Goal: Download file/media

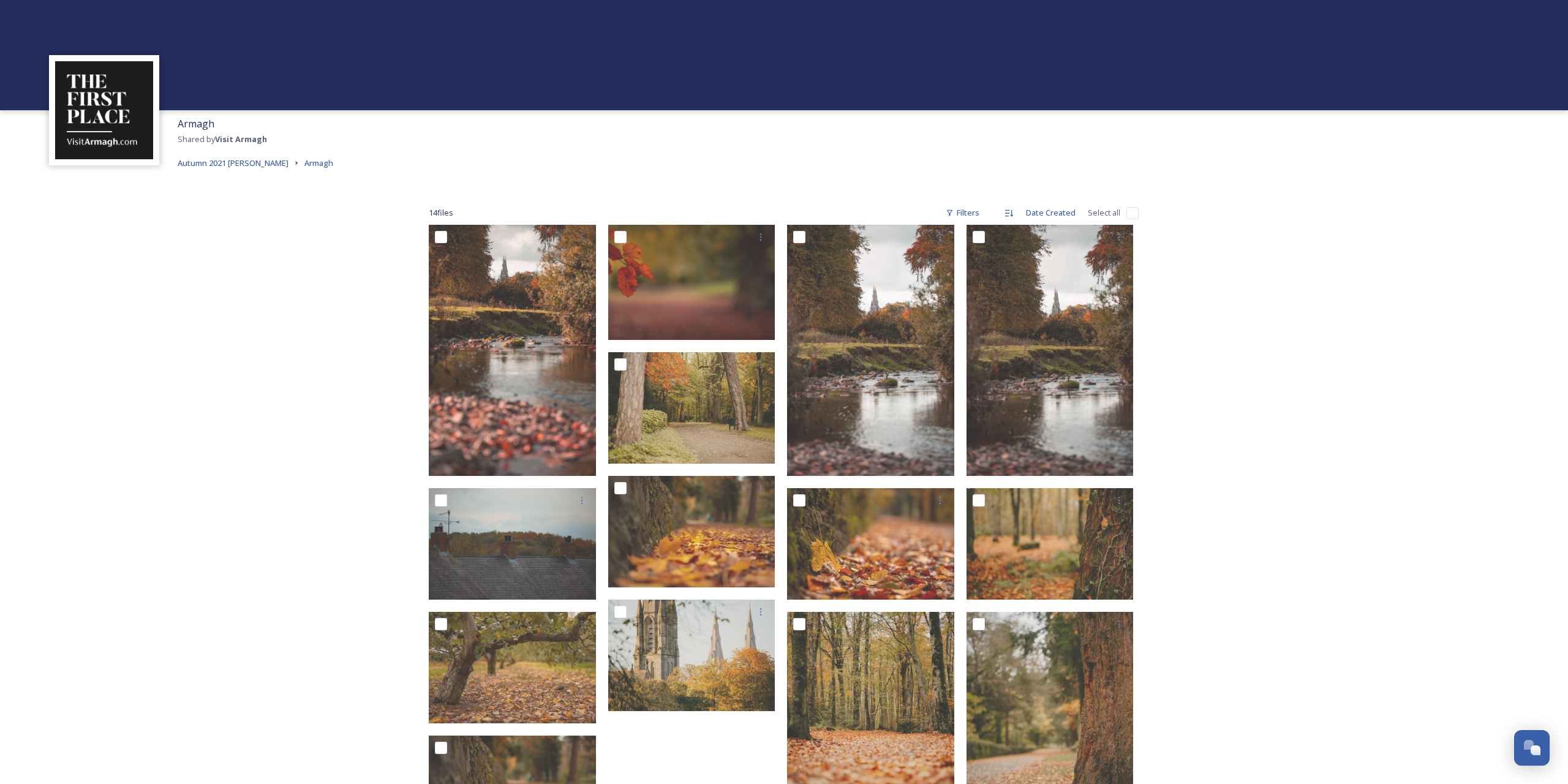
click at [1137, 211] on input "checkbox" at bounding box center [1132, 213] width 12 height 12
checkbox input "true"
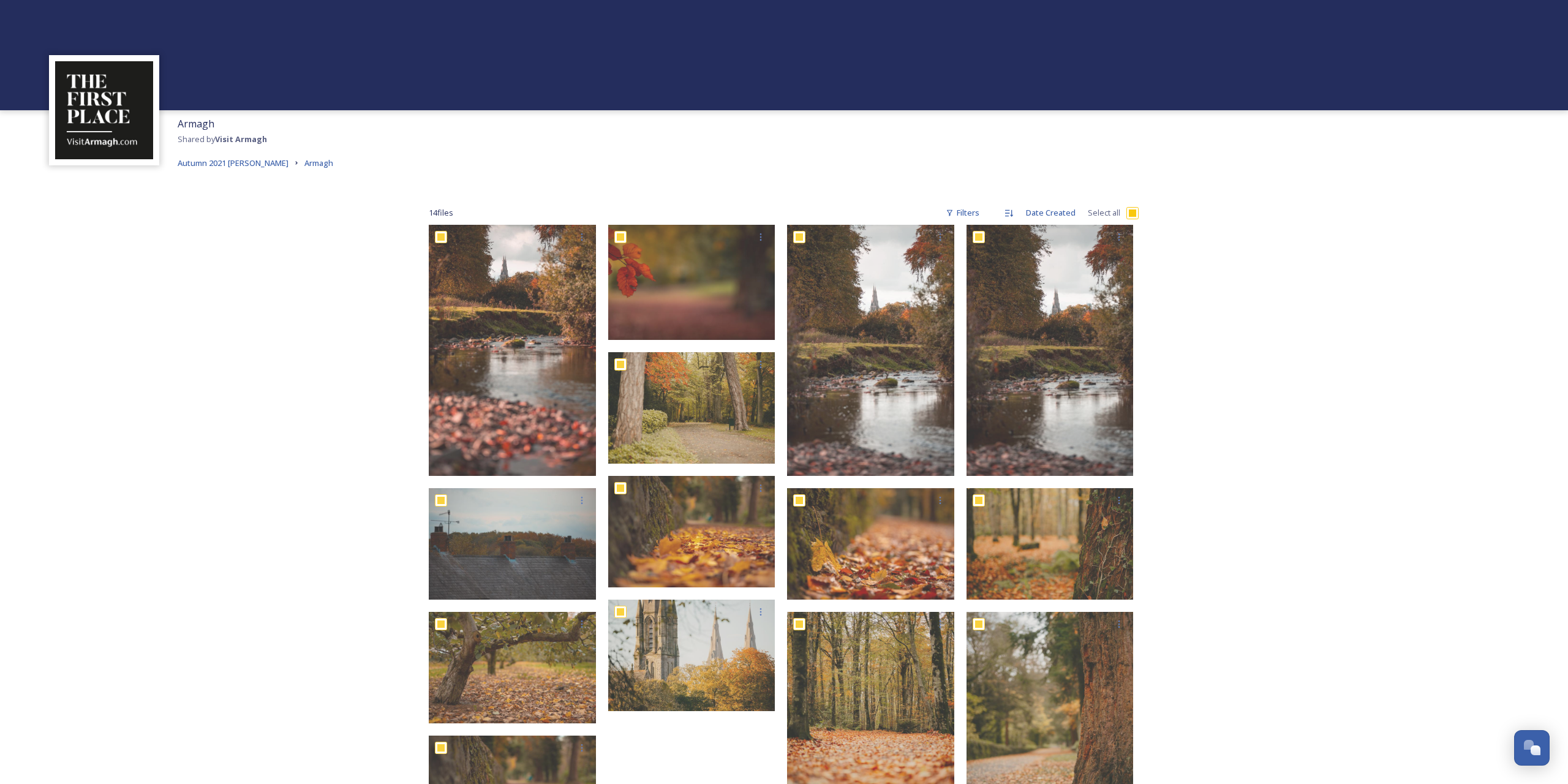
checkbox input "true"
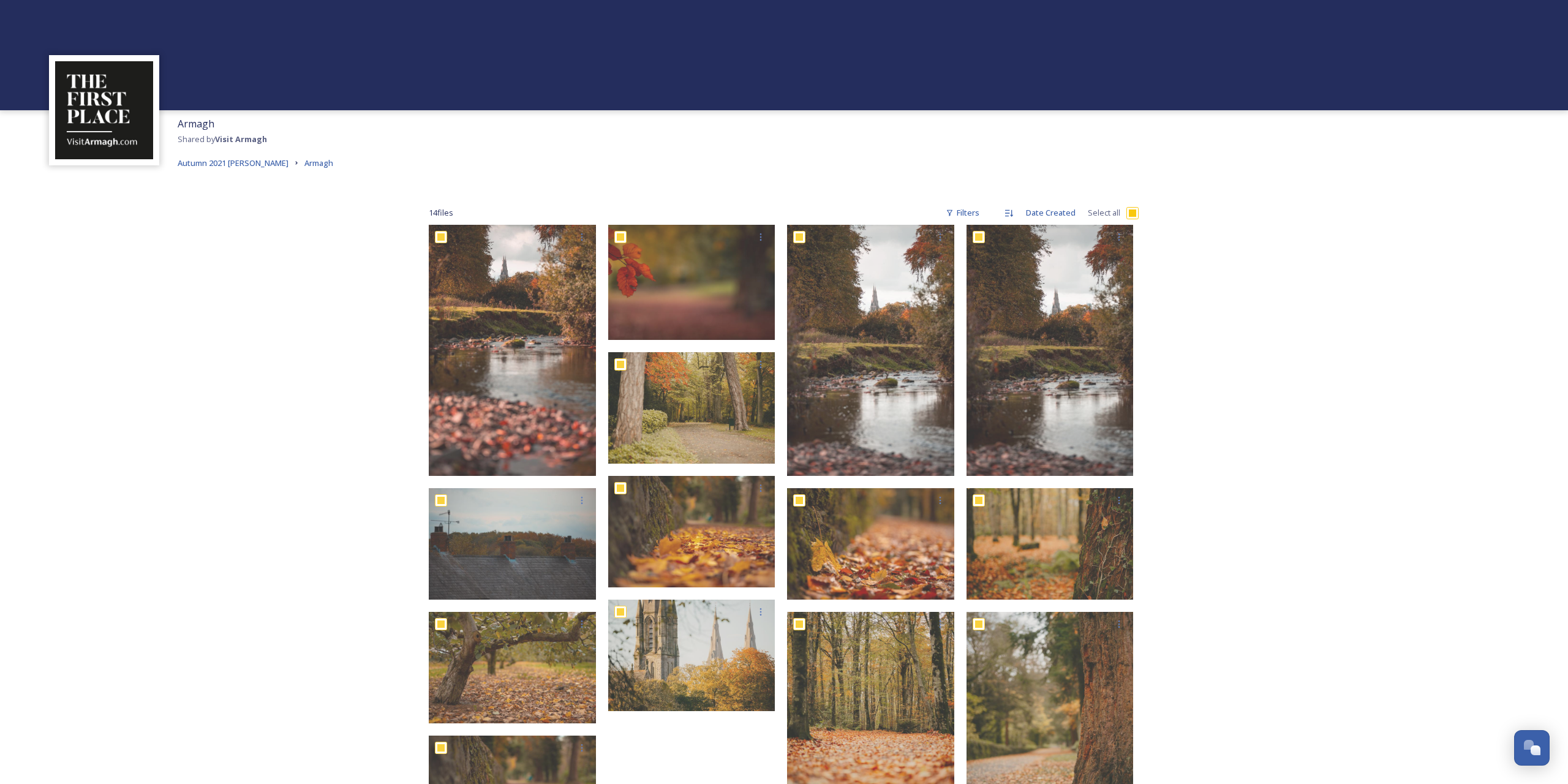
checkbox input "true"
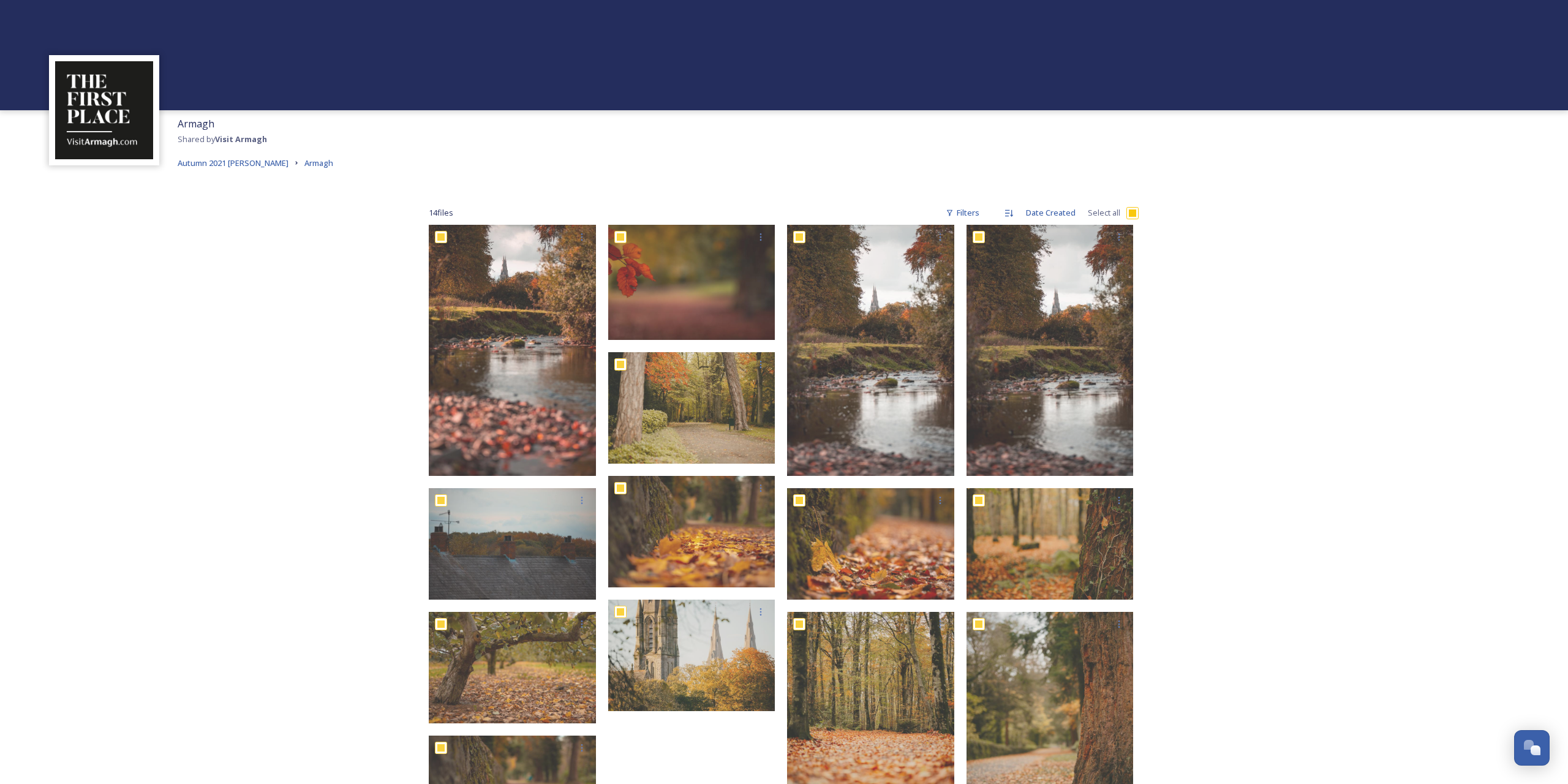
checkbox input "true"
click at [916, 762] on icon at bounding box center [913, 761] width 10 height 10
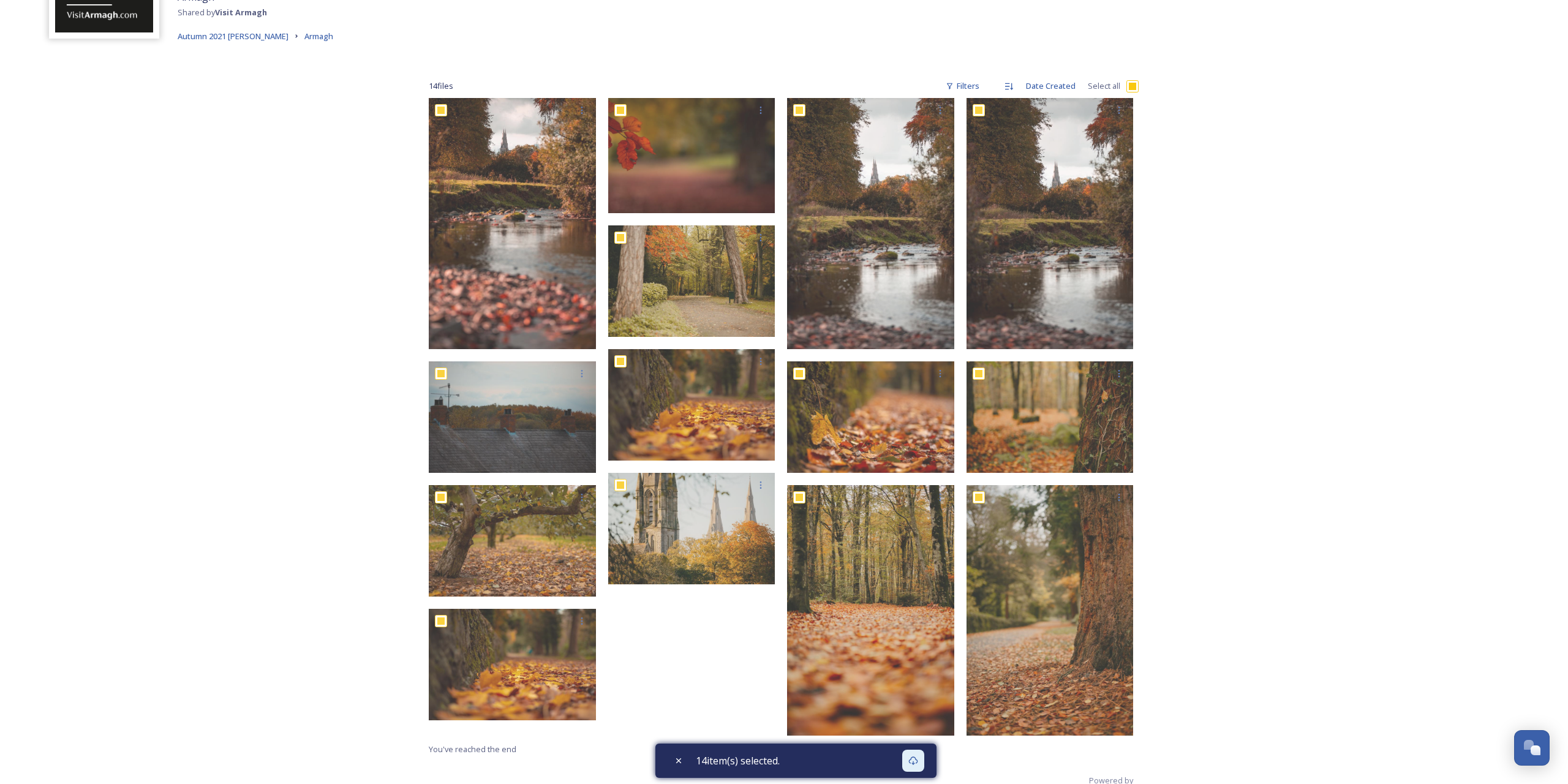
scroll to position [164, 0]
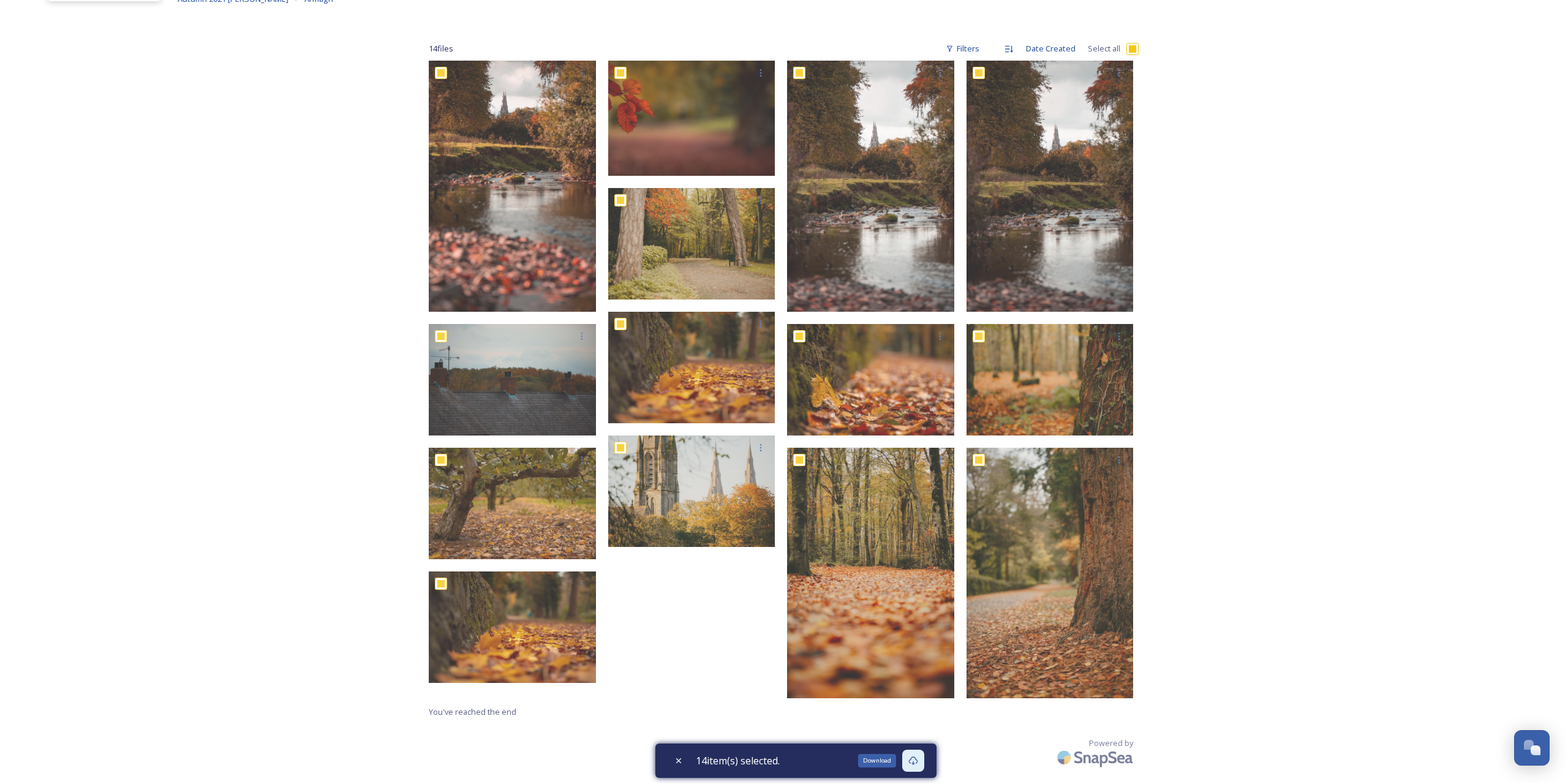
click at [924, 762] on div "Download" at bounding box center [913, 761] width 22 height 22
click at [917, 761] on icon at bounding box center [914, 761] width 9 height 8
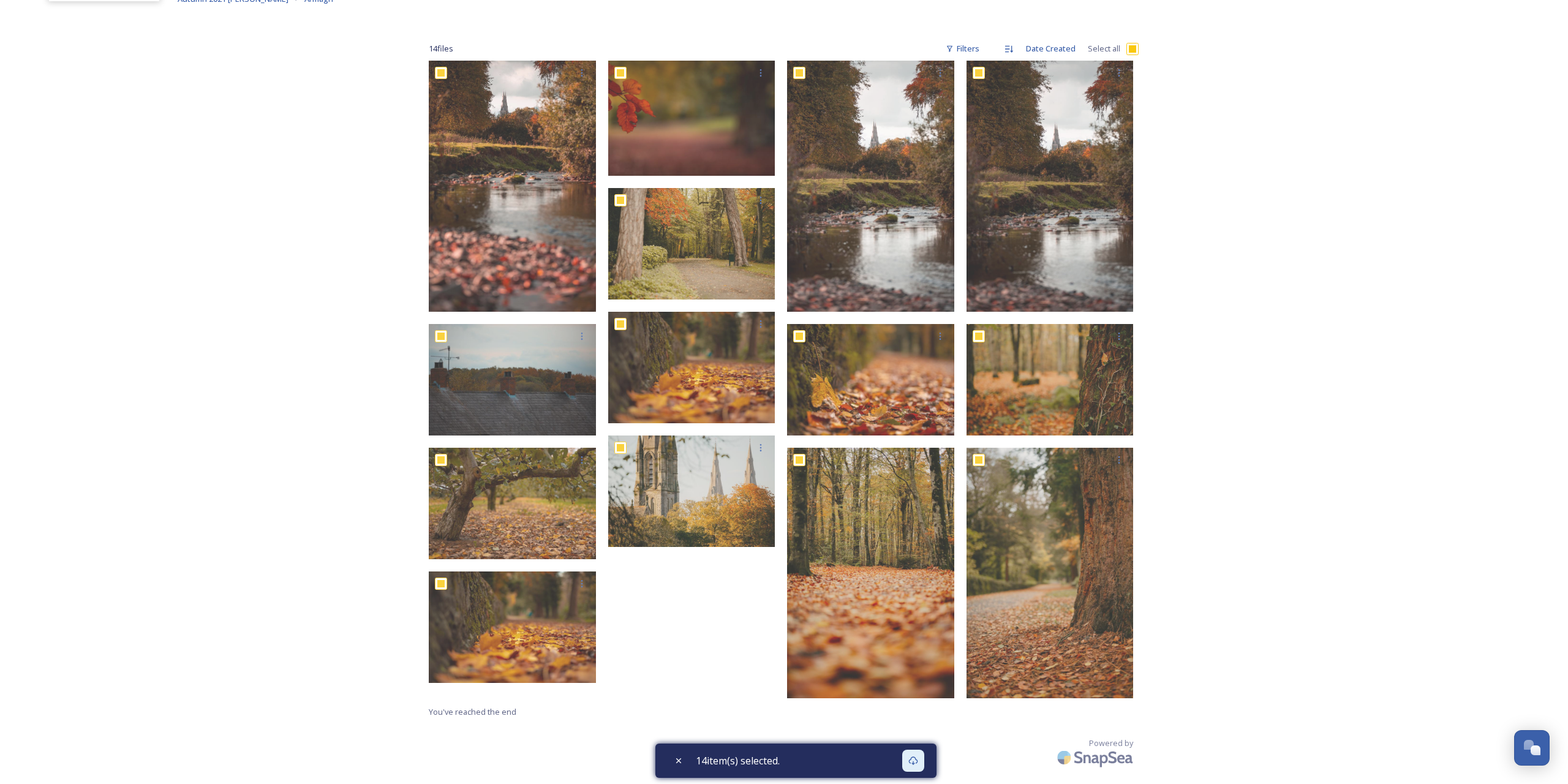
click at [1249, 564] on div "Armagh Shared by Visit Armagh Autumn 2021 Patrick Hughes Armagh 14 file s Filte…" at bounding box center [784, 310] width 1568 height 948
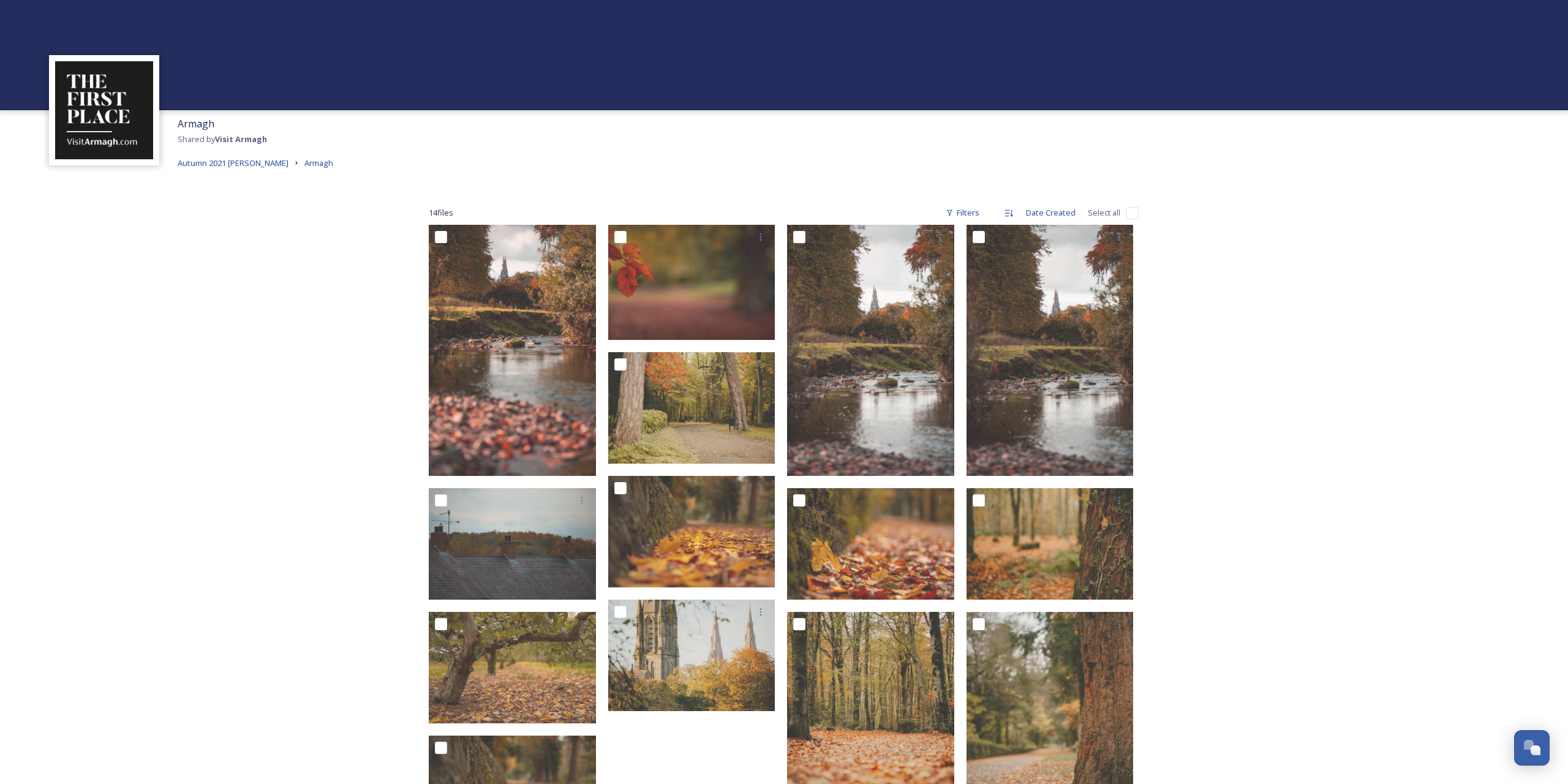
click at [1128, 220] on div "14 file s Filters Date Created Select all" at bounding box center [783, 212] width 710 height 24
click at [1130, 215] on input "checkbox" at bounding box center [1132, 213] width 12 height 12
checkbox input "true"
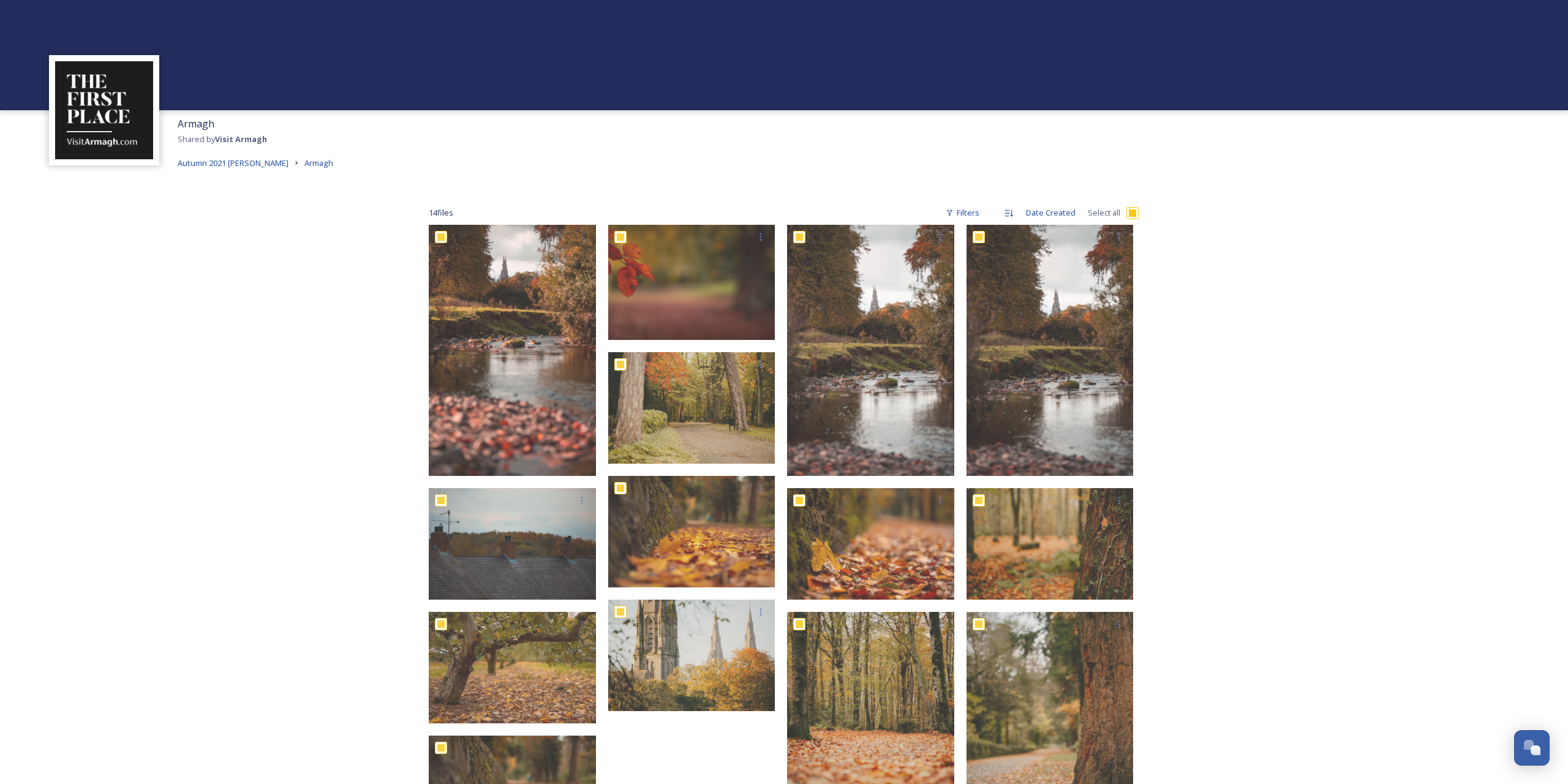
checkbox input "true"
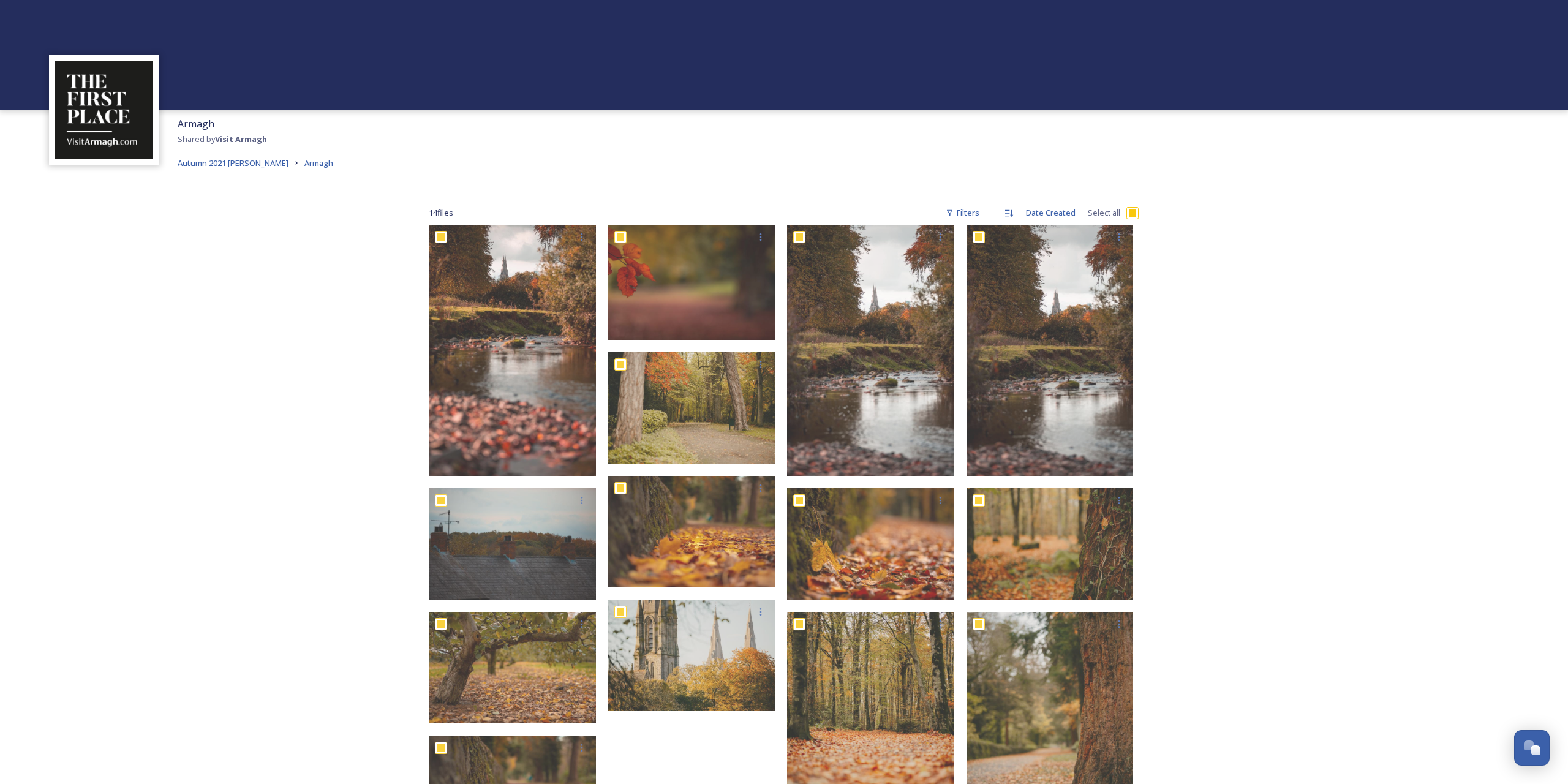
checkbox input "true"
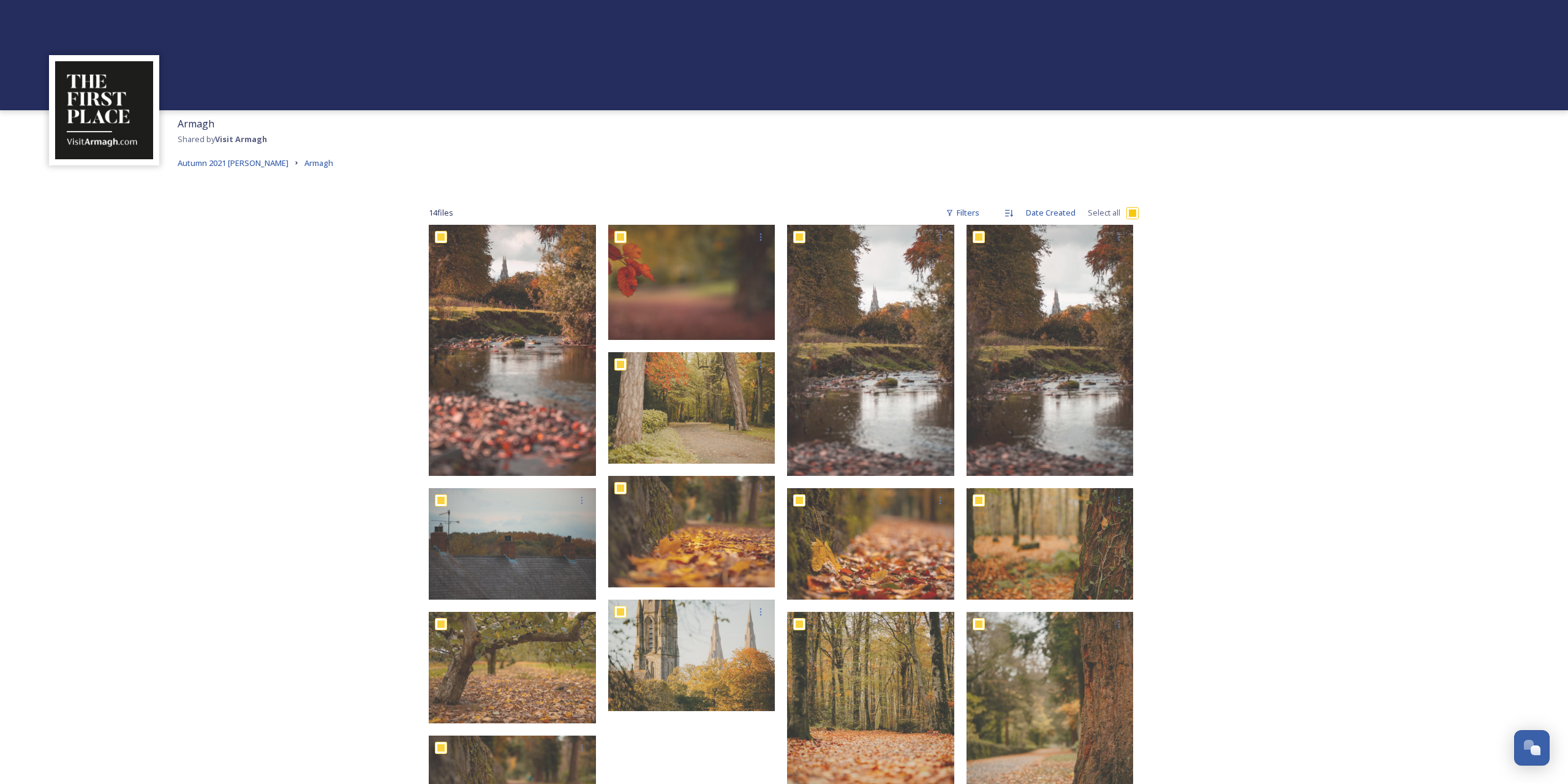
checkbox input "true"
click at [918, 761] on icon at bounding box center [913, 761] width 10 height 10
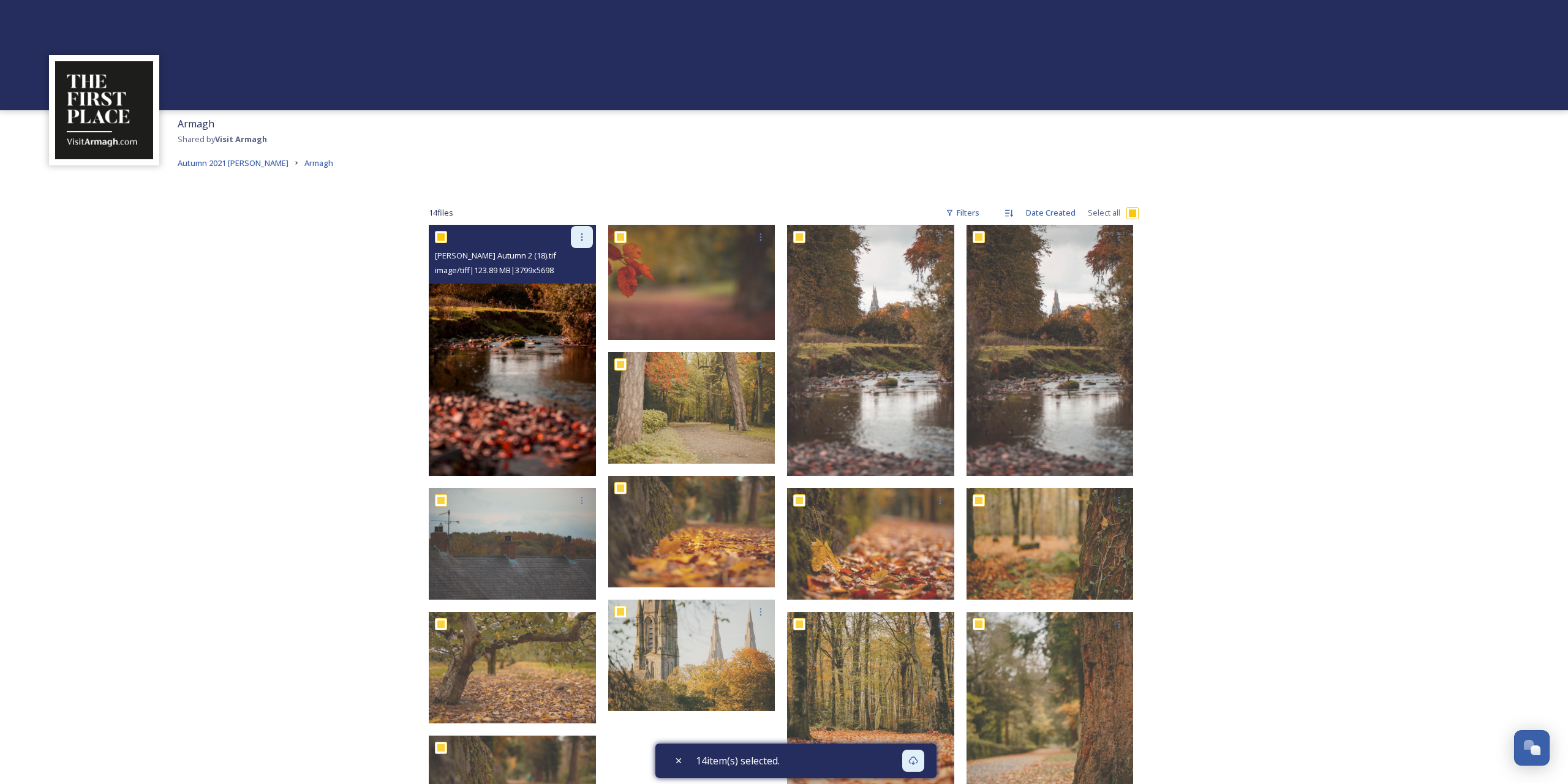
click at [584, 237] on icon at bounding box center [582, 236] width 10 height 10
click at [573, 287] on span "Download" at bounding box center [567, 288] width 38 height 12
click at [529, 291] on img at bounding box center [512, 350] width 168 height 251
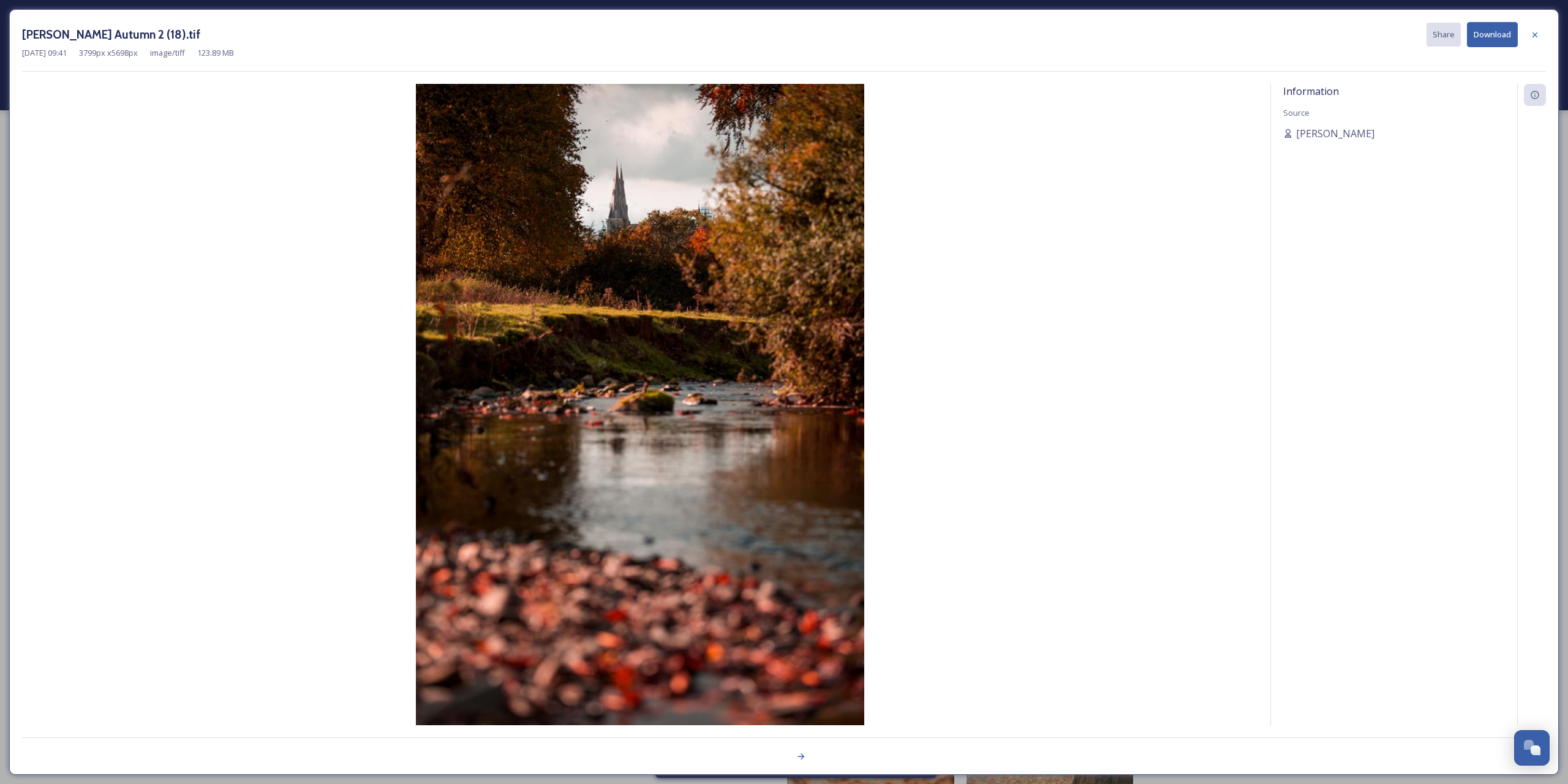
click at [1502, 31] on button "Download" at bounding box center [1492, 34] width 51 height 25
click at [1537, 35] on icon at bounding box center [1534, 34] width 10 height 10
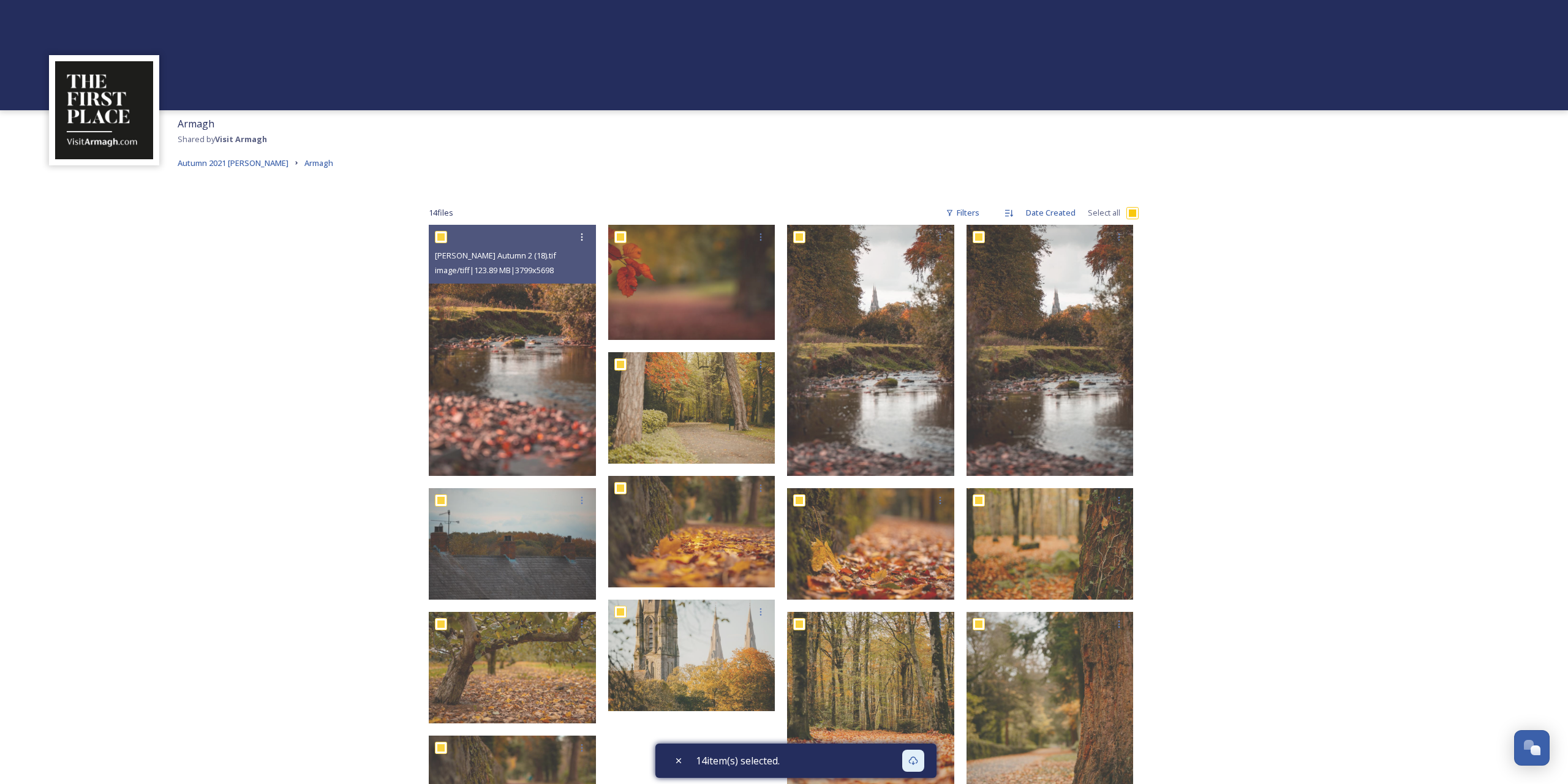
click at [1144, 191] on div "14 file s Filters Date Created Select all Patrick Hughes Autumn 2 (18).tif imag…" at bounding box center [784, 563] width 735 height 772
click at [227, 160] on span "Autumn 2021 [PERSON_NAME]" at bounding box center [233, 162] width 111 height 11
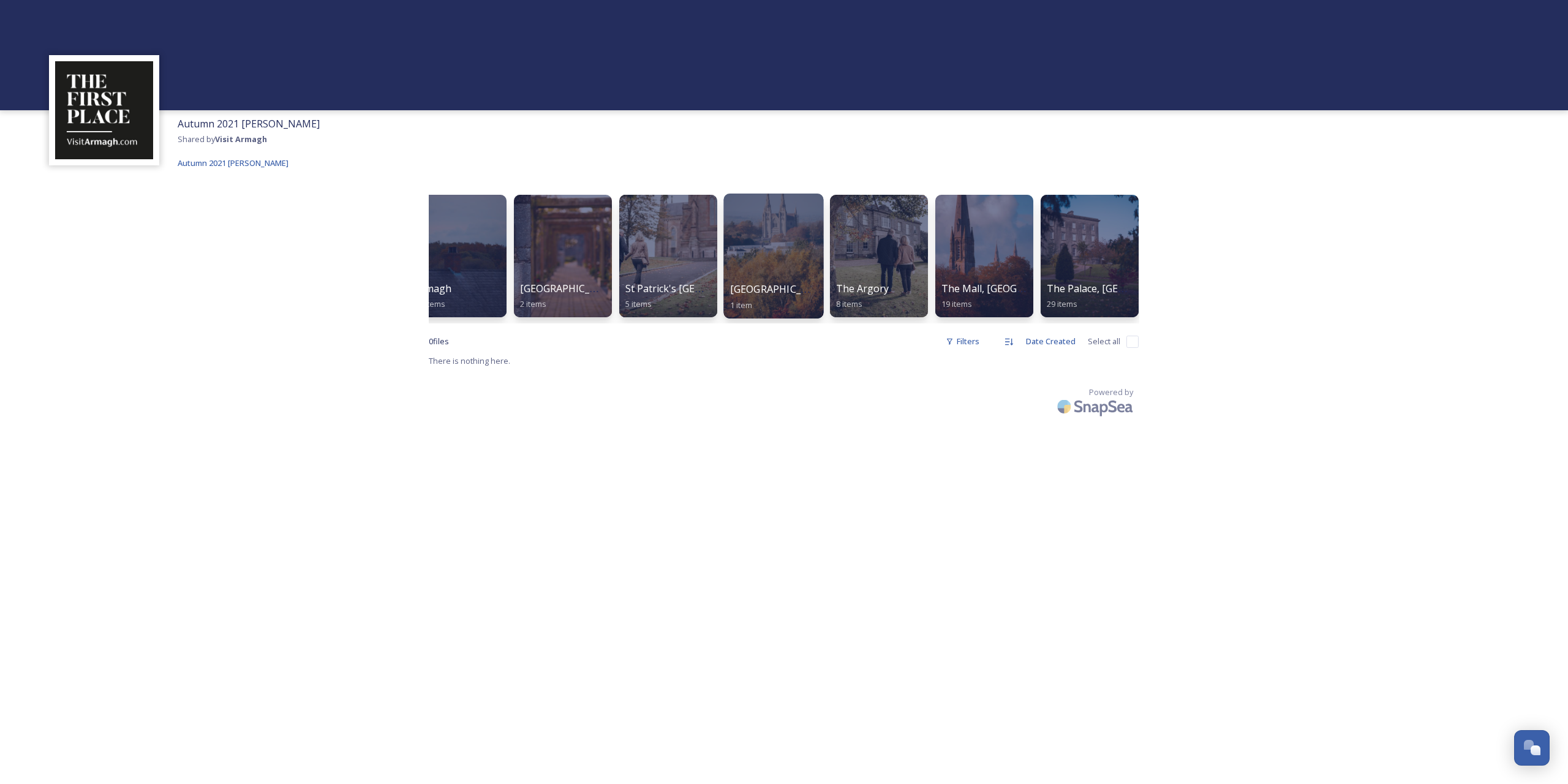
scroll to position [0, 132]
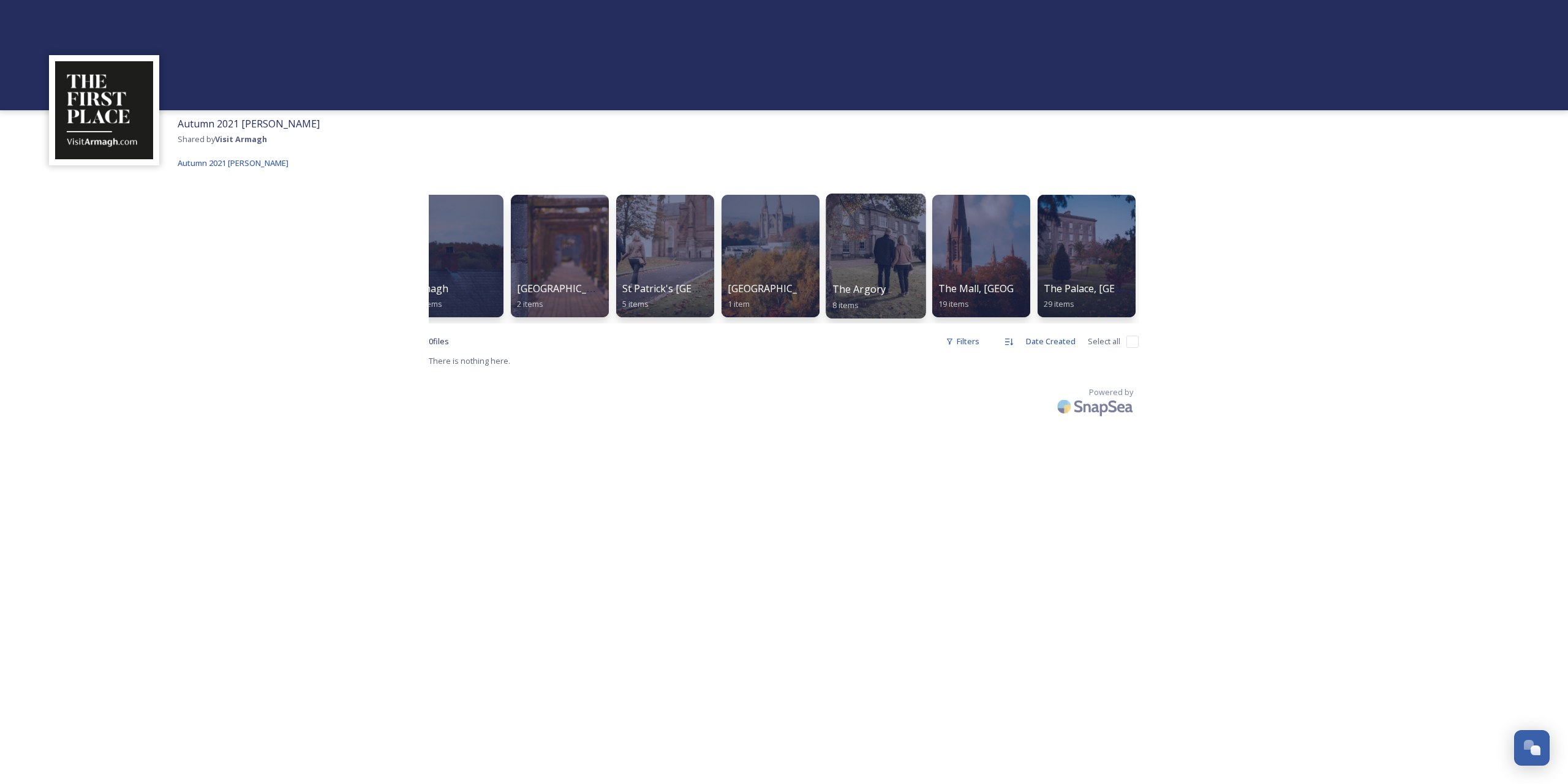
click at [869, 251] on div at bounding box center [876, 256] width 100 height 125
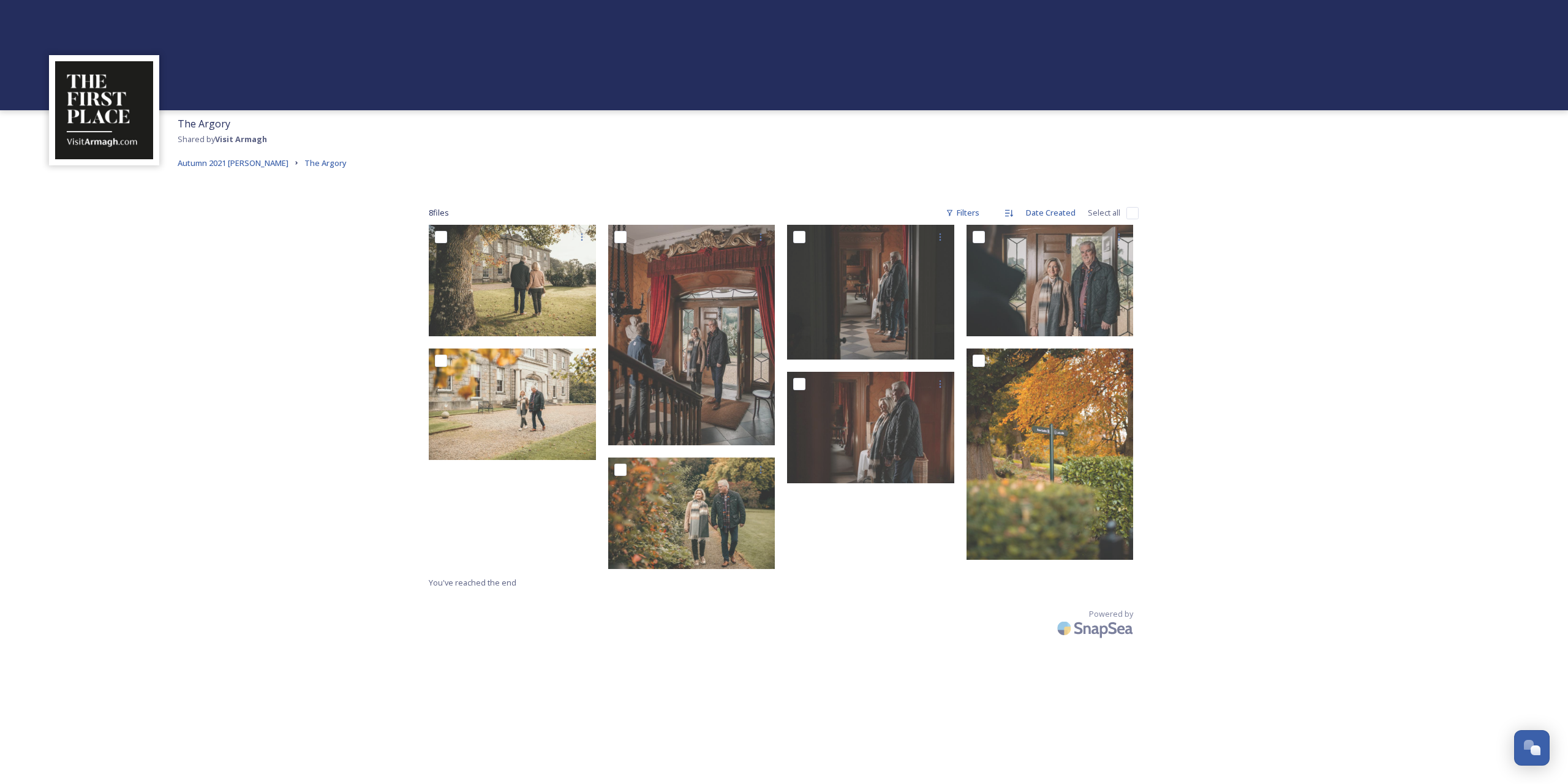
click at [1123, 211] on div "8 file s Filters Date Created Select all" at bounding box center [783, 212] width 710 height 24
click at [1131, 210] on input "checkbox" at bounding box center [1132, 213] width 12 height 12
checkbox input "true"
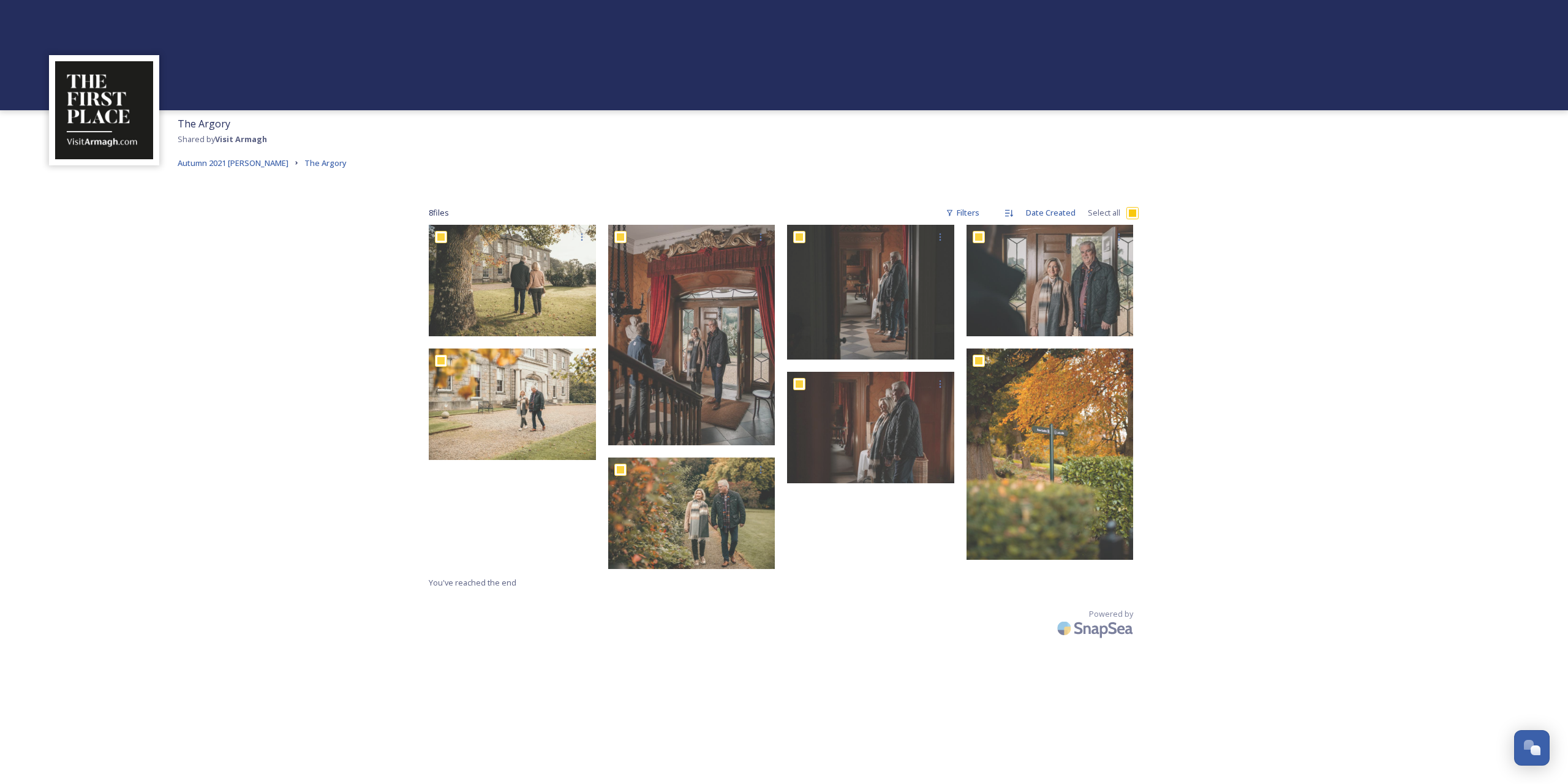
checkbox input "true"
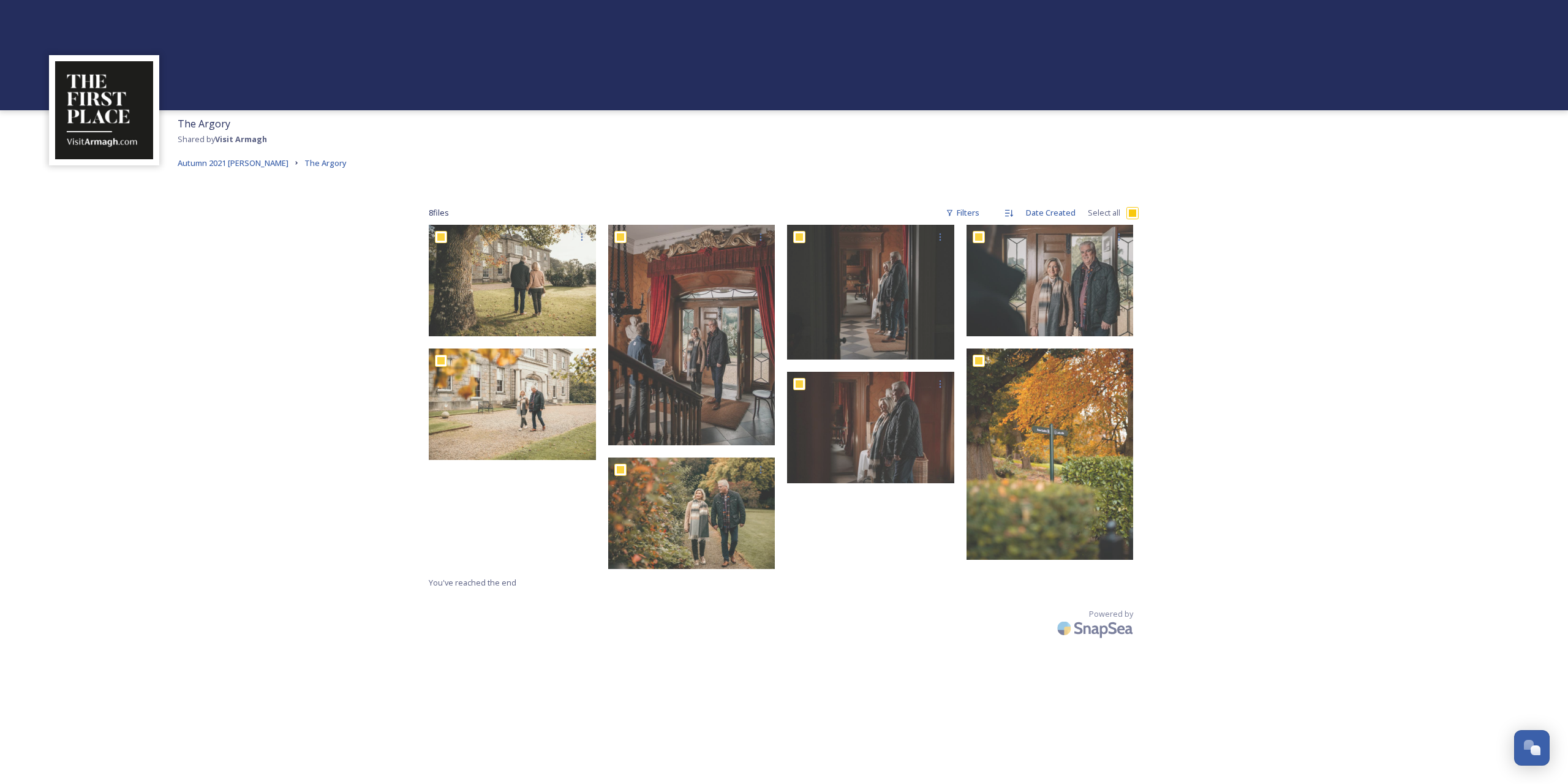
checkbox input "true"
click at [912, 761] on icon at bounding box center [907, 761] width 10 height 10
click at [880, 761] on div "8 item(s) selected." at bounding box center [793, 761] width 275 height 34
click at [298, 244] on div "The Argory Shared by Visit Armagh Autumn 2021 Patrick Hughes The Argory 8 file …" at bounding box center [784, 392] width 1568 height 784
click at [1136, 213] on input "checkbox" at bounding box center [1132, 213] width 12 height 12
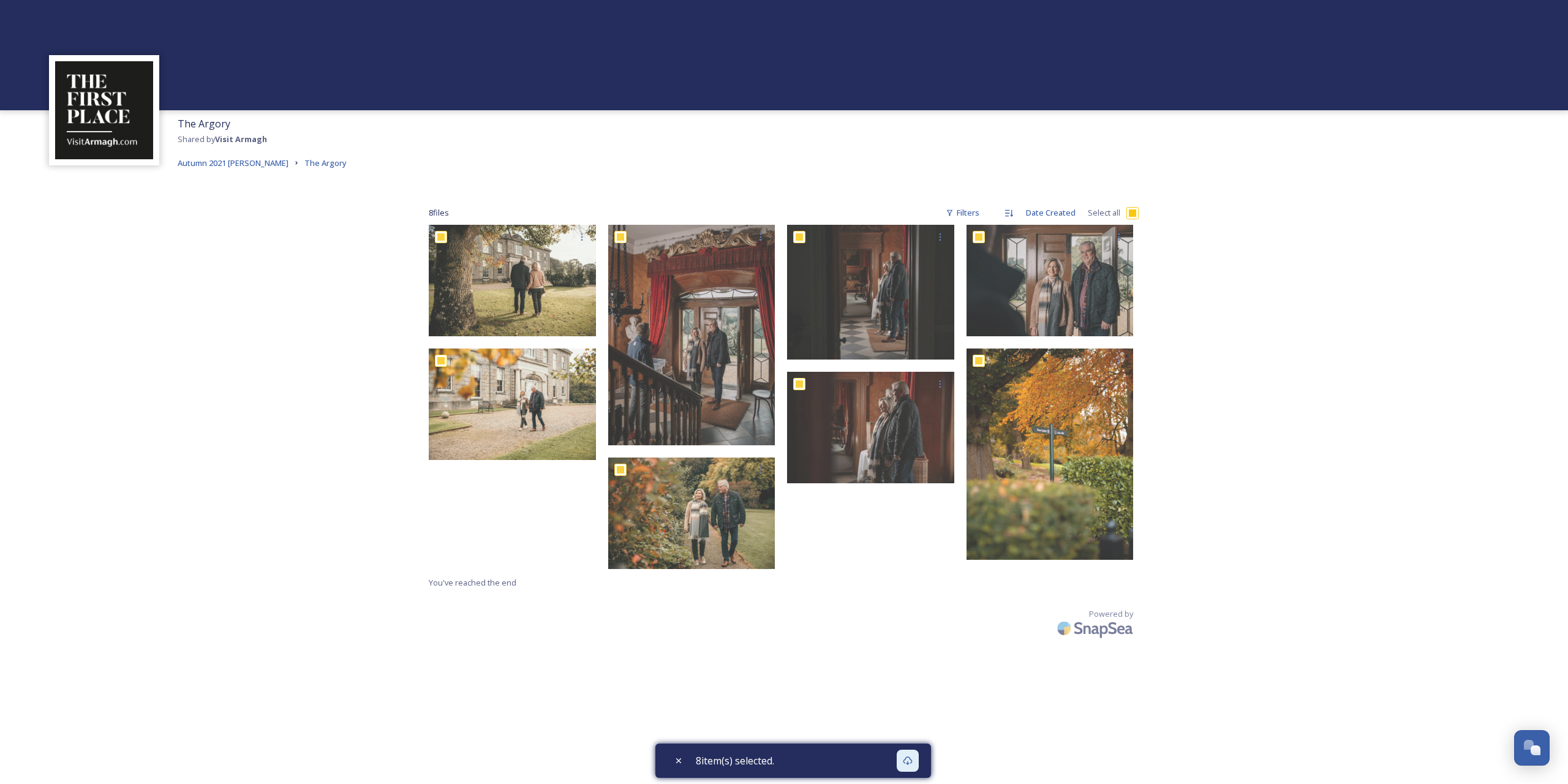
checkbox input "false"
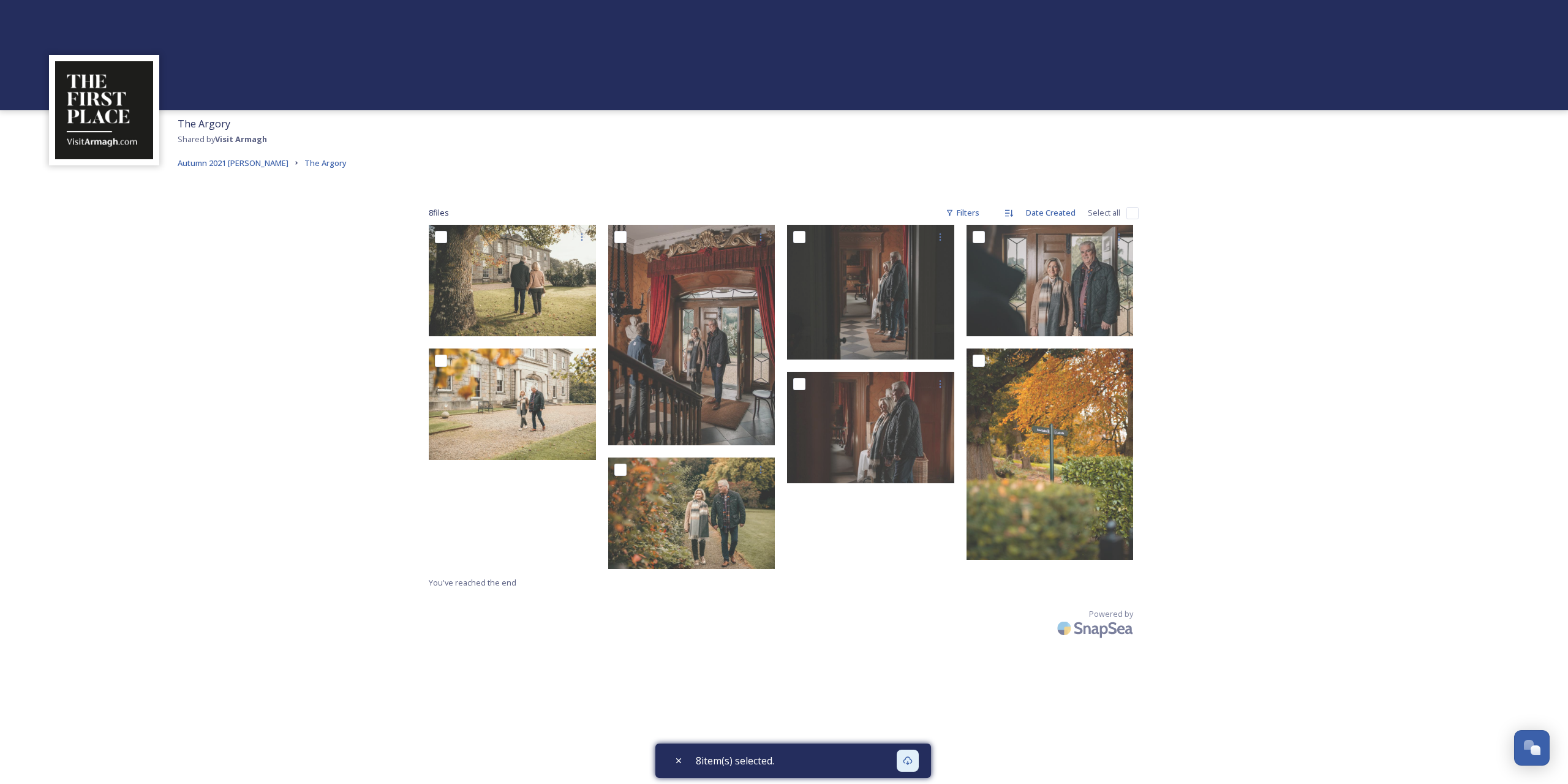
checkbox input "false"
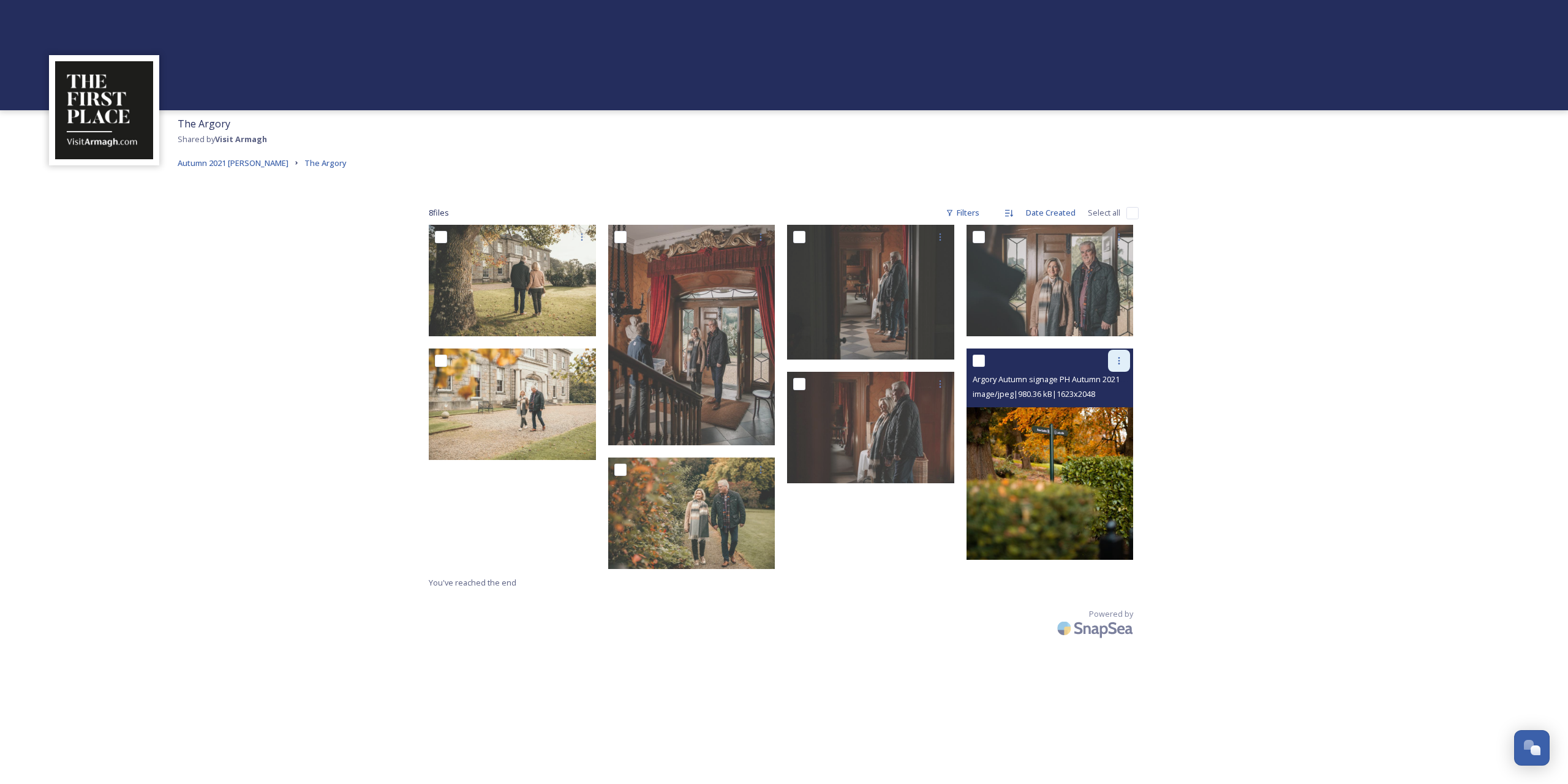
click at [1119, 360] on icon at bounding box center [1119, 360] width 10 height 10
click at [1112, 409] on span "Download" at bounding box center [1104, 411] width 38 height 12
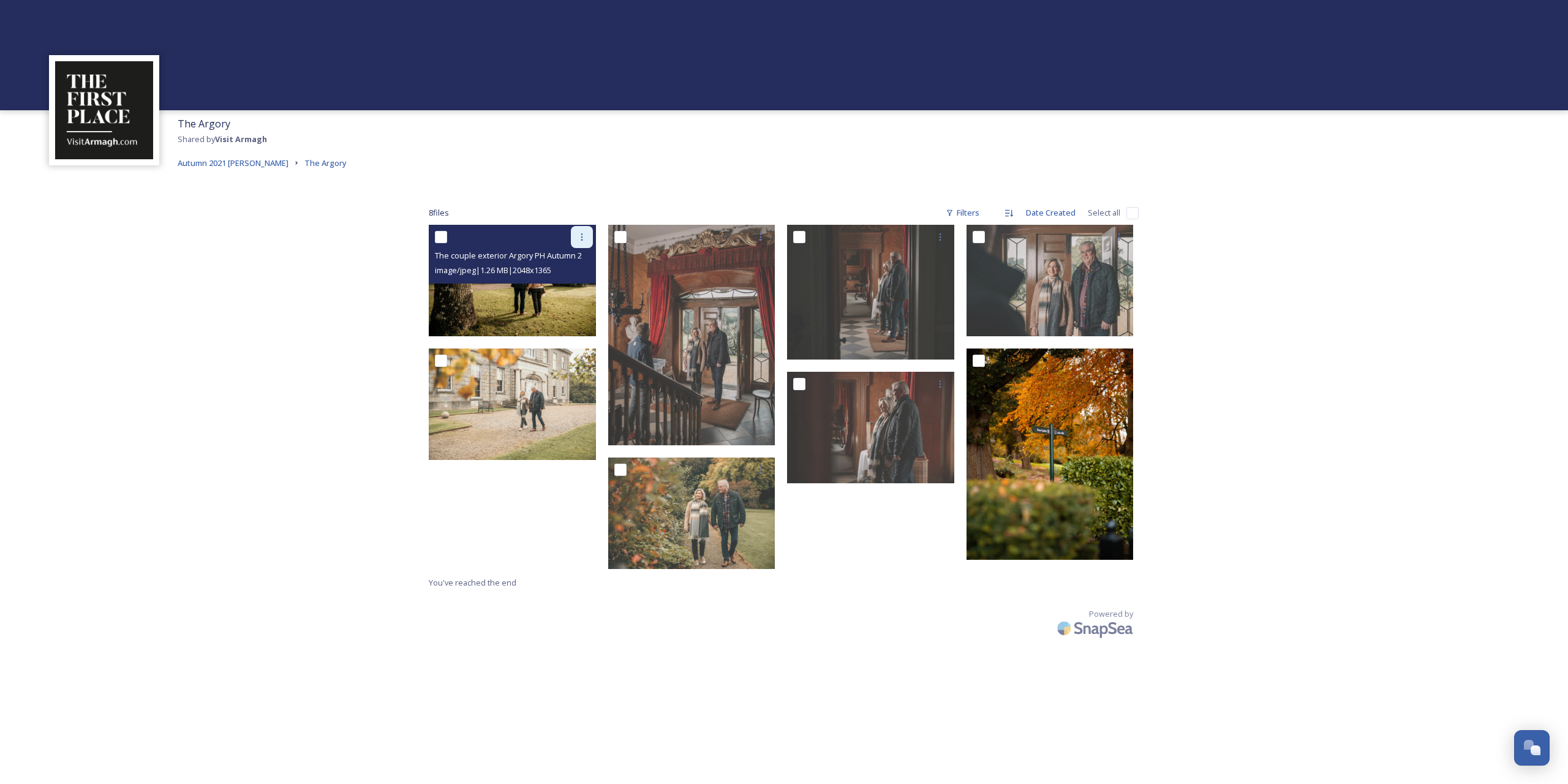
click at [581, 239] on icon at bounding box center [582, 236] width 10 height 10
click at [579, 286] on span "Download" at bounding box center [567, 288] width 38 height 12
click at [269, 168] on span "Autumn 2021 [PERSON_NAME]" at bounding box center [233, 162] width 111 height 11
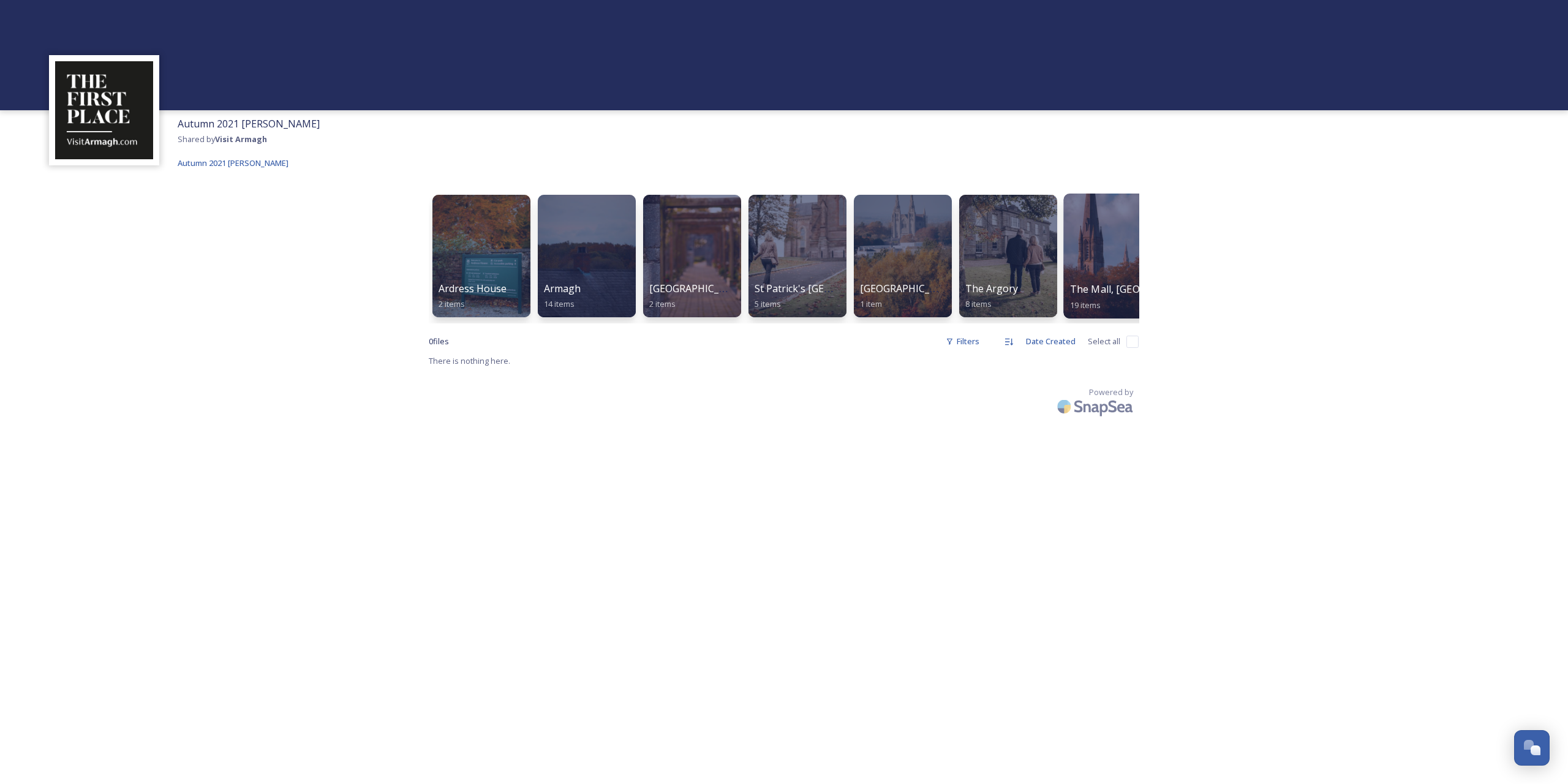
scroll to position [0, 132]
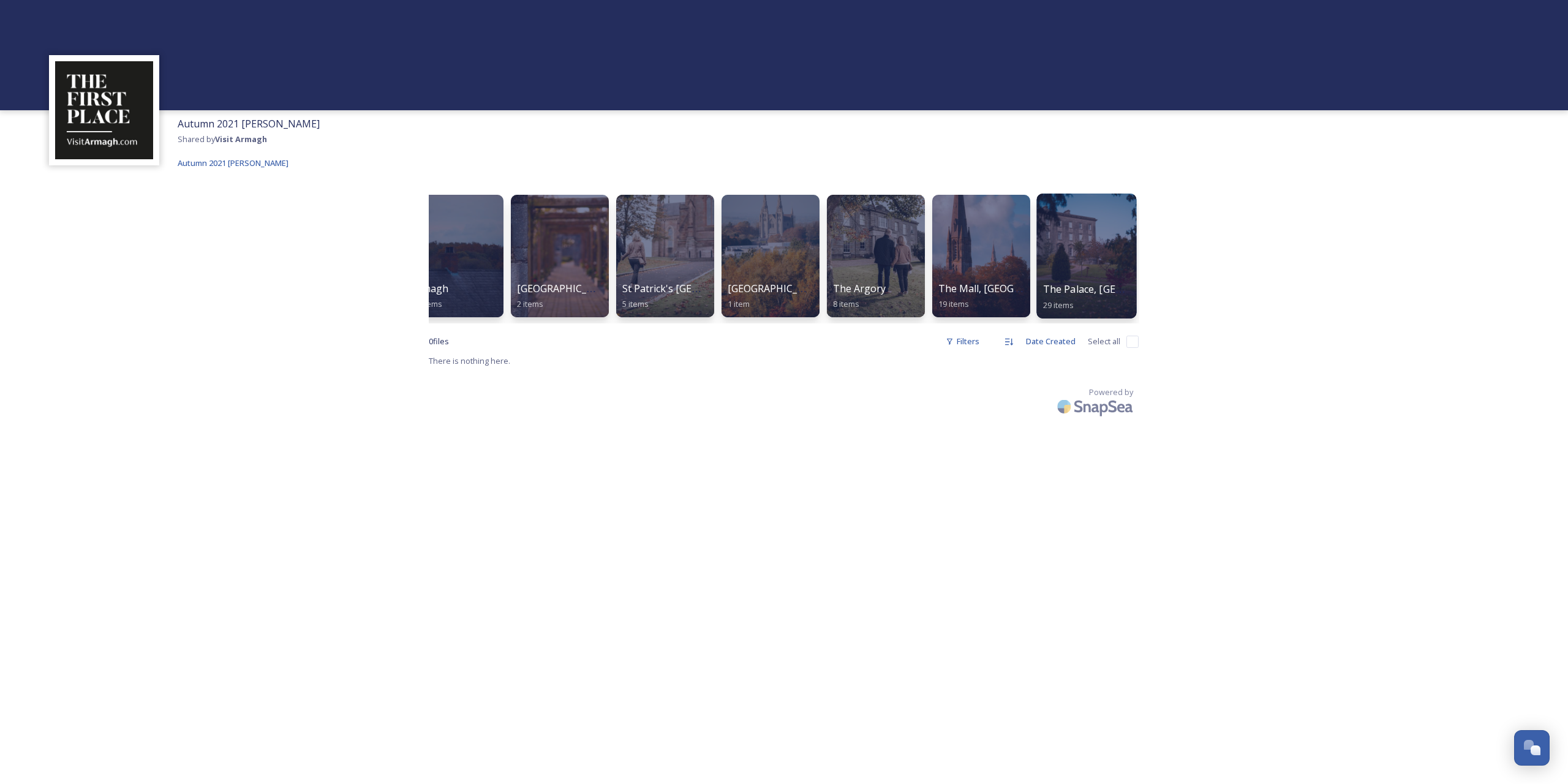
click at [1089, 270] on div at bounding box center [1086, 256] width 100 height 125
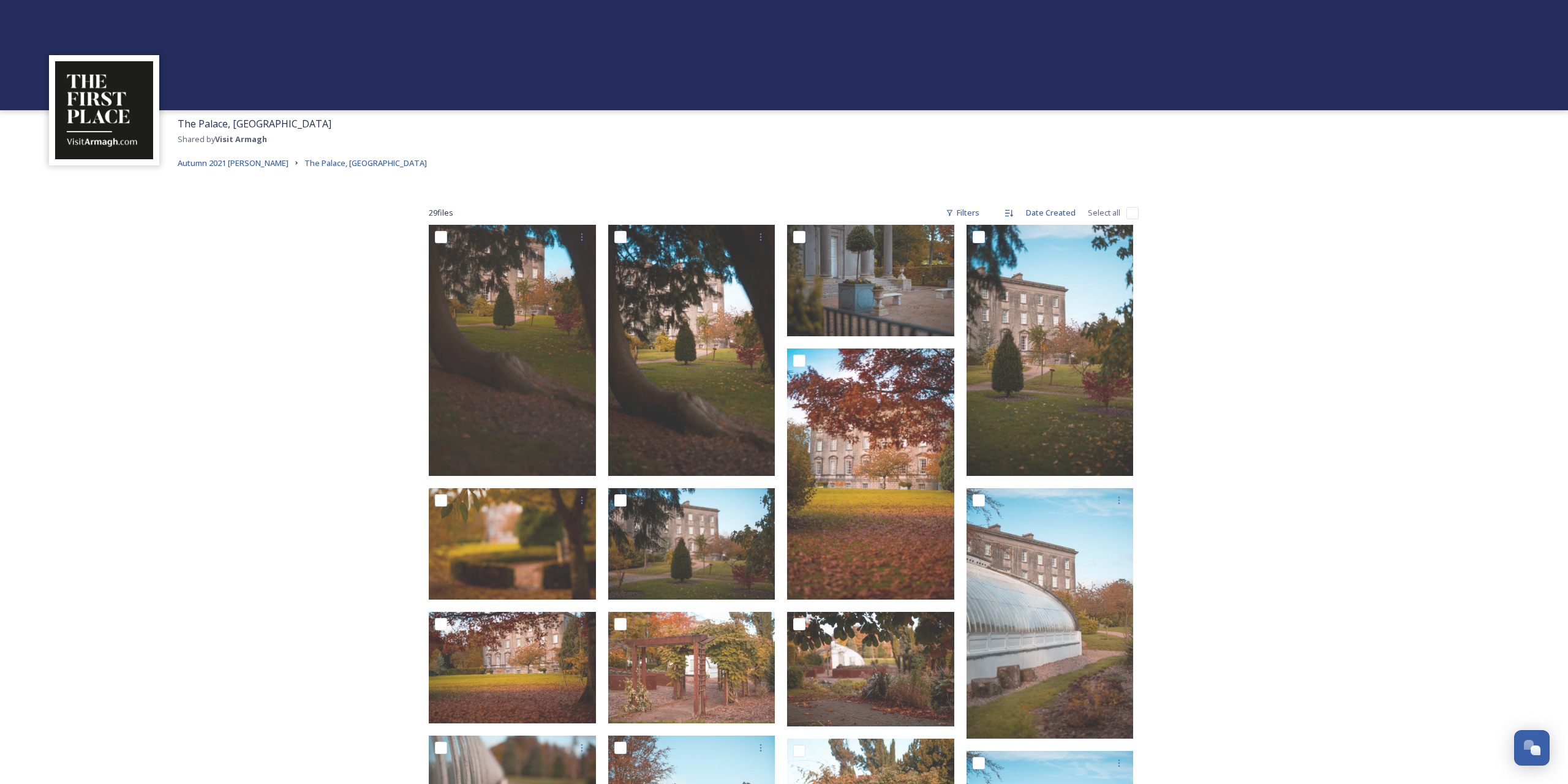
click at [1136, 209] on input "checkbox" at bounding box center [1132, 213] width 12 height 12
checkbox input "true"
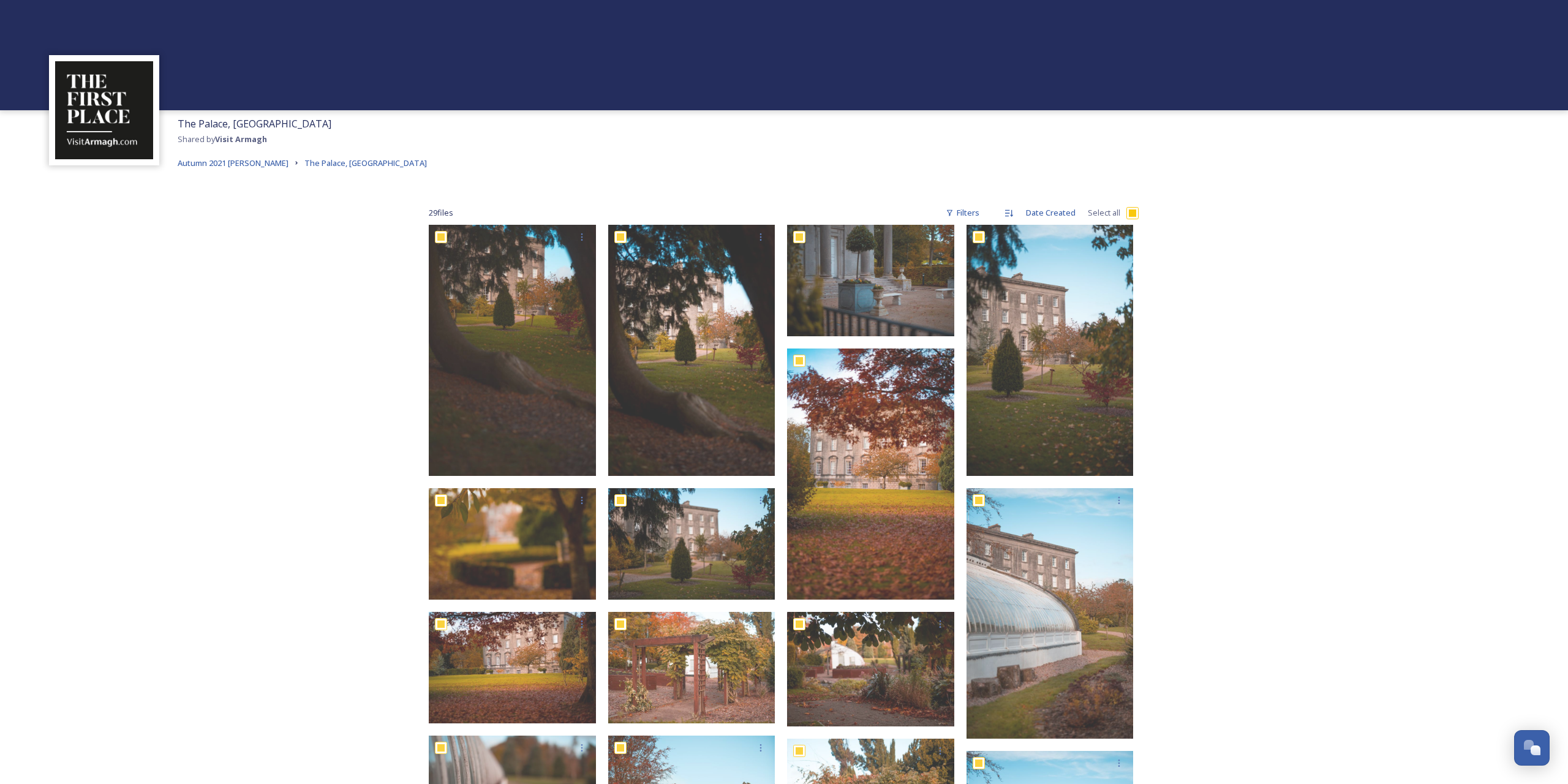
checkbox input "true"
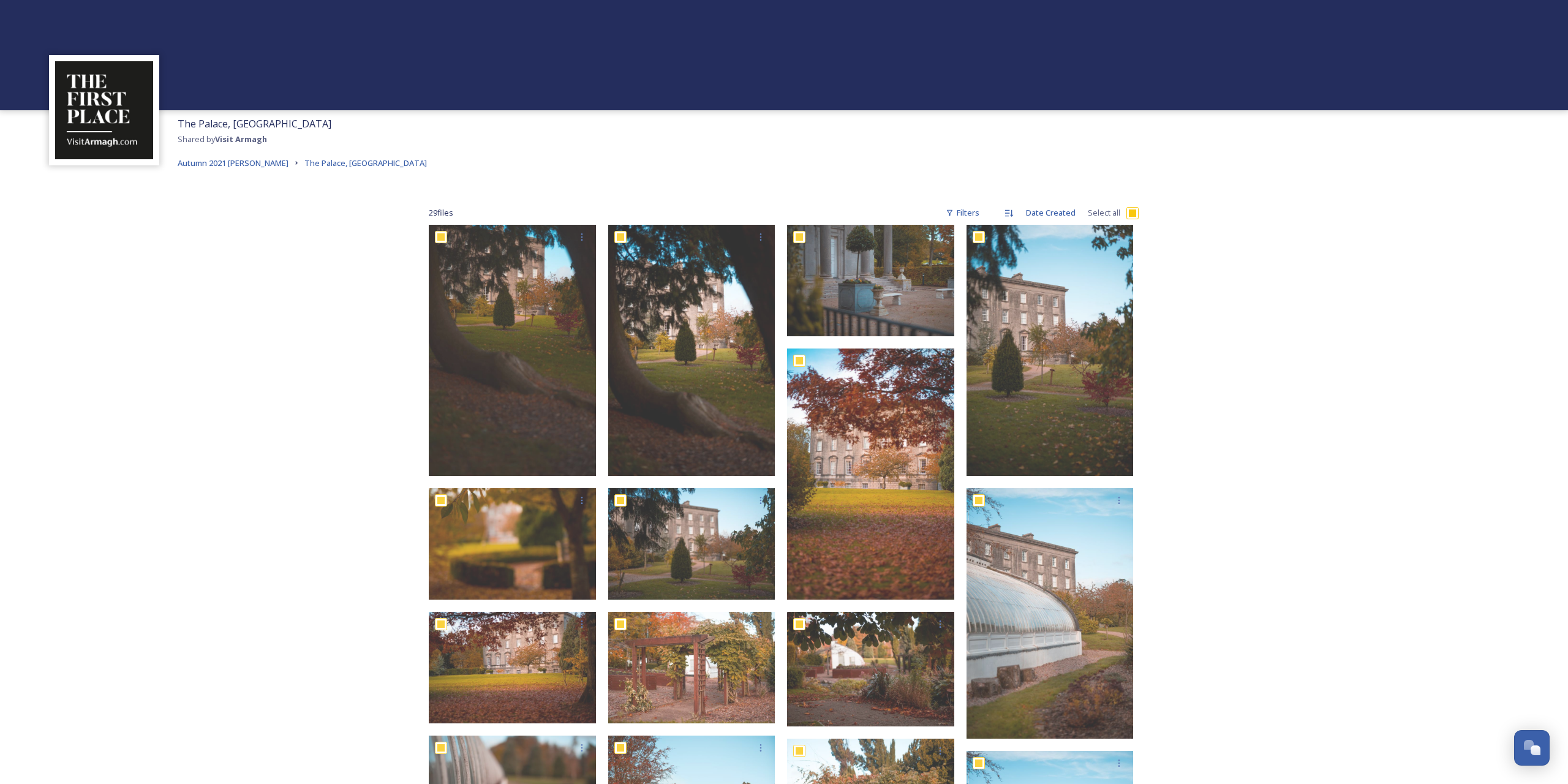
checkbox input "true"
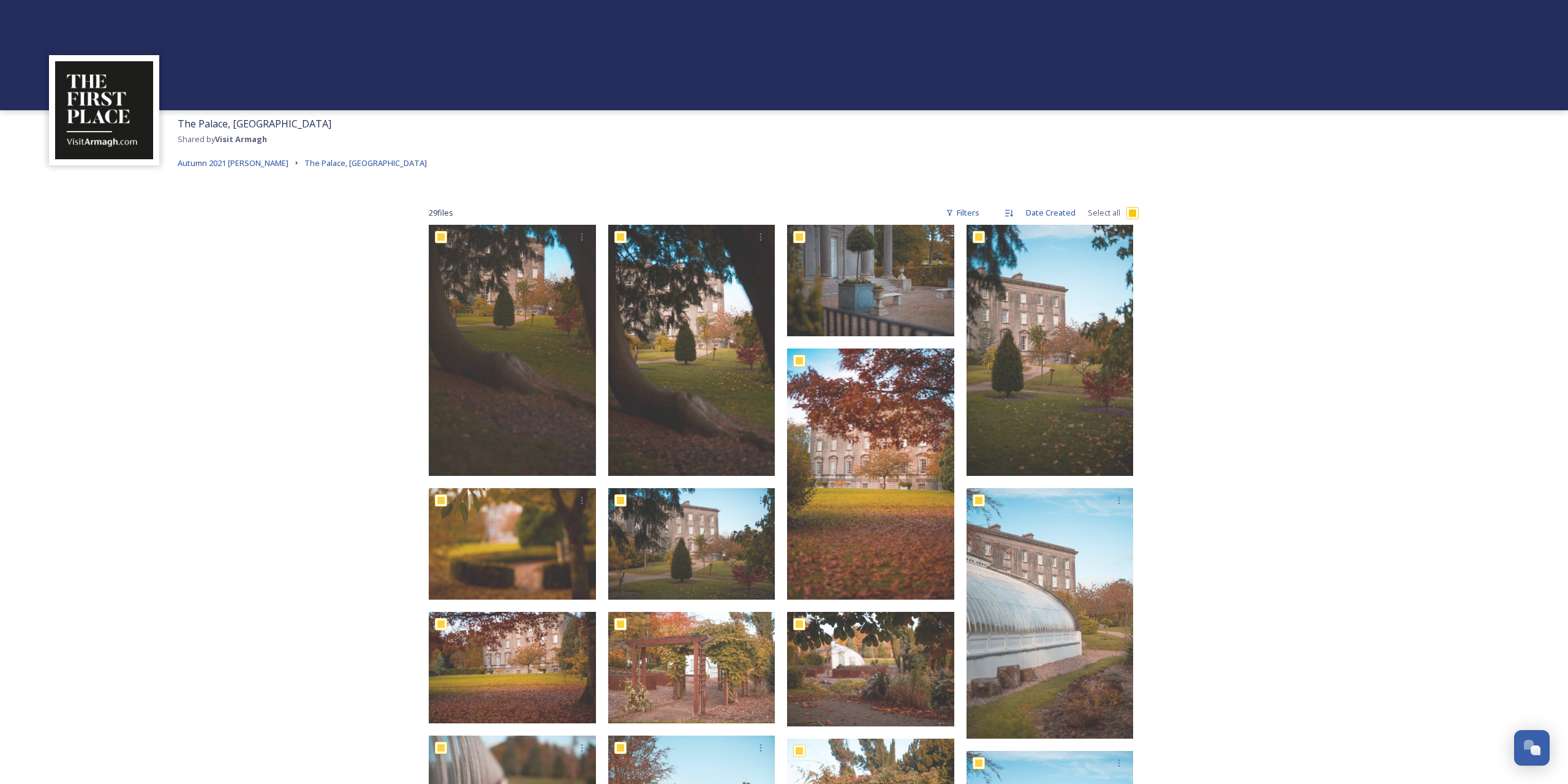
checkbox input "true"
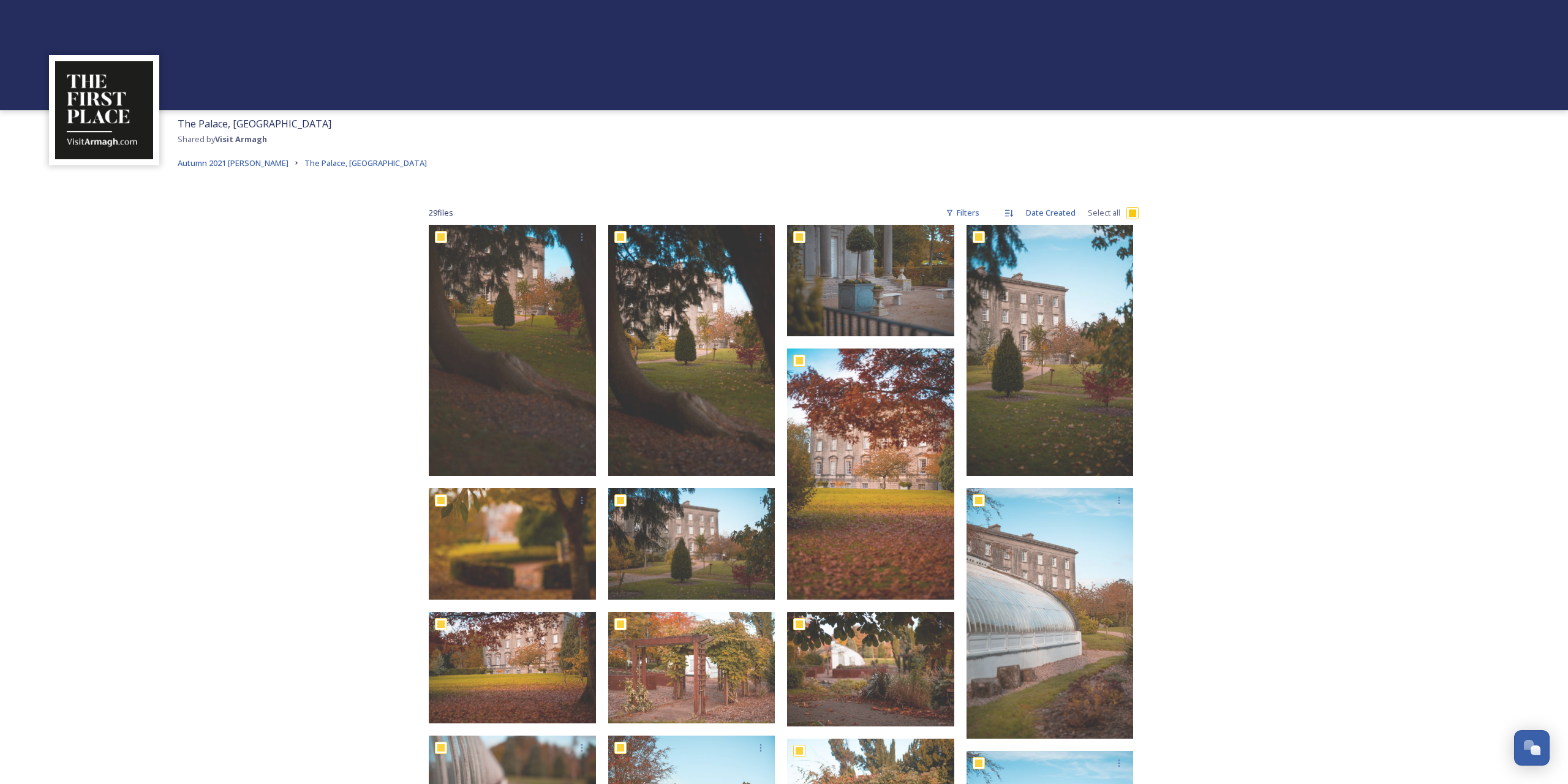
checkbox input "true"
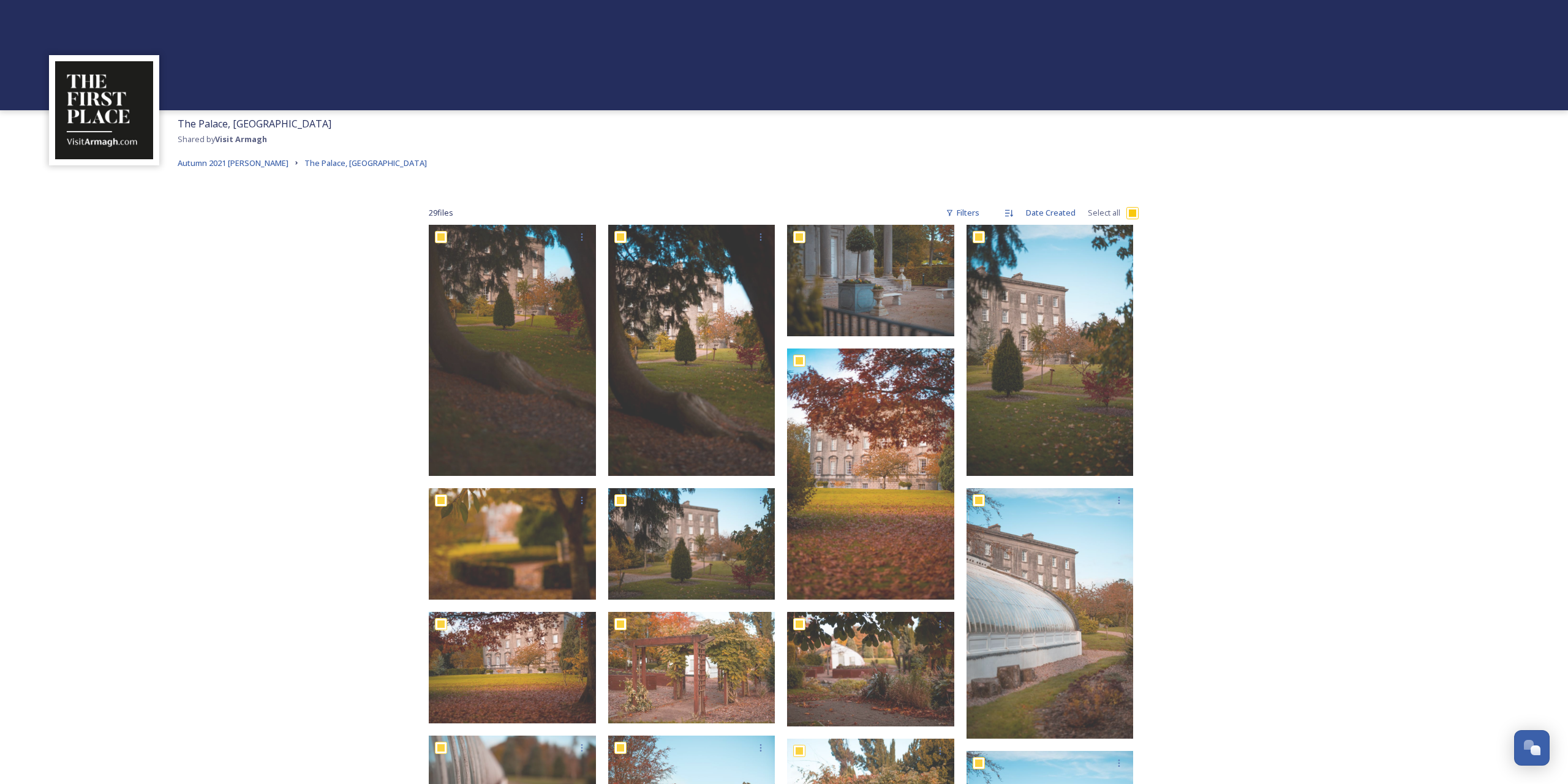
checkbox input "true"
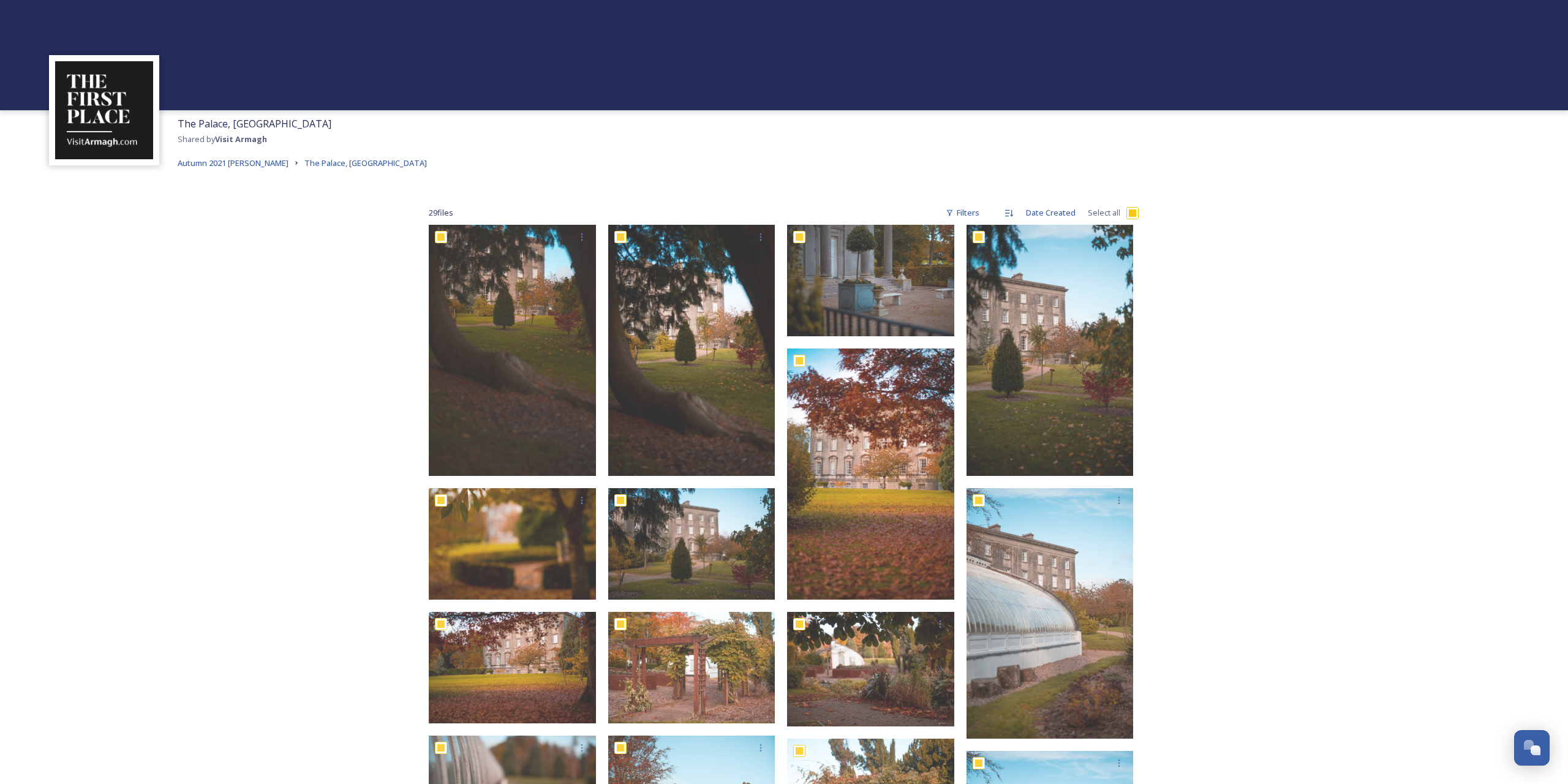
checkbox input "true"
click at [917, 763] on icon at bounding box center [914, 761] width 9 height 8
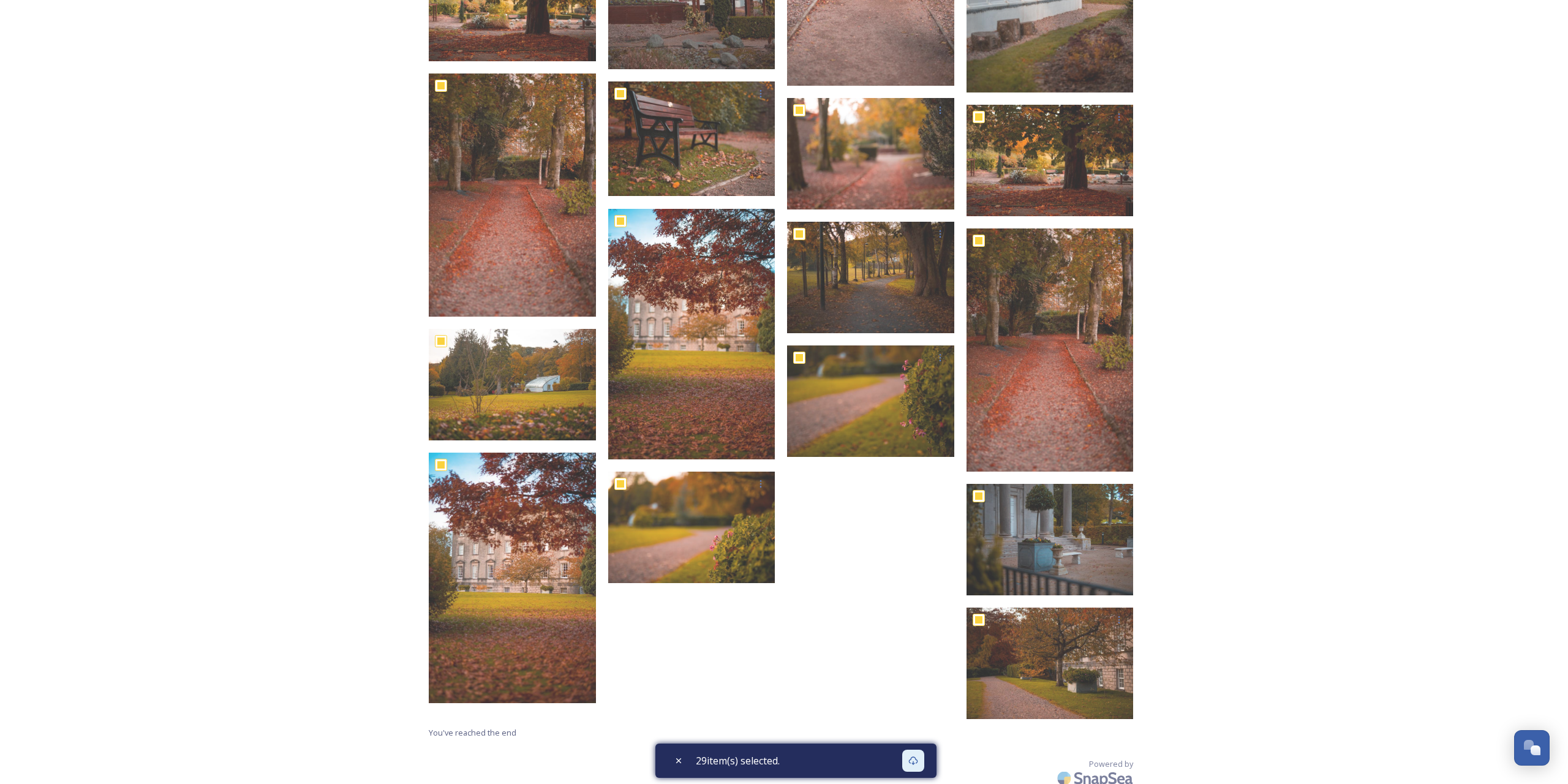
scroll to position [930, 0]
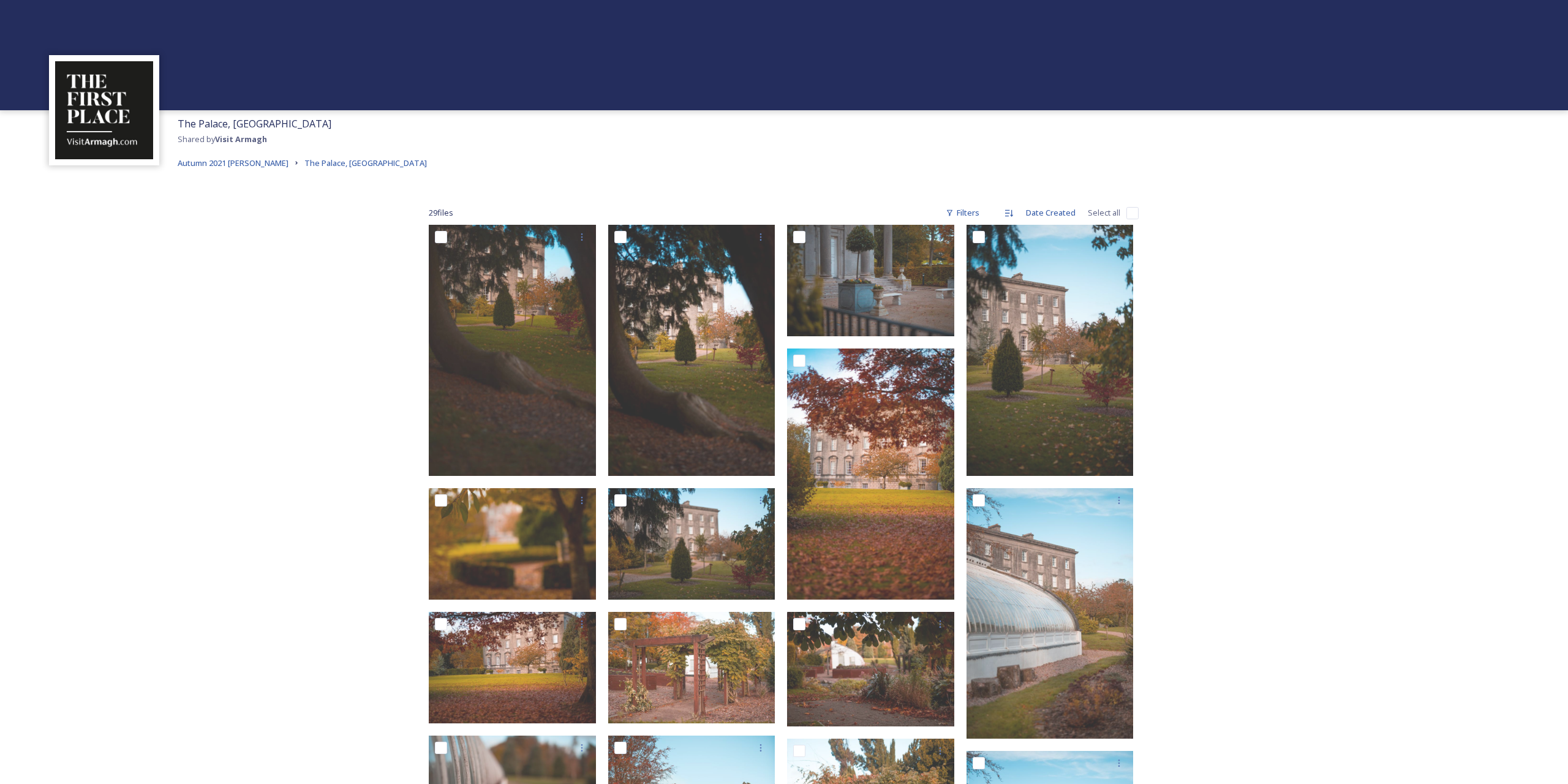
checkbox input "true"
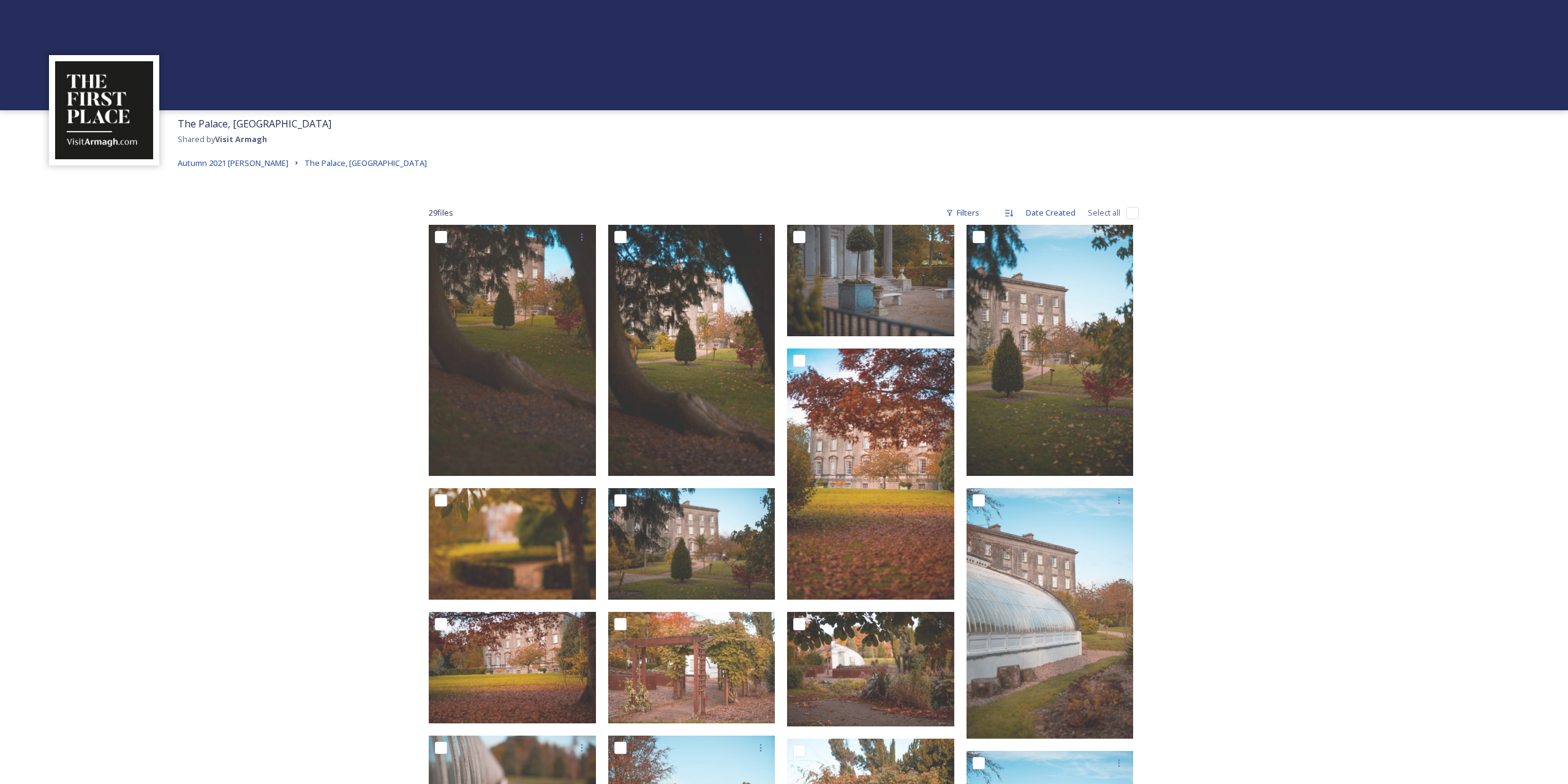
checkbox input "true"
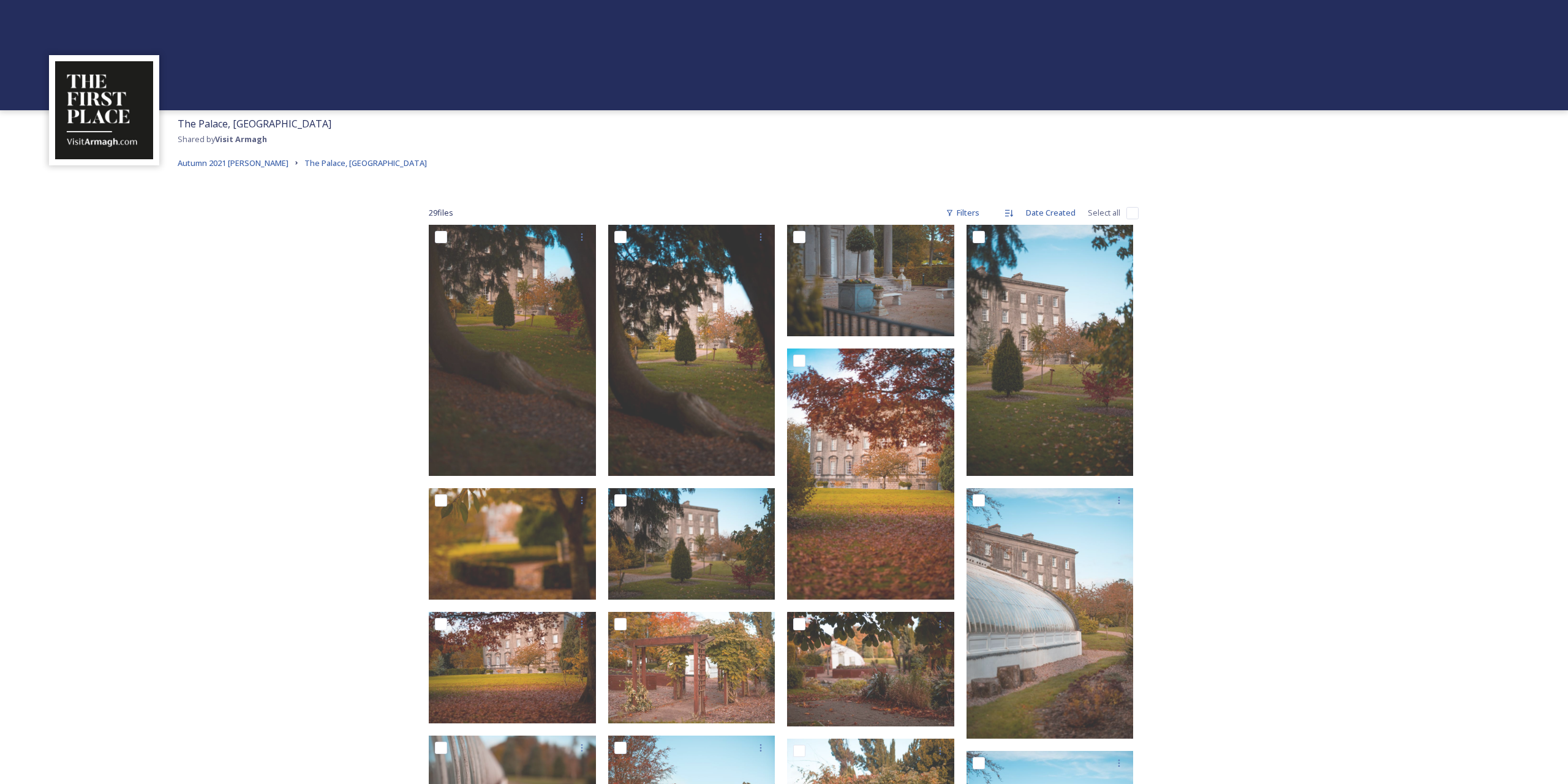
checkbox input "true"
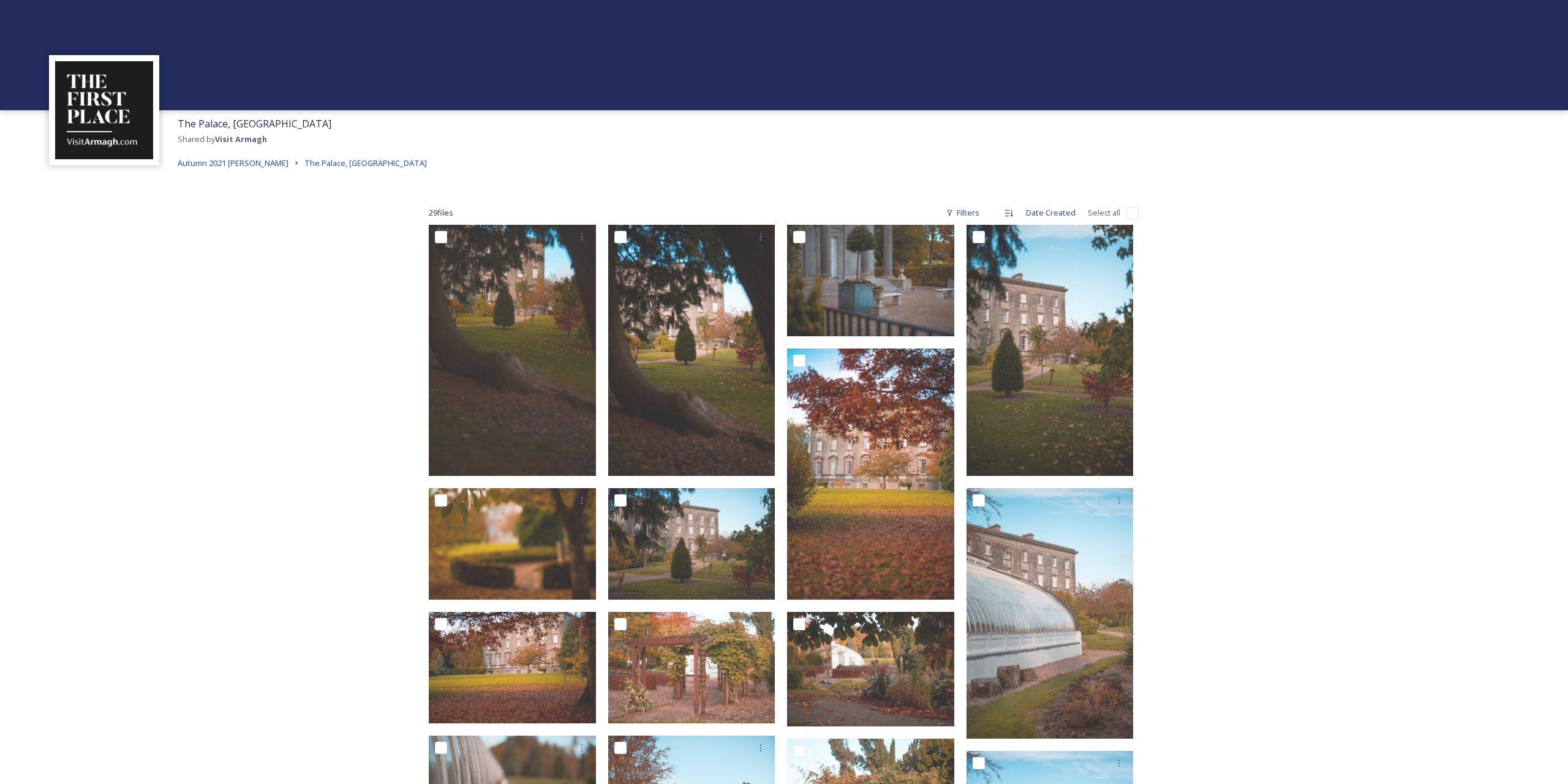
checkbox input "true"
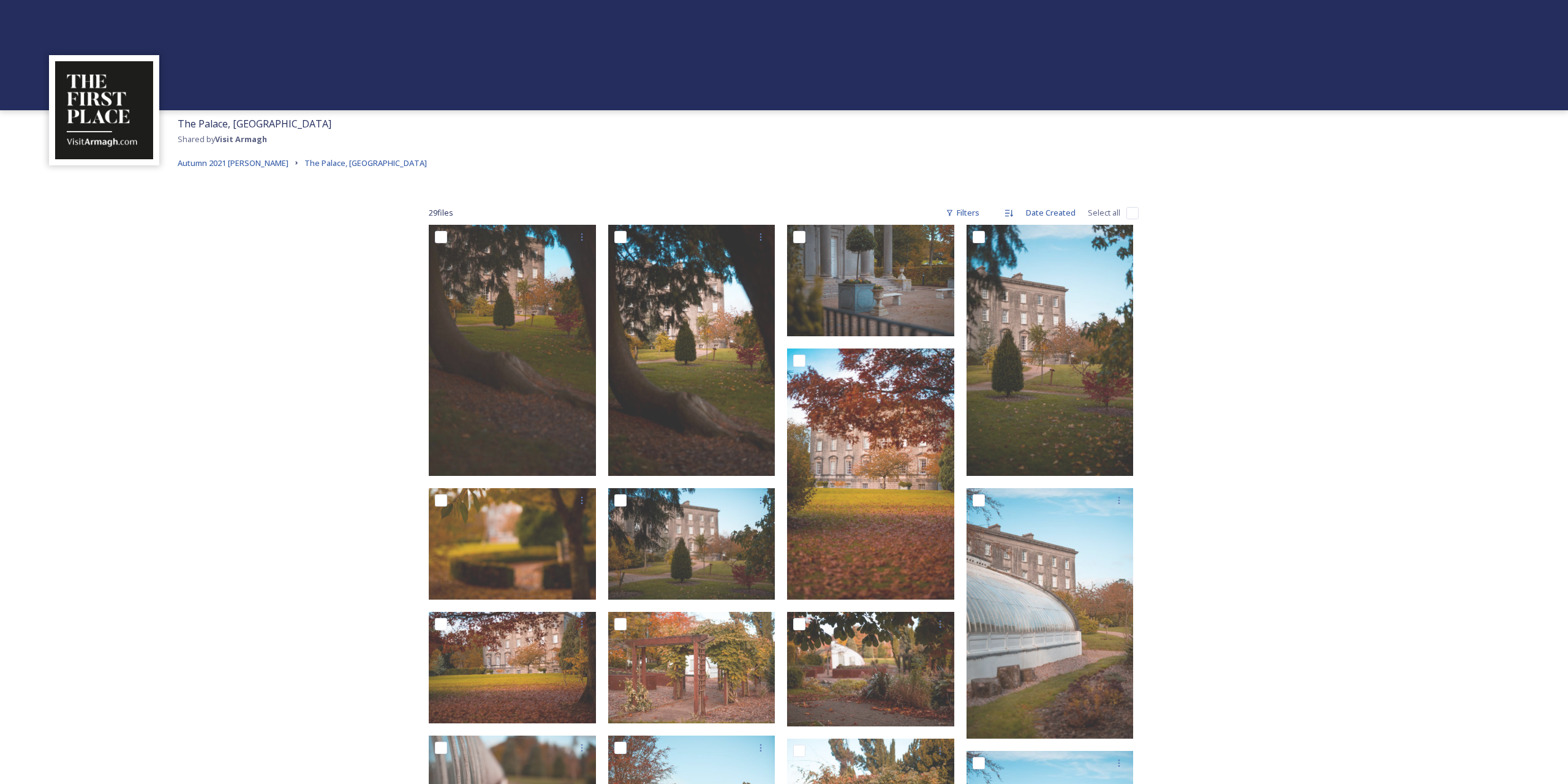
checkbox input "true"
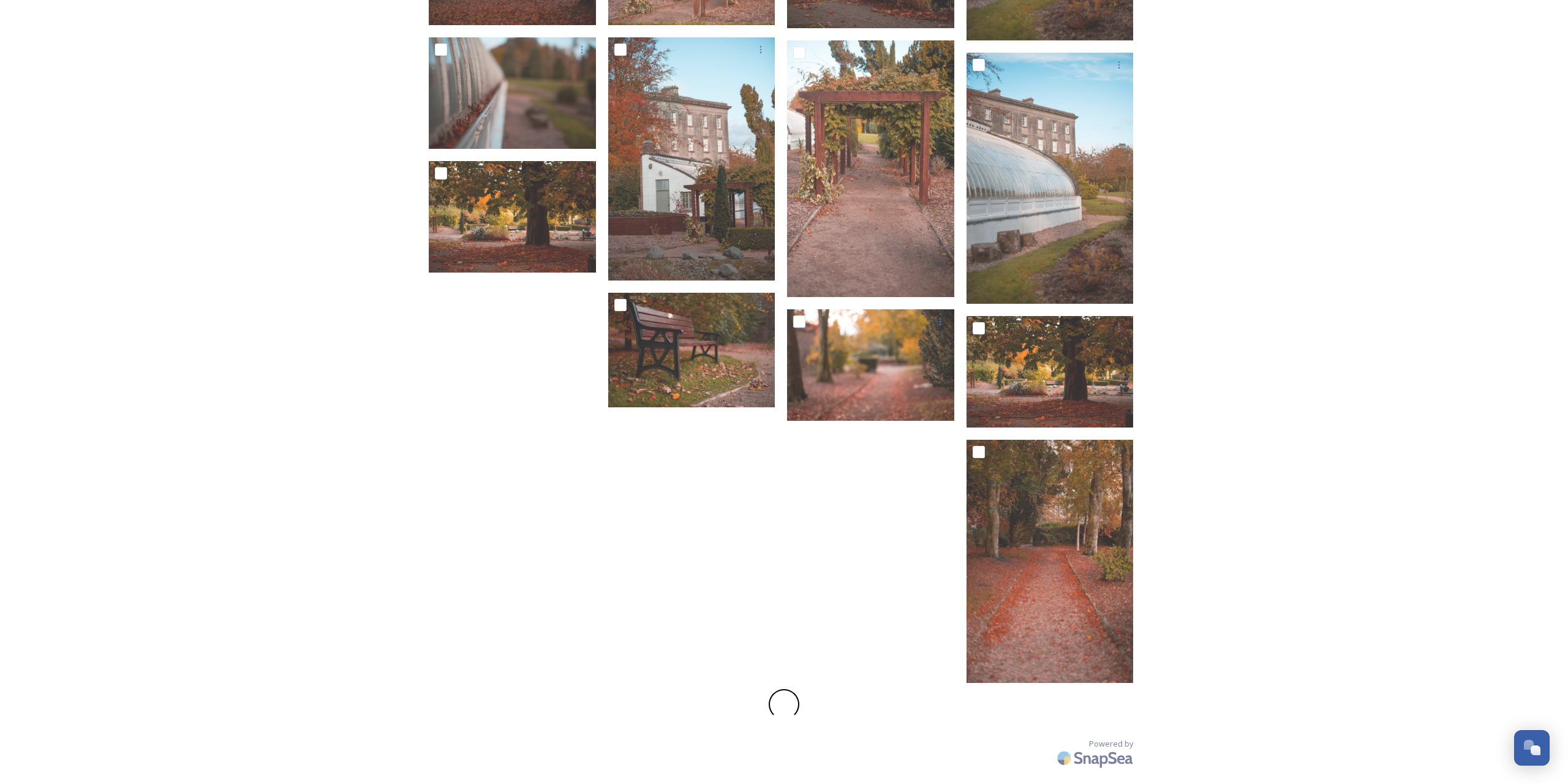
checkbox input "false"
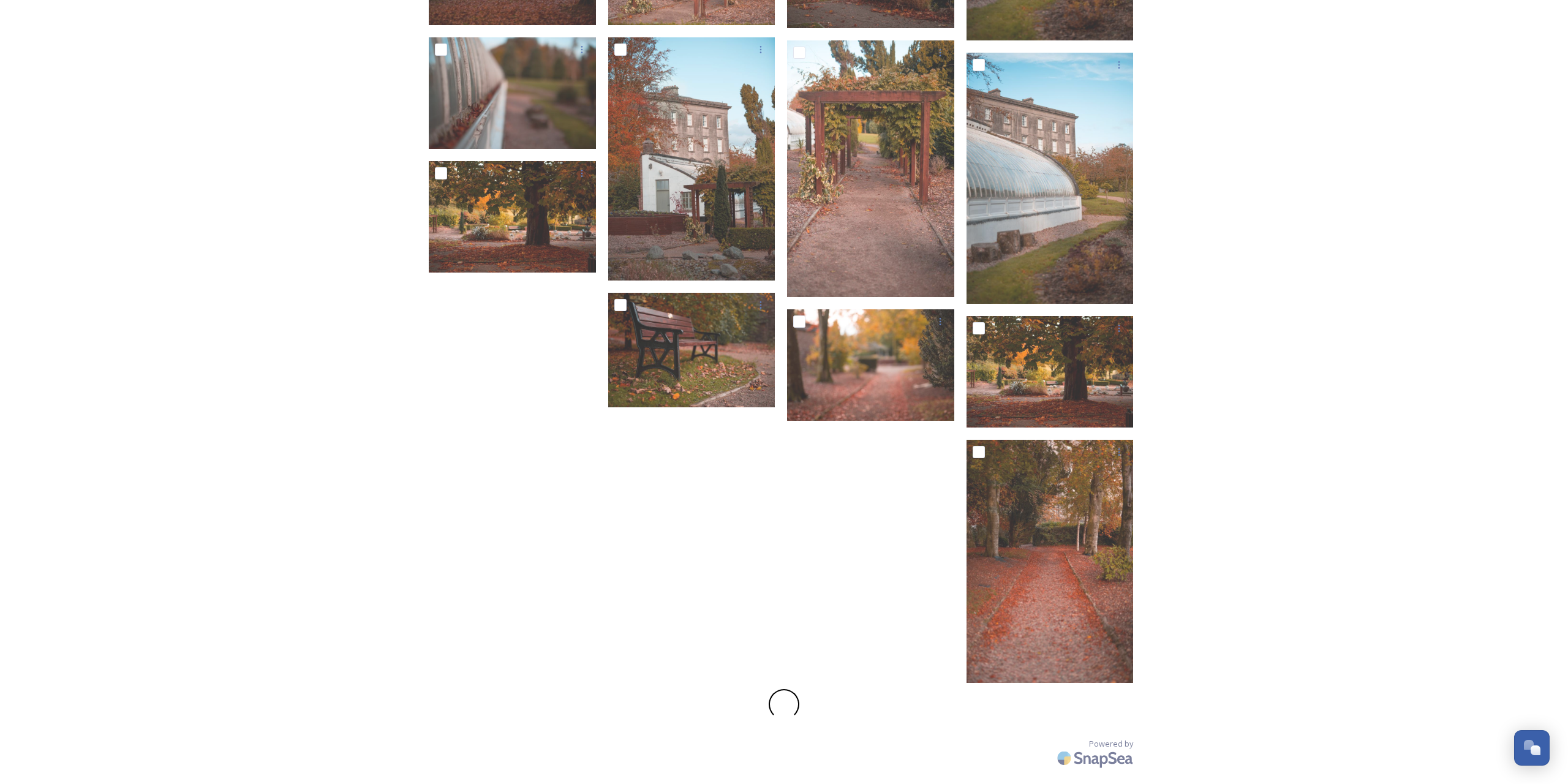
checkbox input "false"
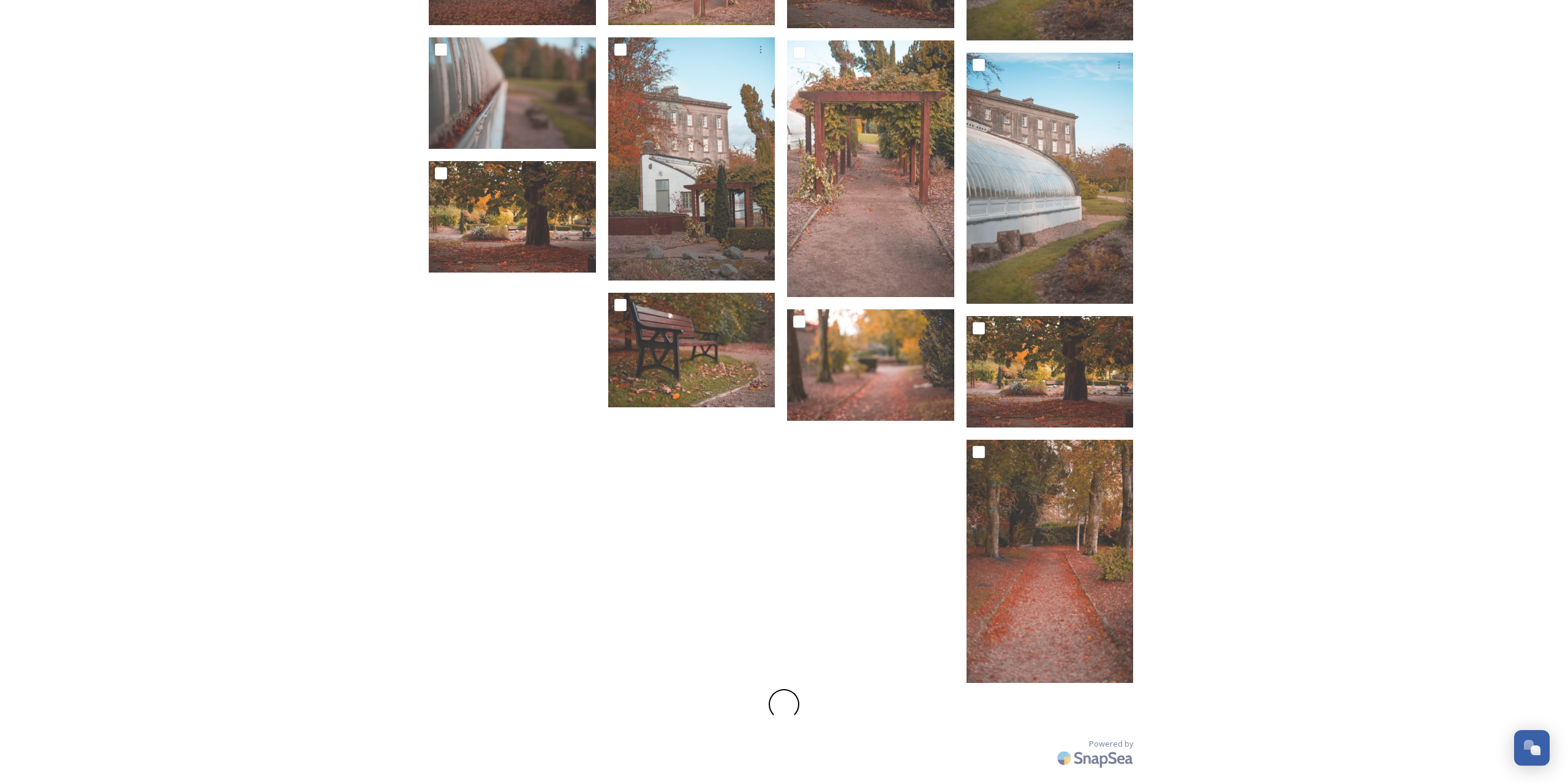
checkbox input "false"
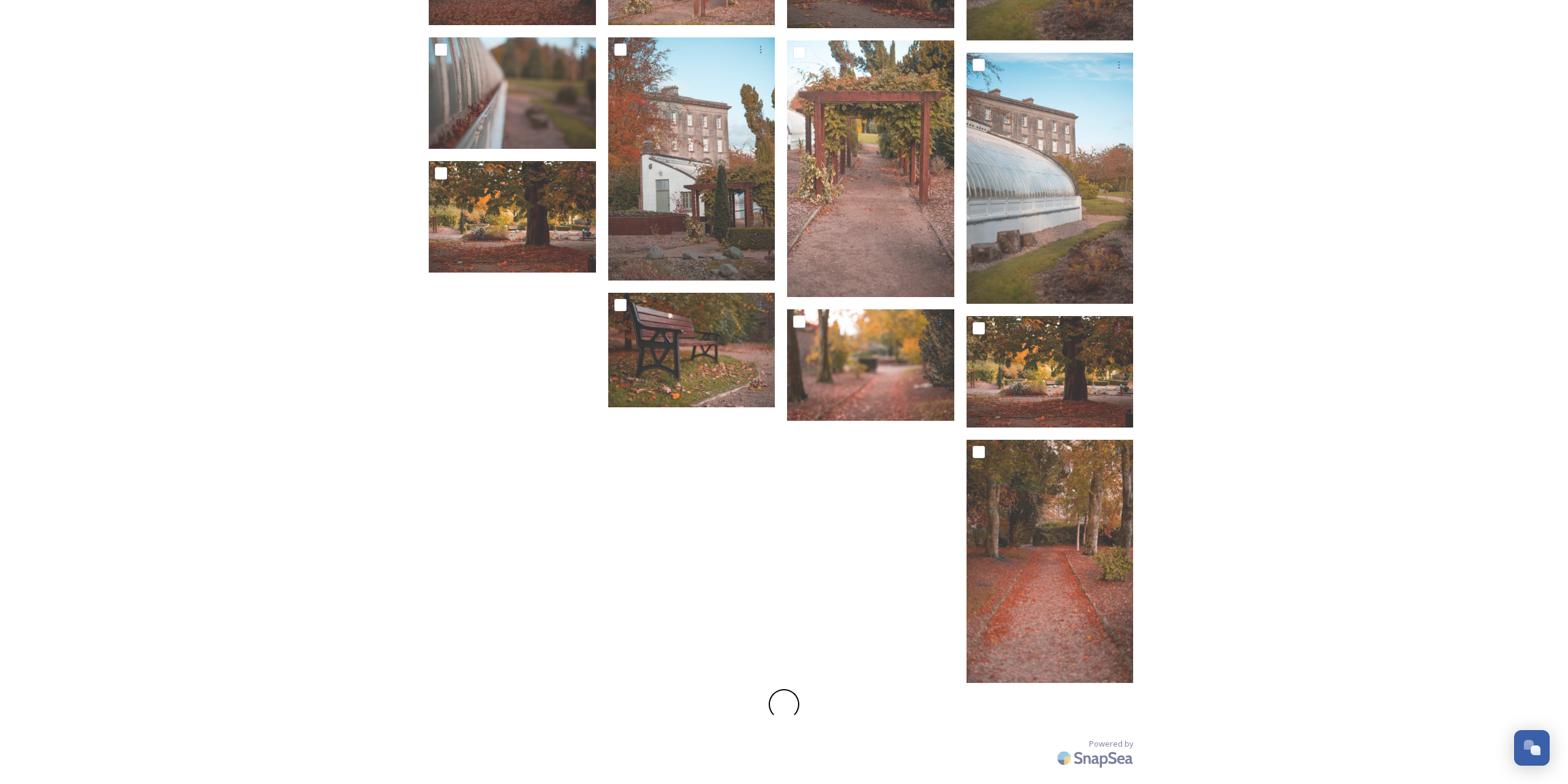
checkbox input "false"
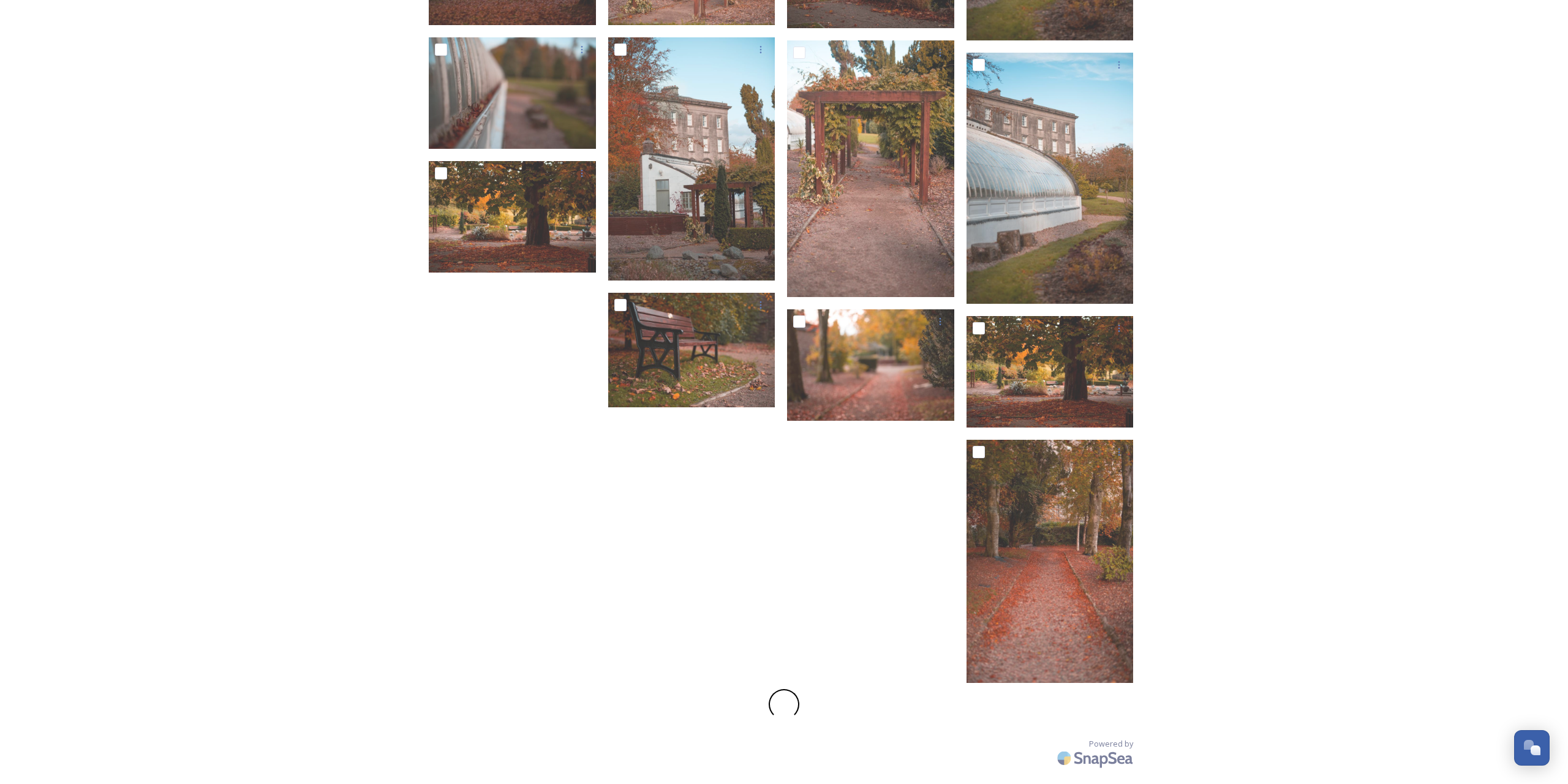
checkbox input "false"
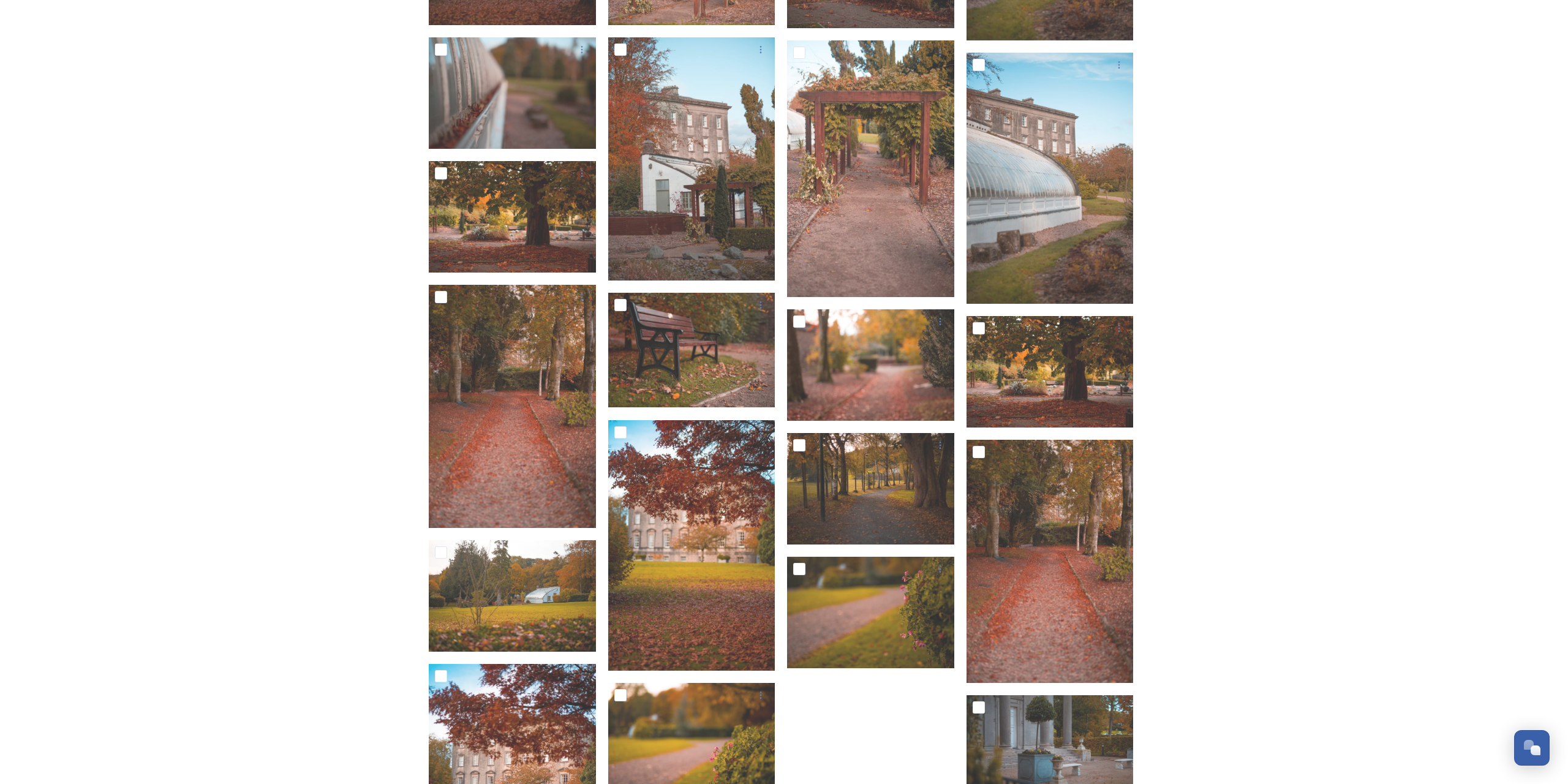
scroll to position [0, 0]
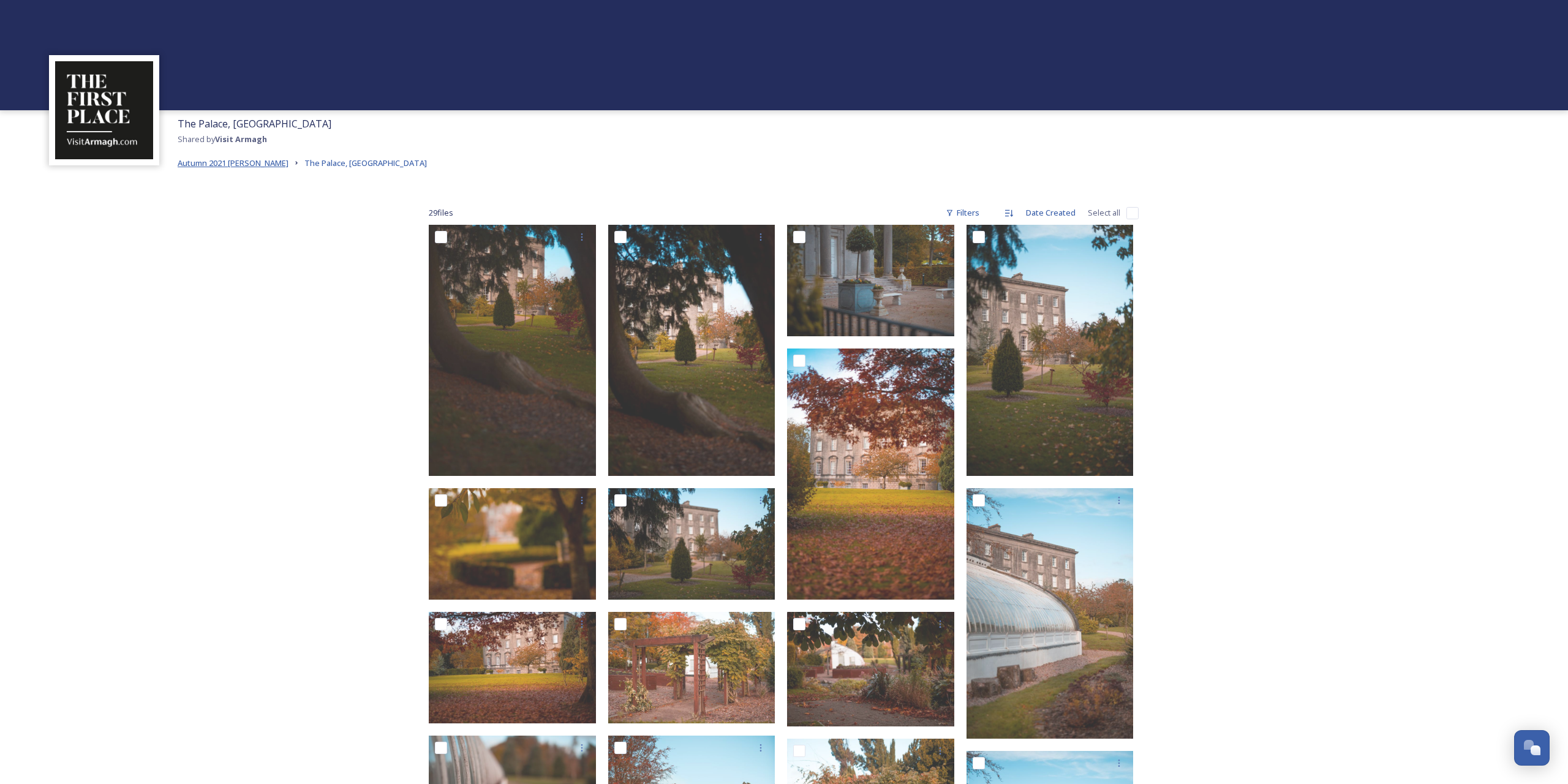
click at [255, 168] on span "Autumn 2021 [PERSON_NAME]" at bounding box center [233, 162] width 111 height 11
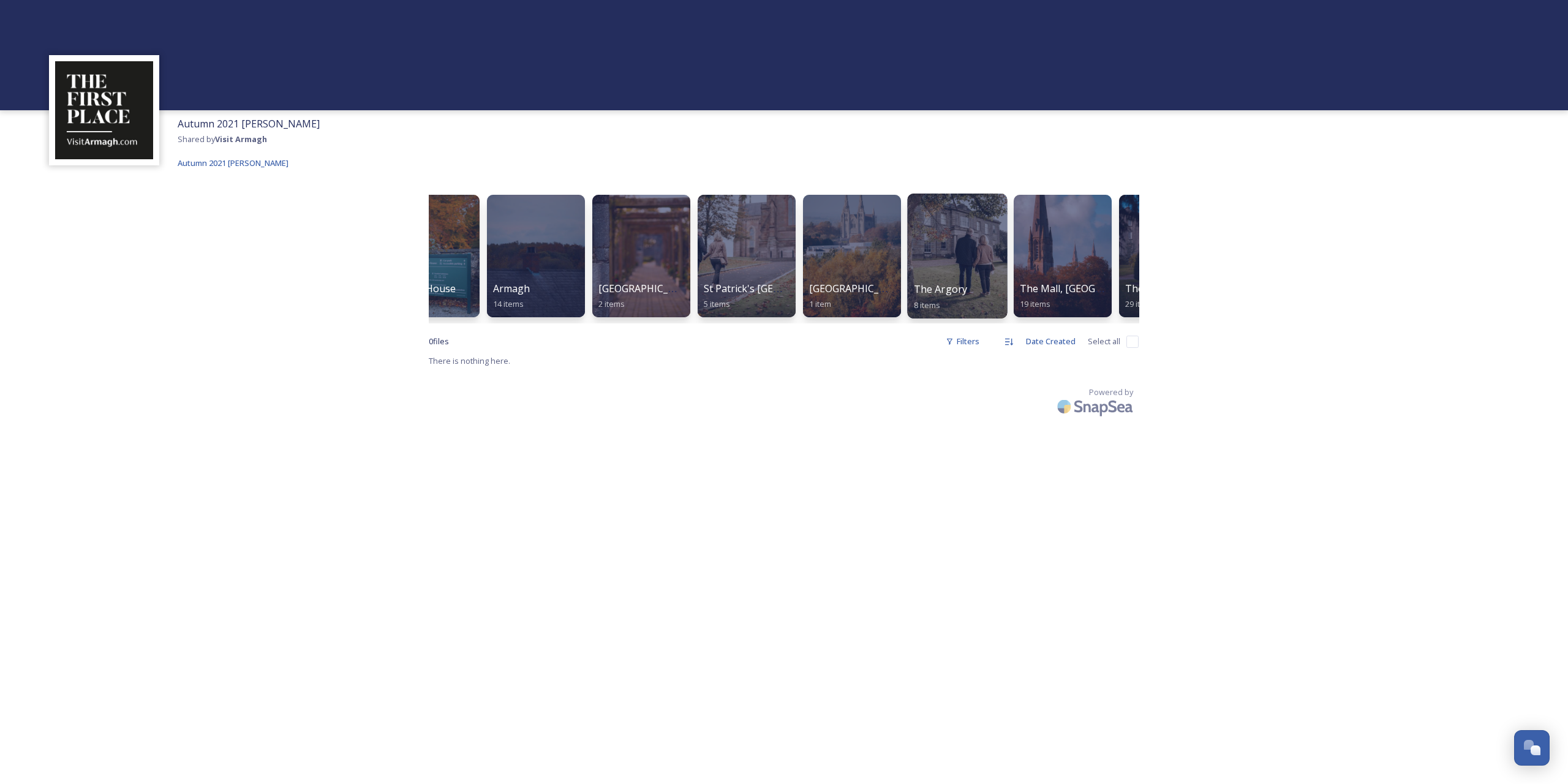
scroll to position [0, 132]
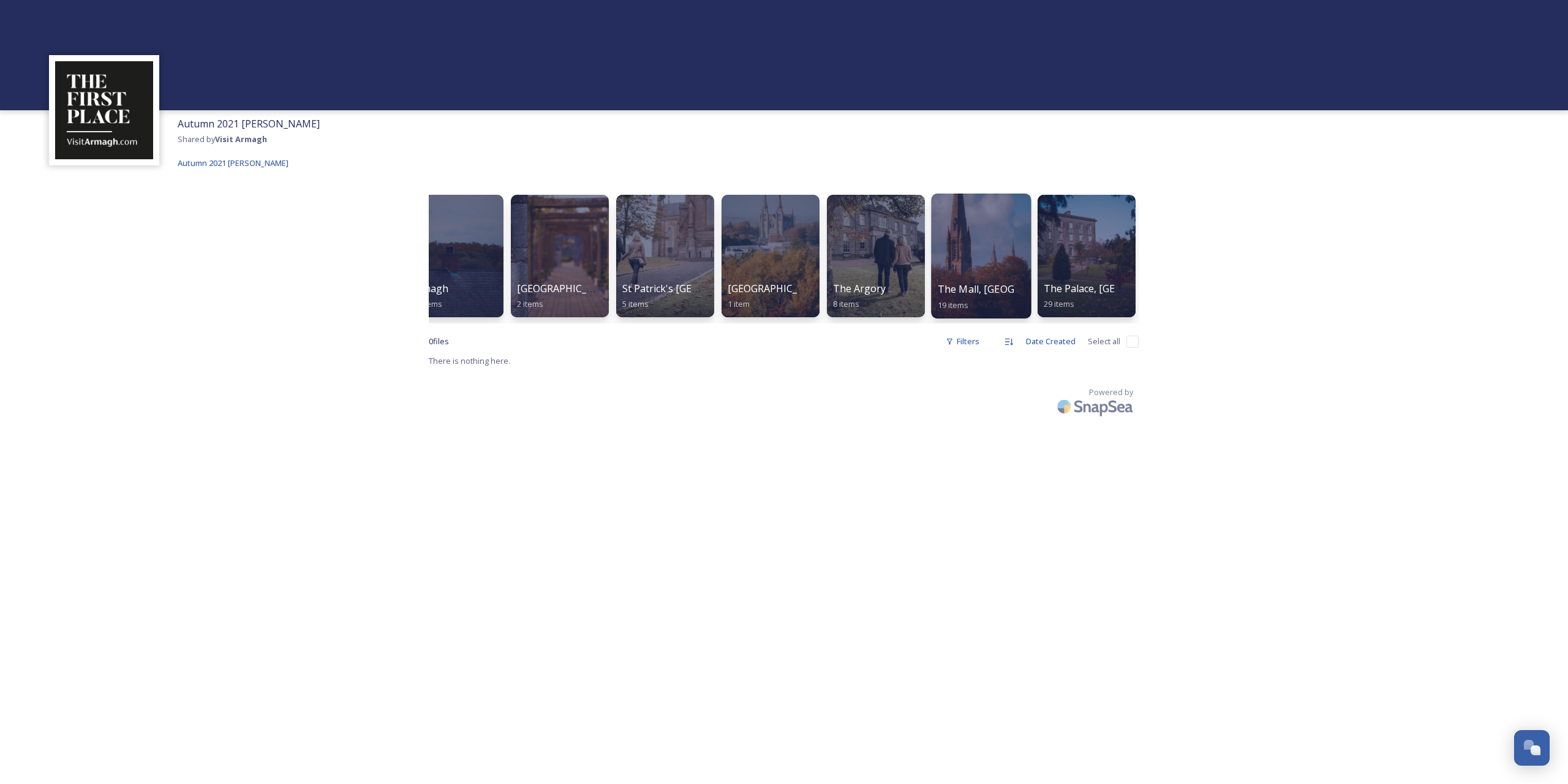
click at [977, 240] on div at bounding box center [981, 256] width 100 height 125
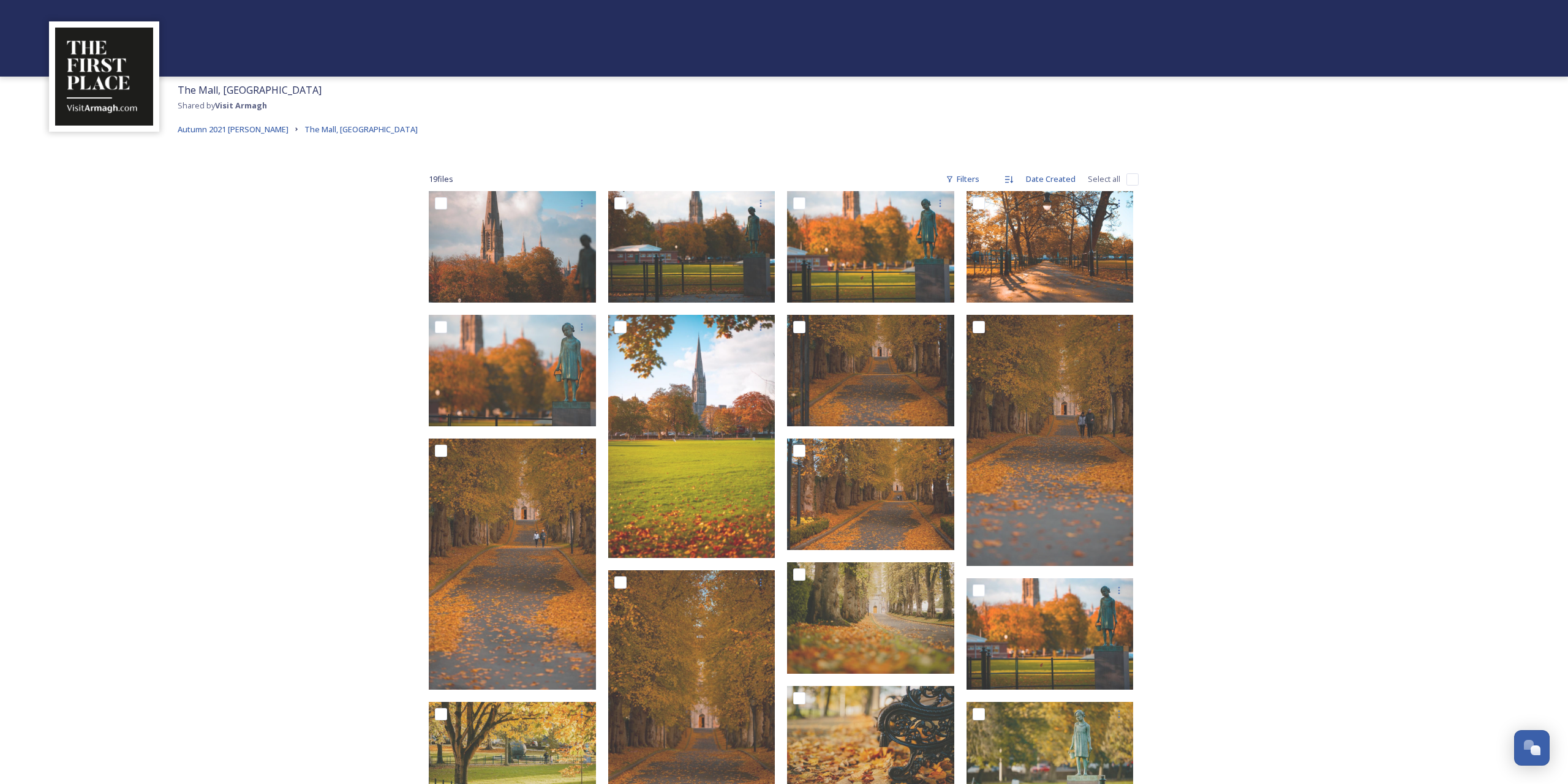
scroll to position [31, 0]
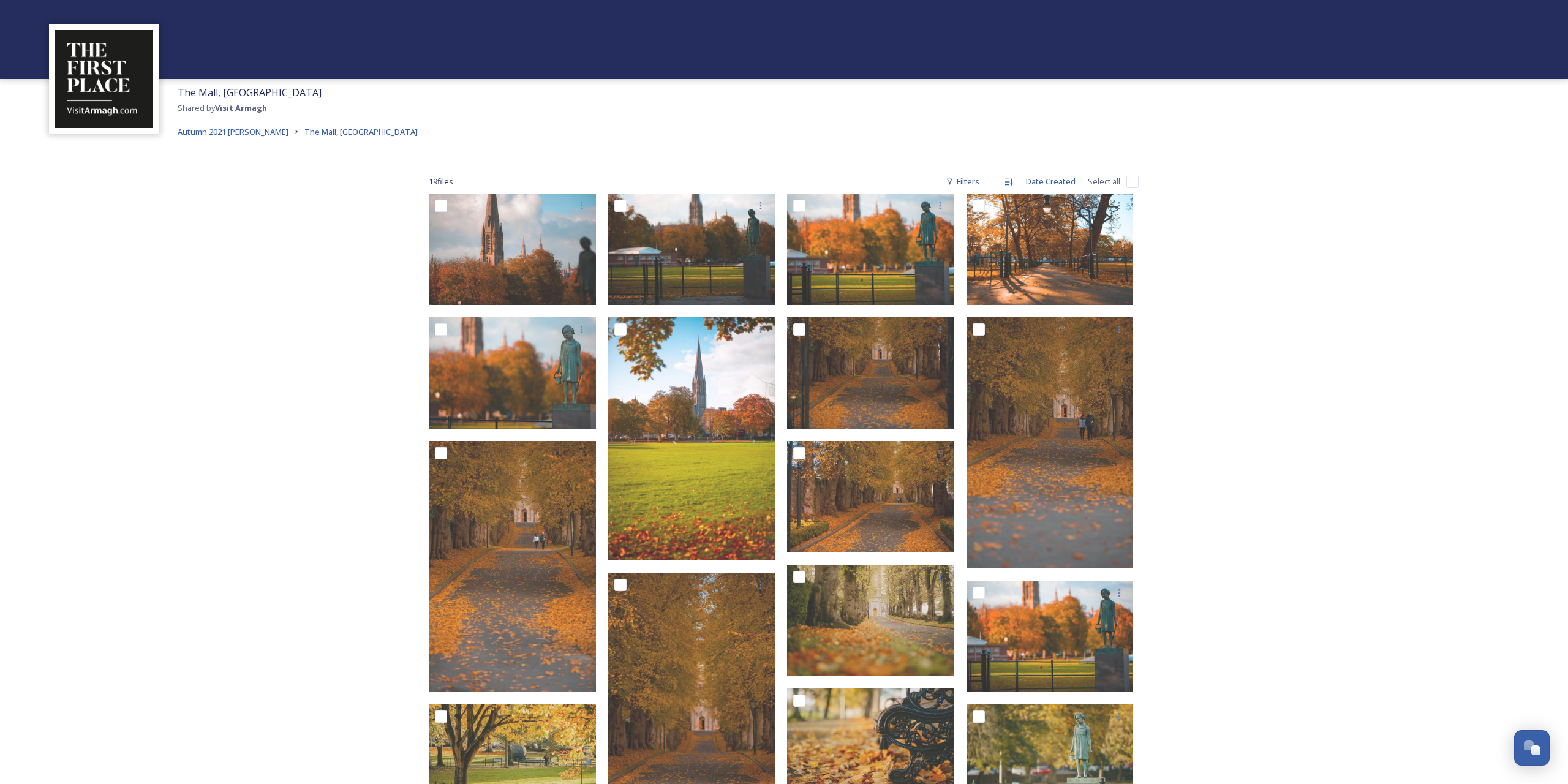
click at [1131, 181] on input "checkbox" at bounding box center [1132, 182] width 12 height 12
checkbox input "true"
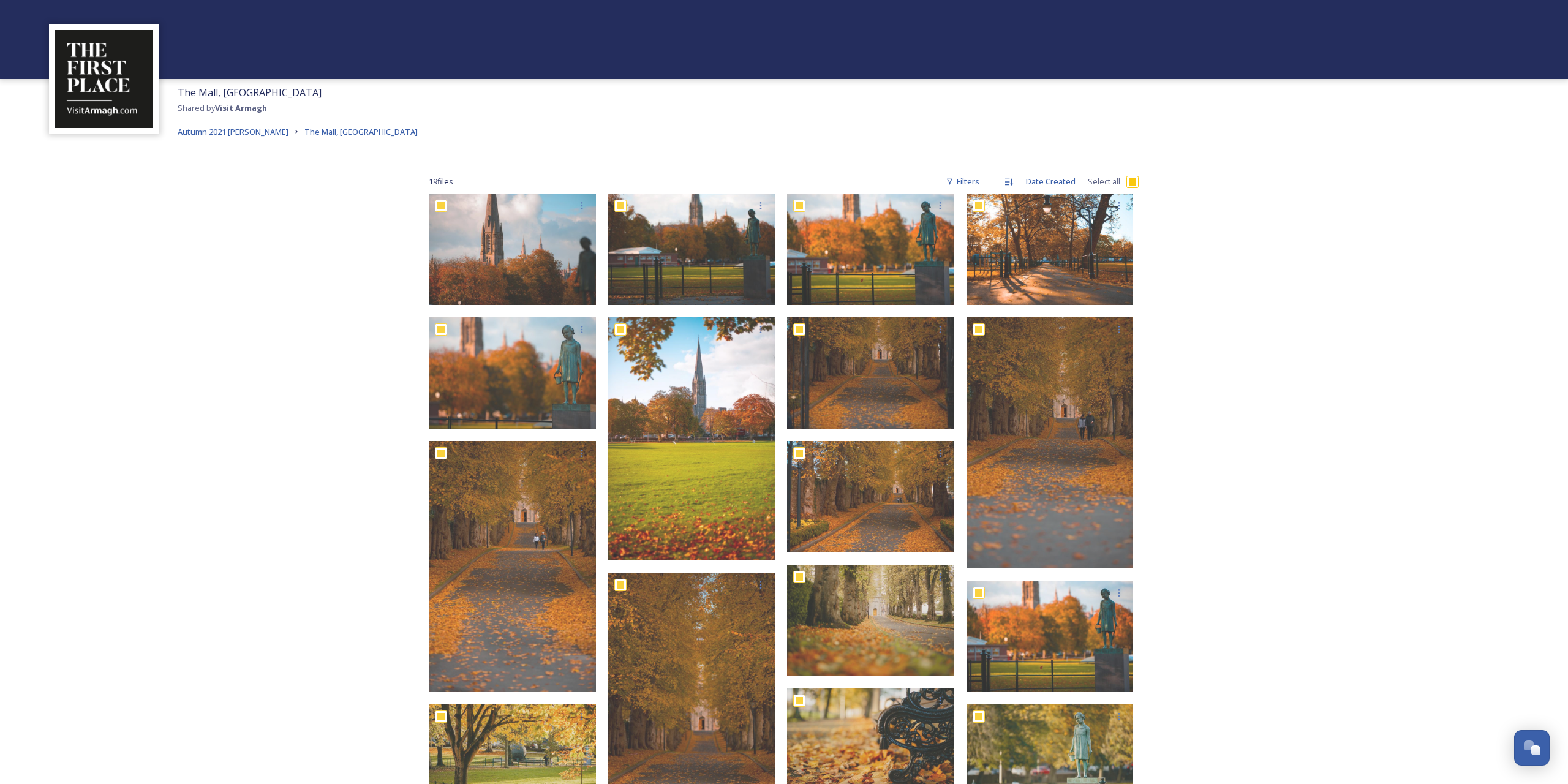
checkbox input "true"
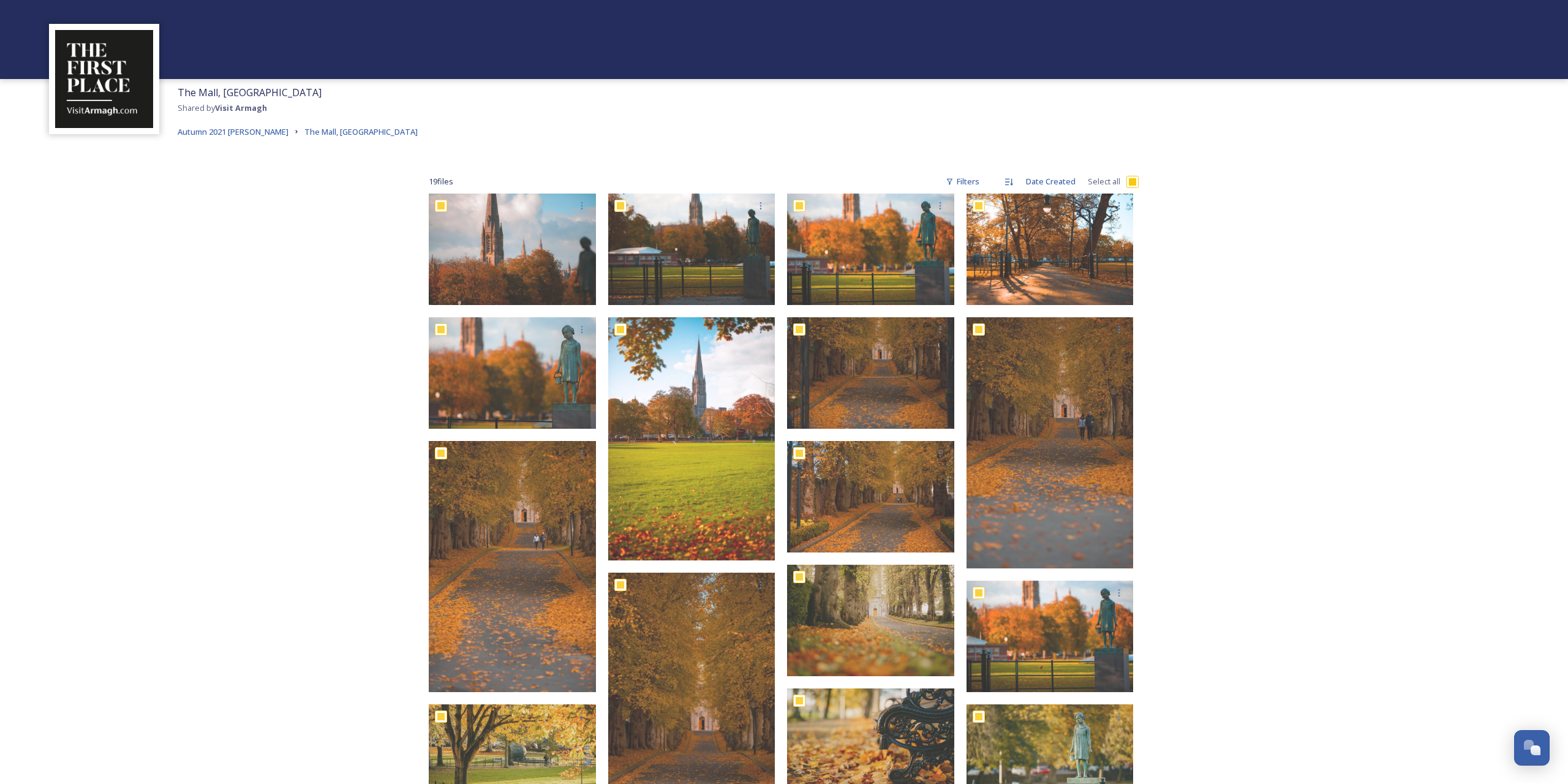
checkbox input "true"
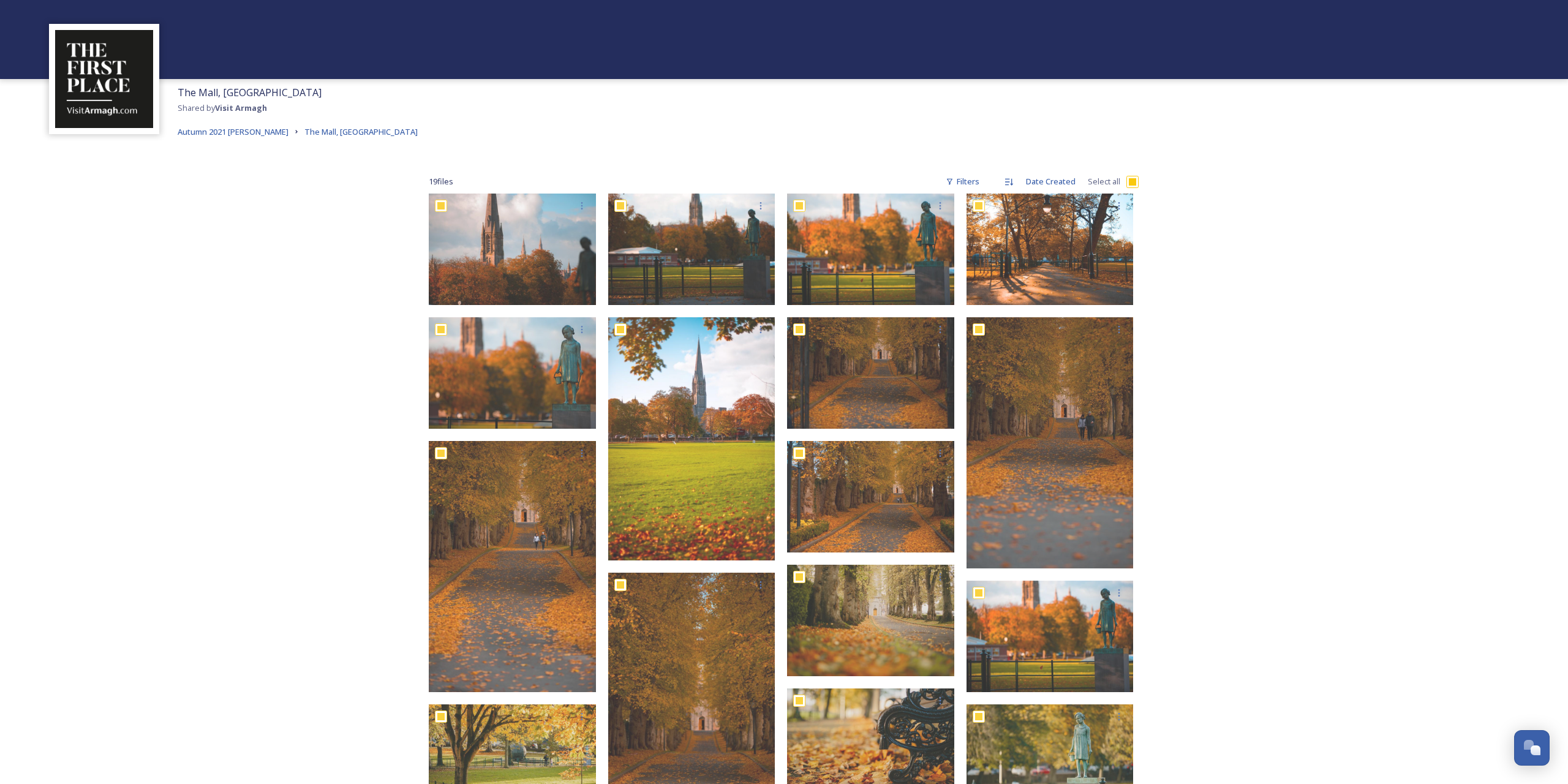
checkbox input "true"
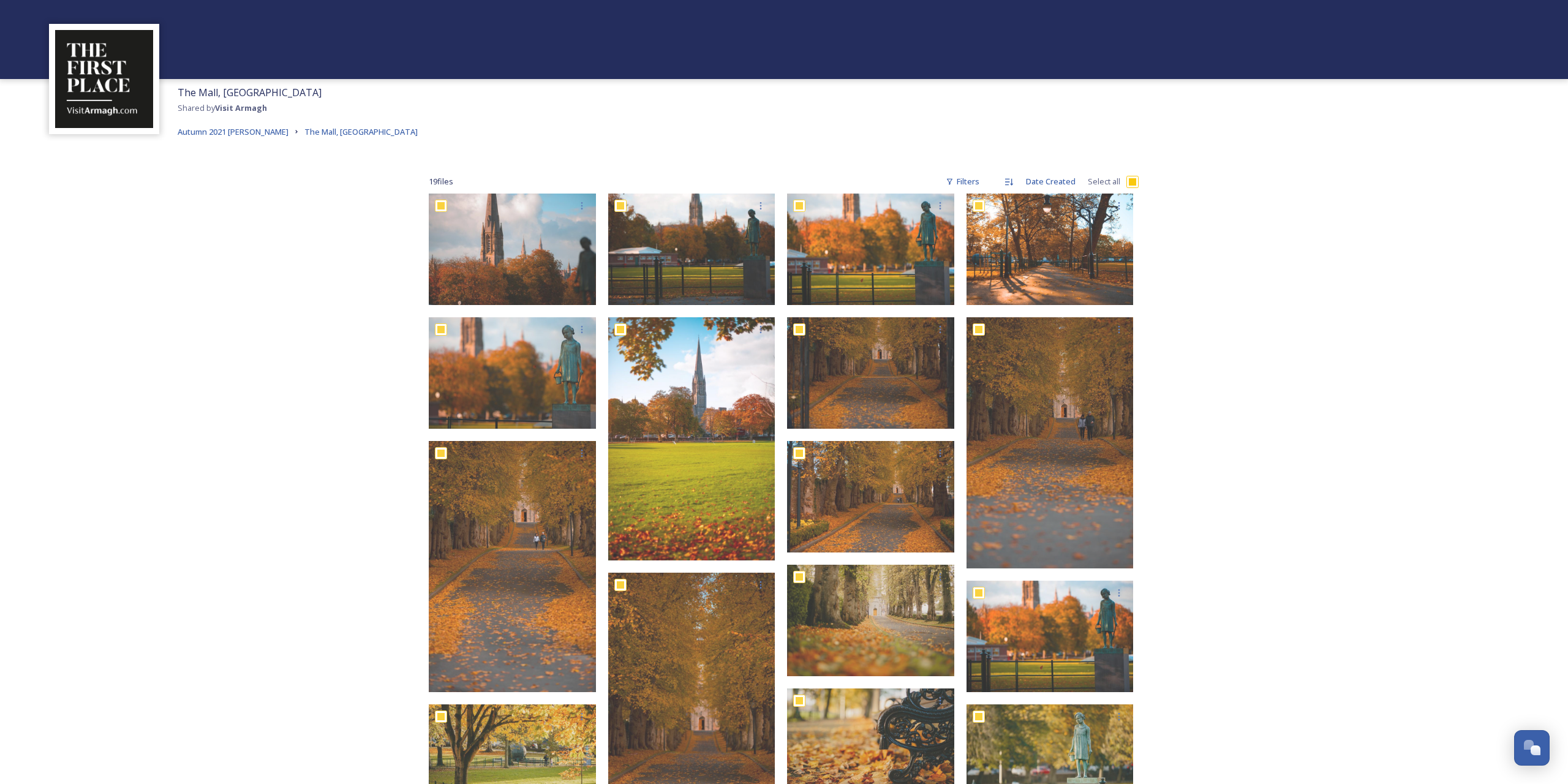
checkbox input "true"
click at [918, 761] on icon at bounding box center [913, 761] width 10 height 10
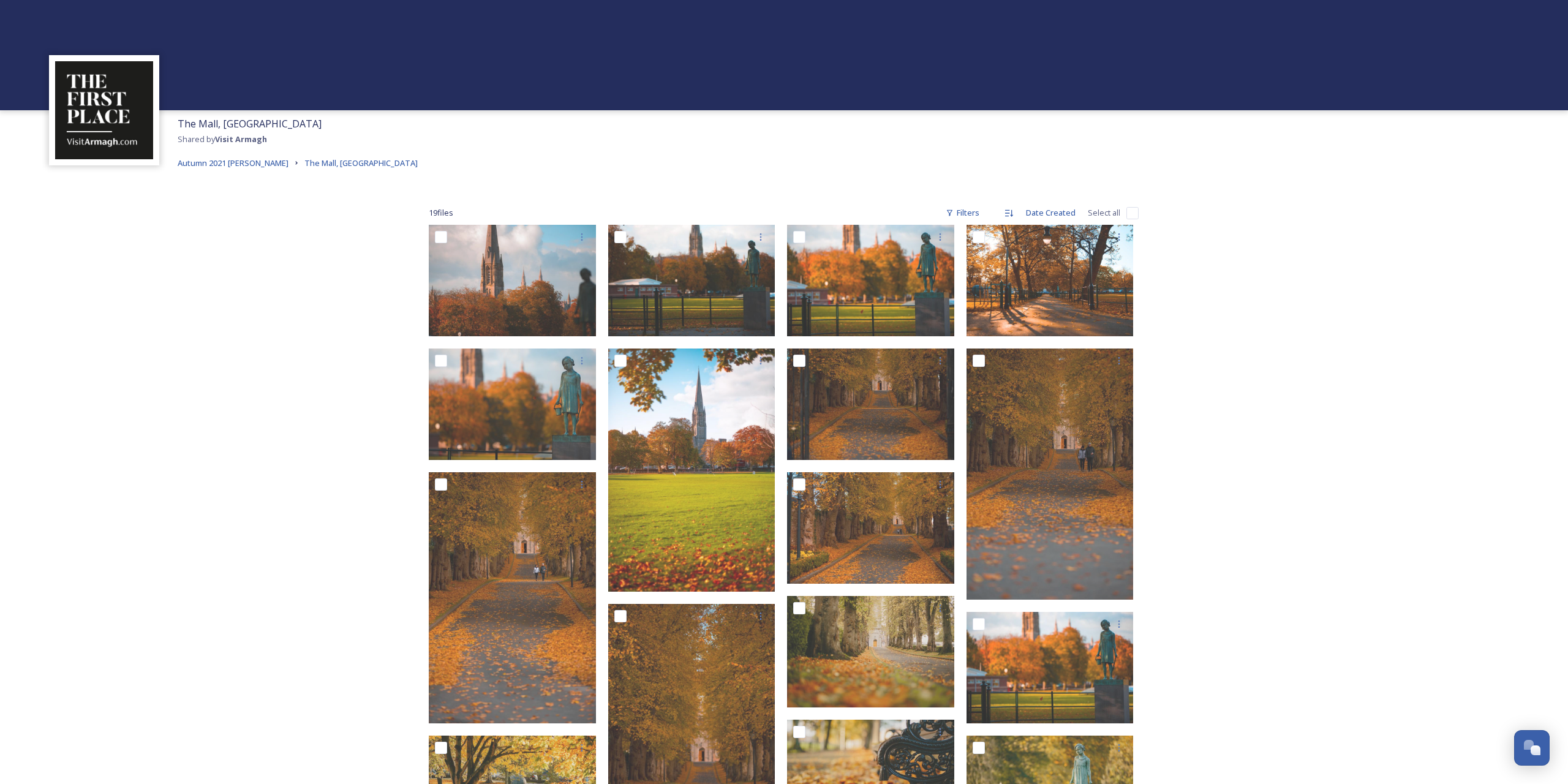
click at [1360, 176] on div "The Mall, Armagh Shared by Visit Armagh Autumn 2021 [PERSON_NAME] [GEOGRAPHIC_D…" at bounding box center [784, 144] width 1568 height 66
click at [254, 160] on span "Autumn 2021 [PERSON_NAME]" at bounding box center [233, 162] width 111 height 11
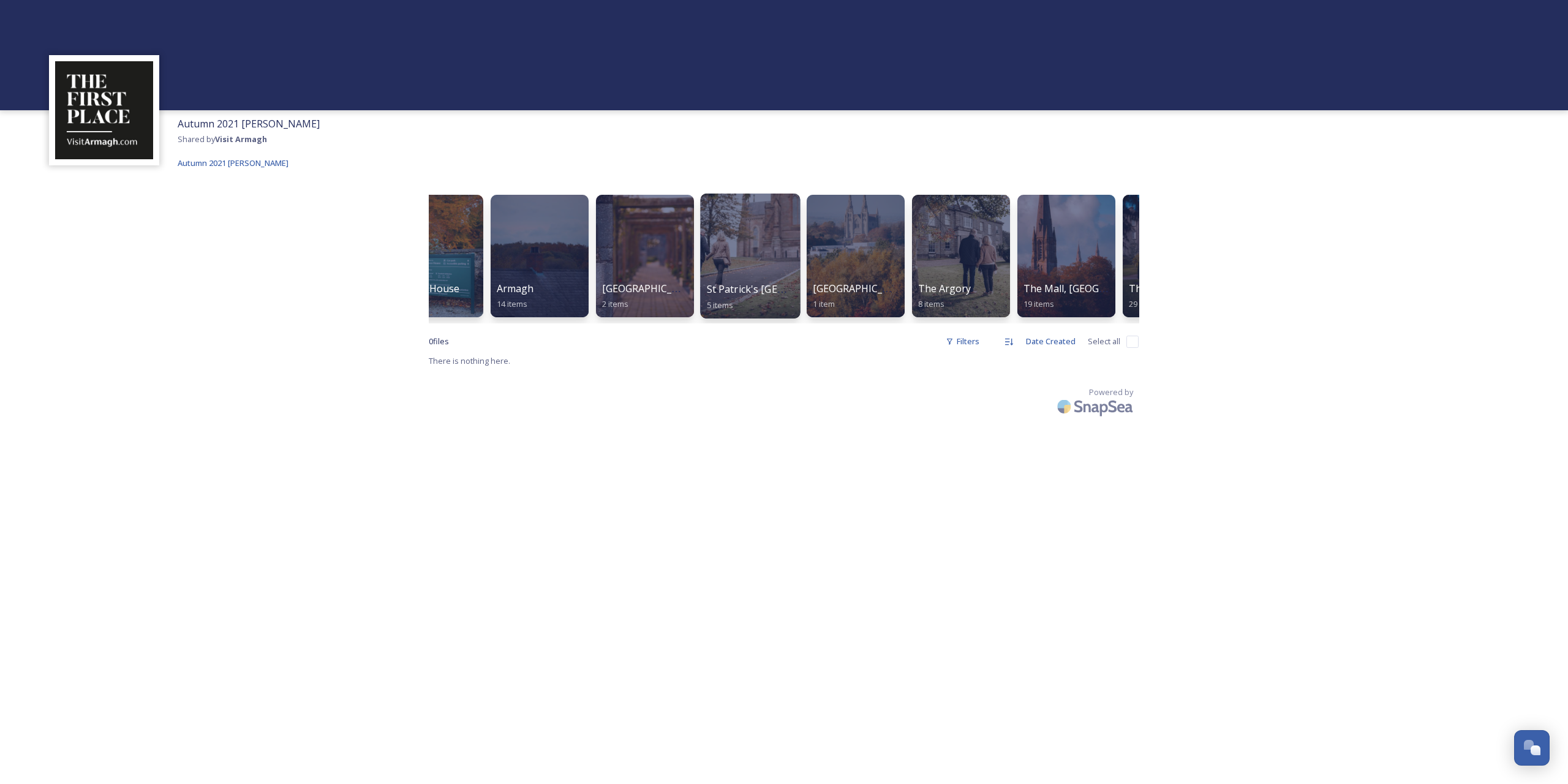
scroll to position [0, 132]
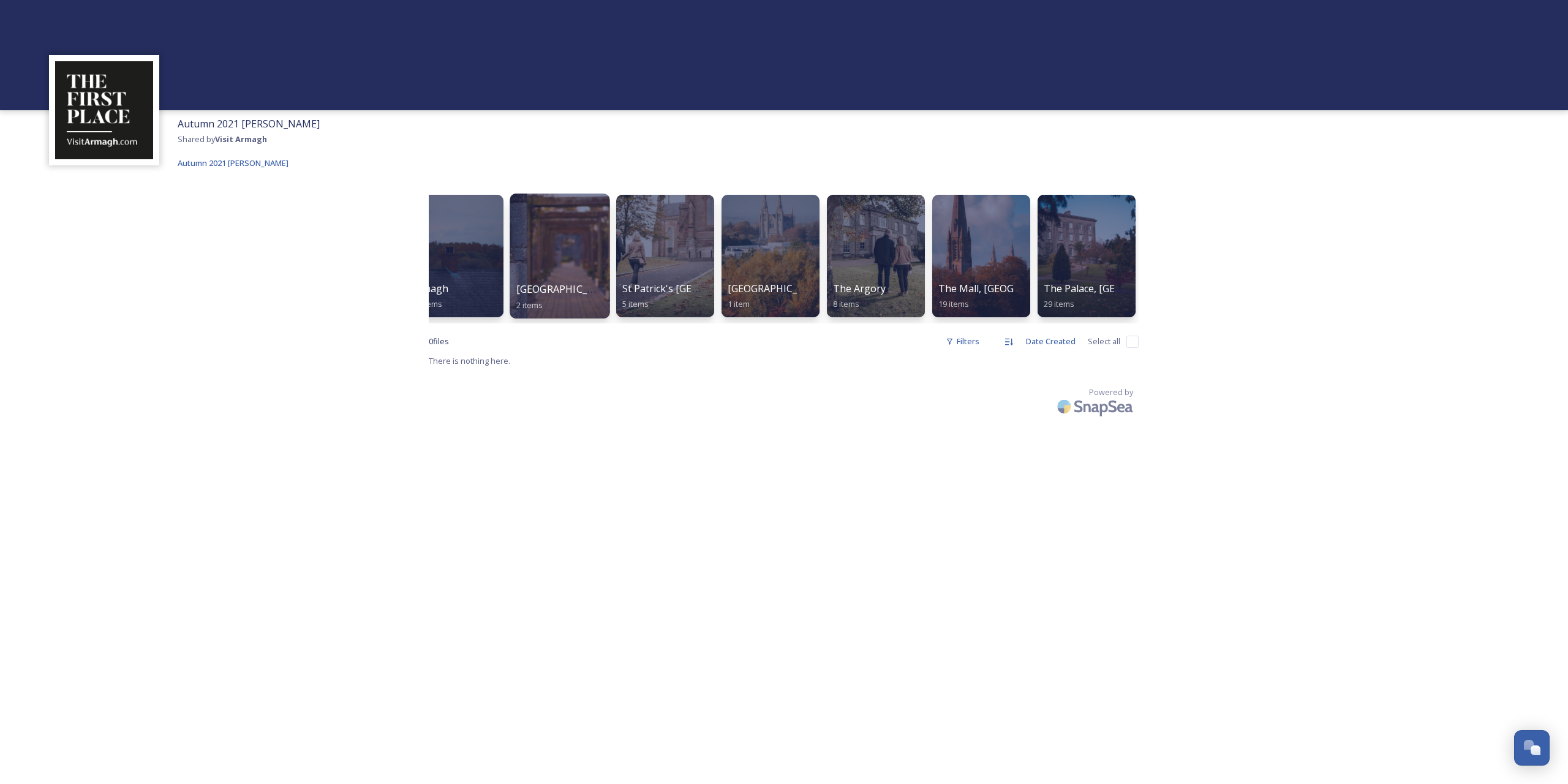
click at [554, 247] on div at bounding box center [560, 256] width 100 height 125
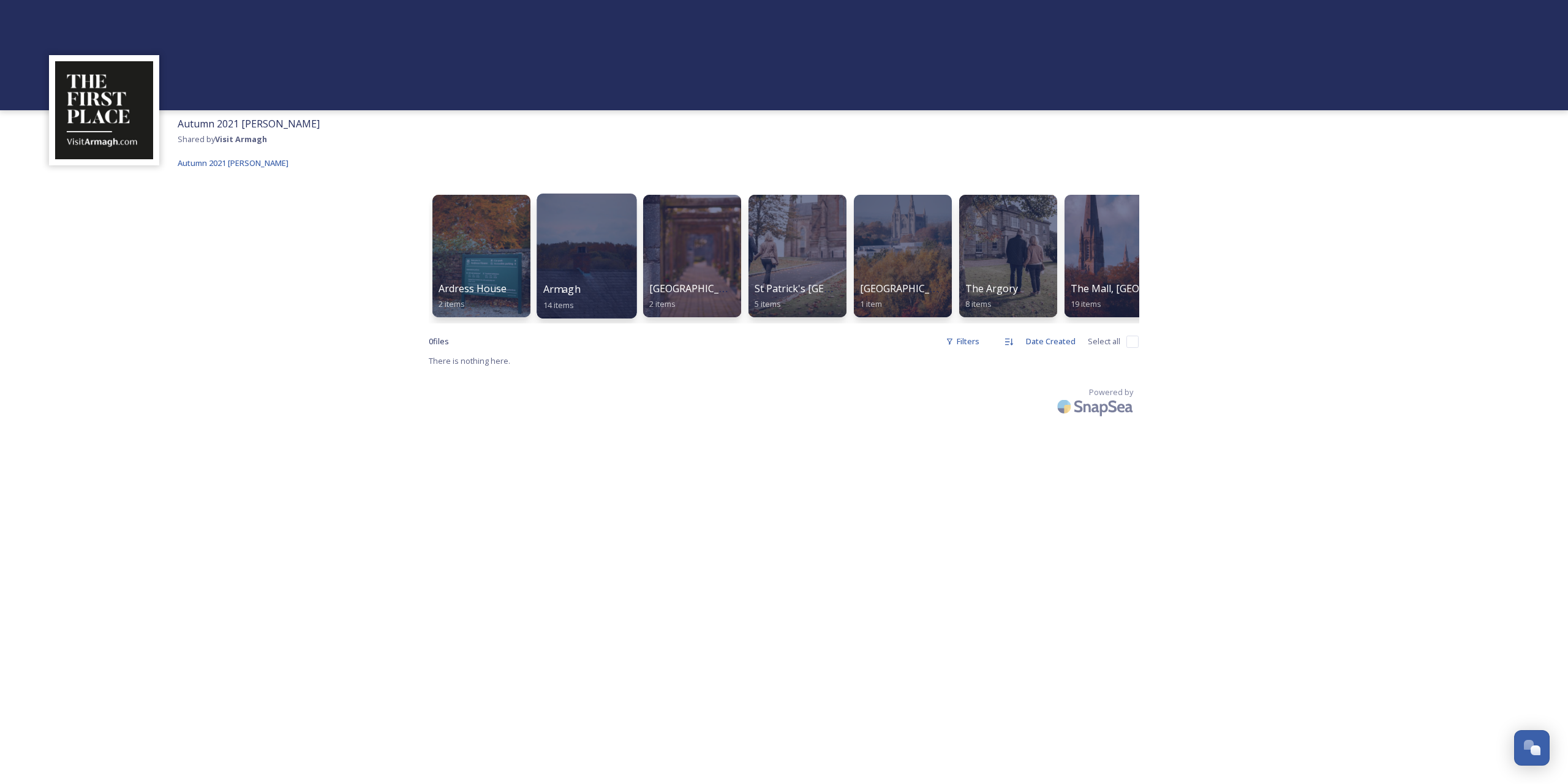
click at [595, 246] on div at bounding box center [586, 256] width 100 height 125
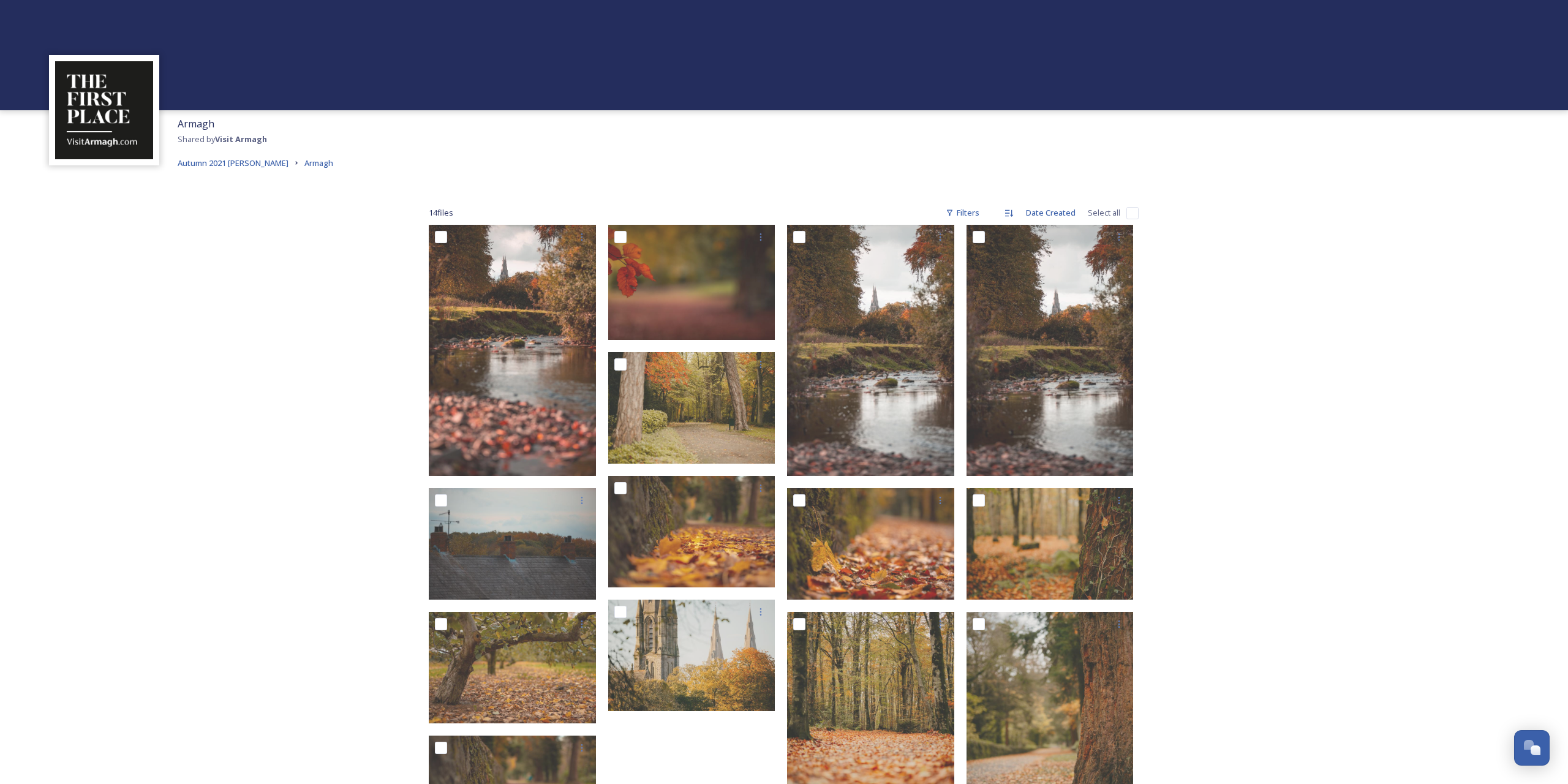
click at [1129, 212] on input "checkbox" at bounding box center [1132, 213] width 12 height 12
checkbox input "true"
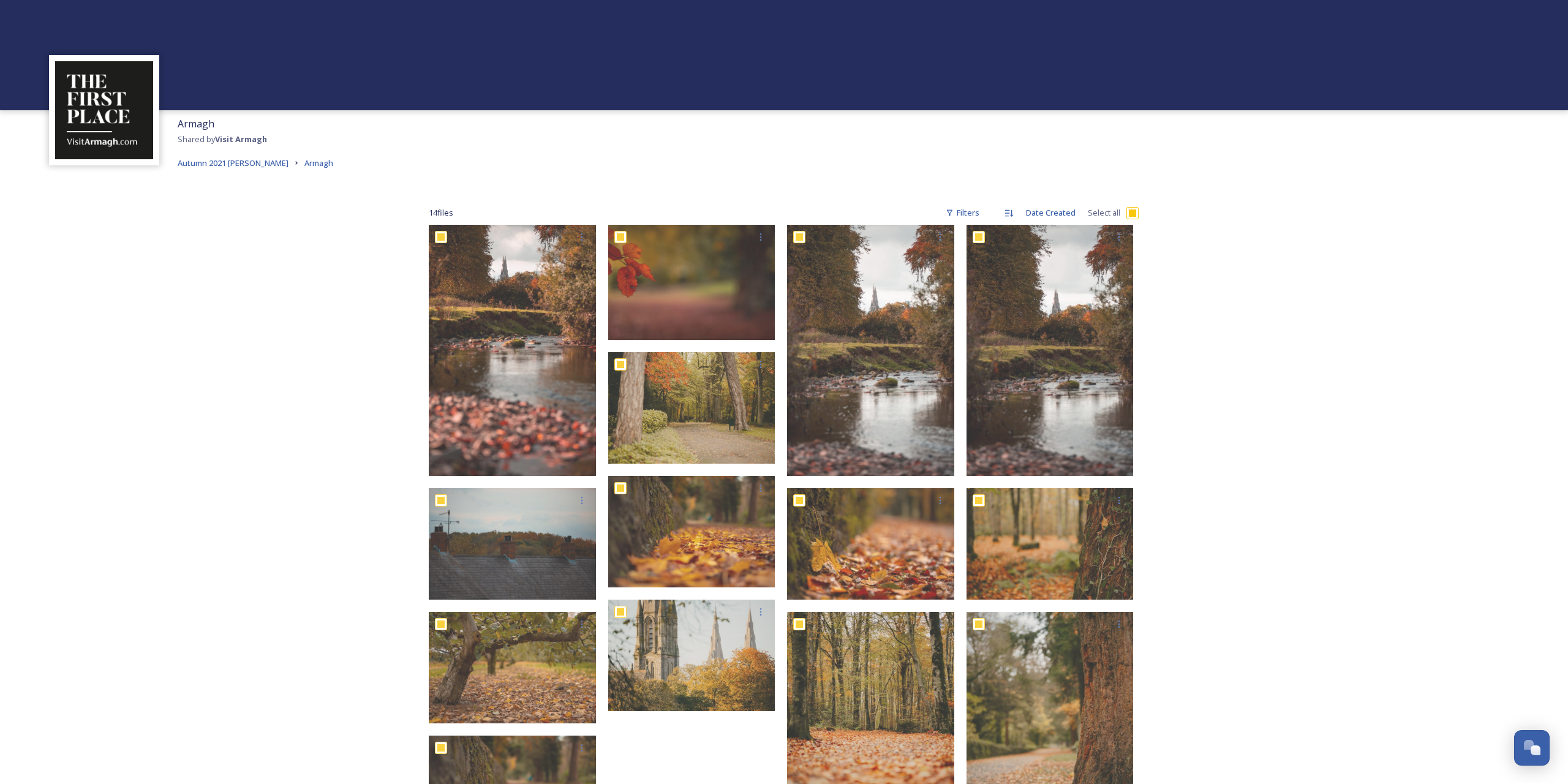
checkbox input "true"
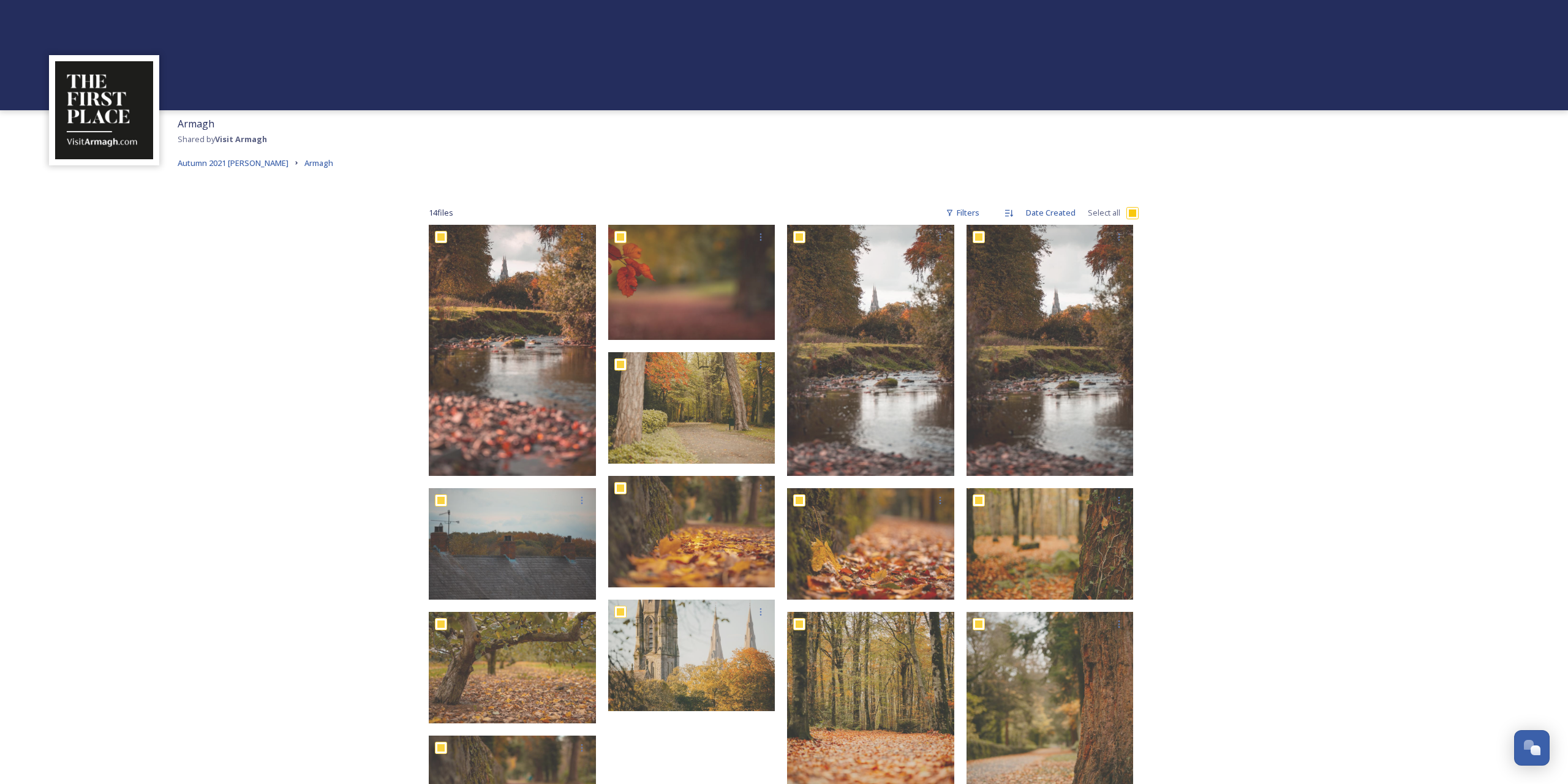
checkbox input "true"
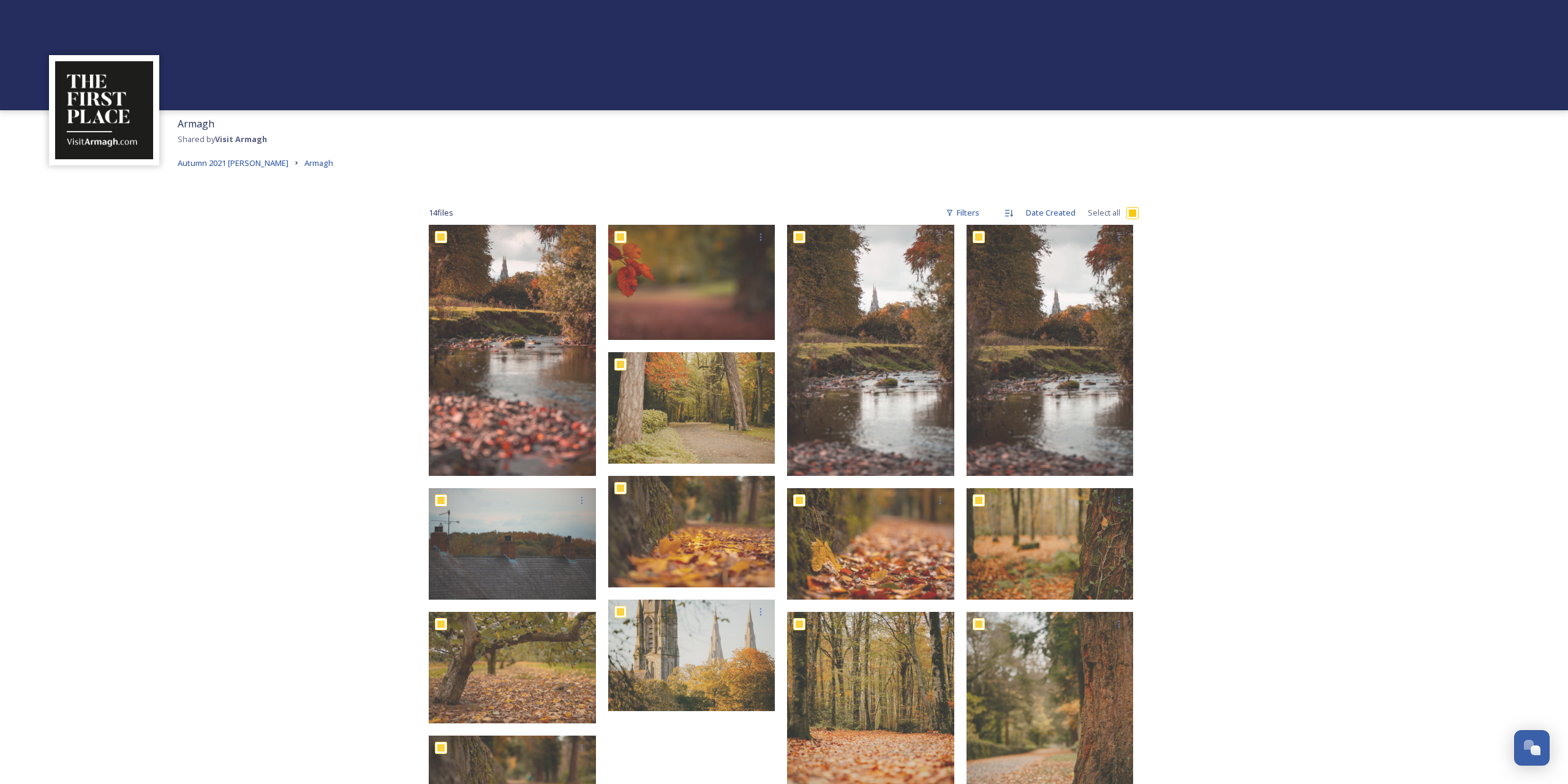
checkbox input "true"
click at [916, 759] on icon at bounding box center [913, 761] width 10 height 10
